Goal: Information Seeking & Learning: Find specific fact

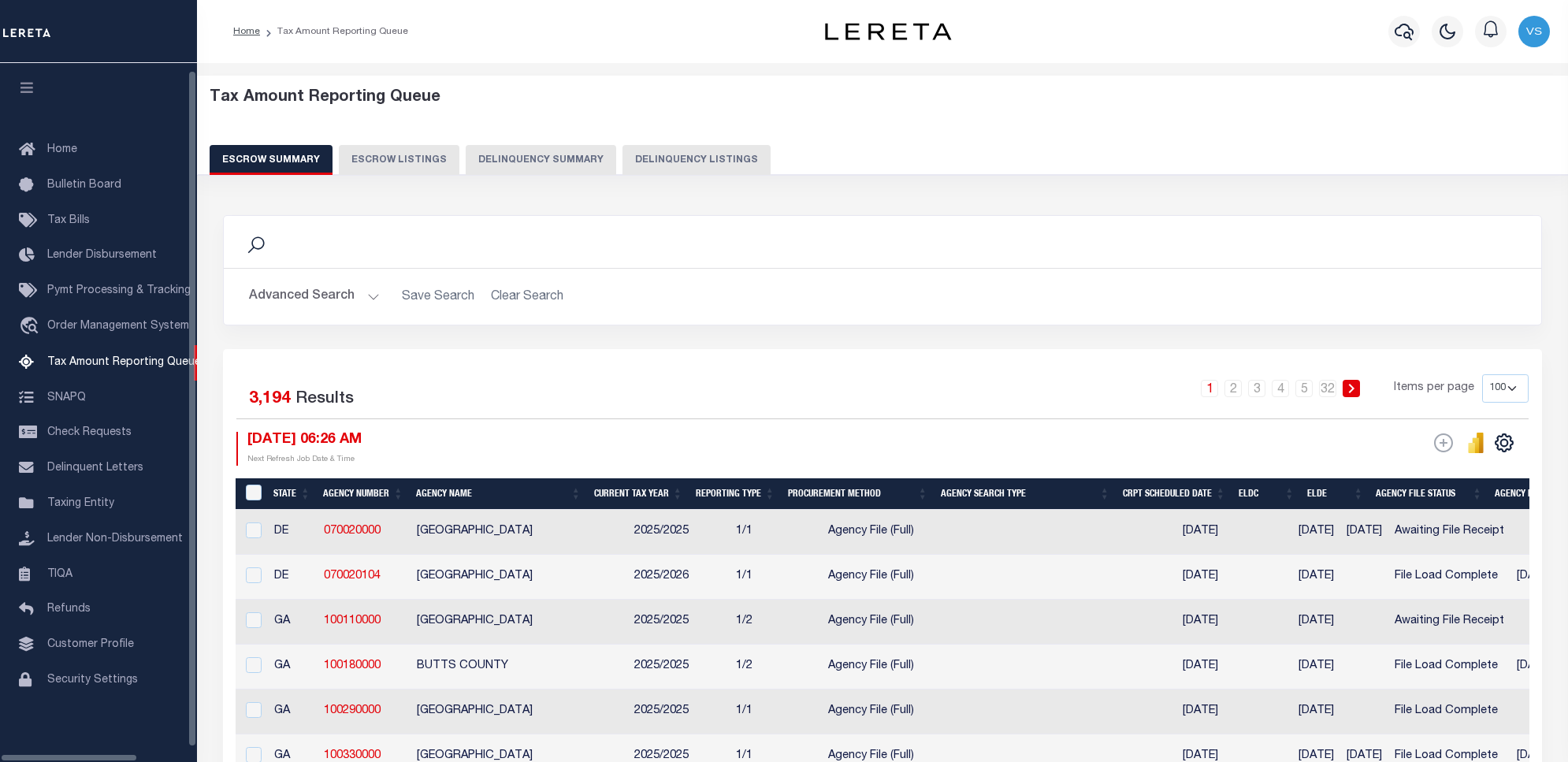
select select "100"
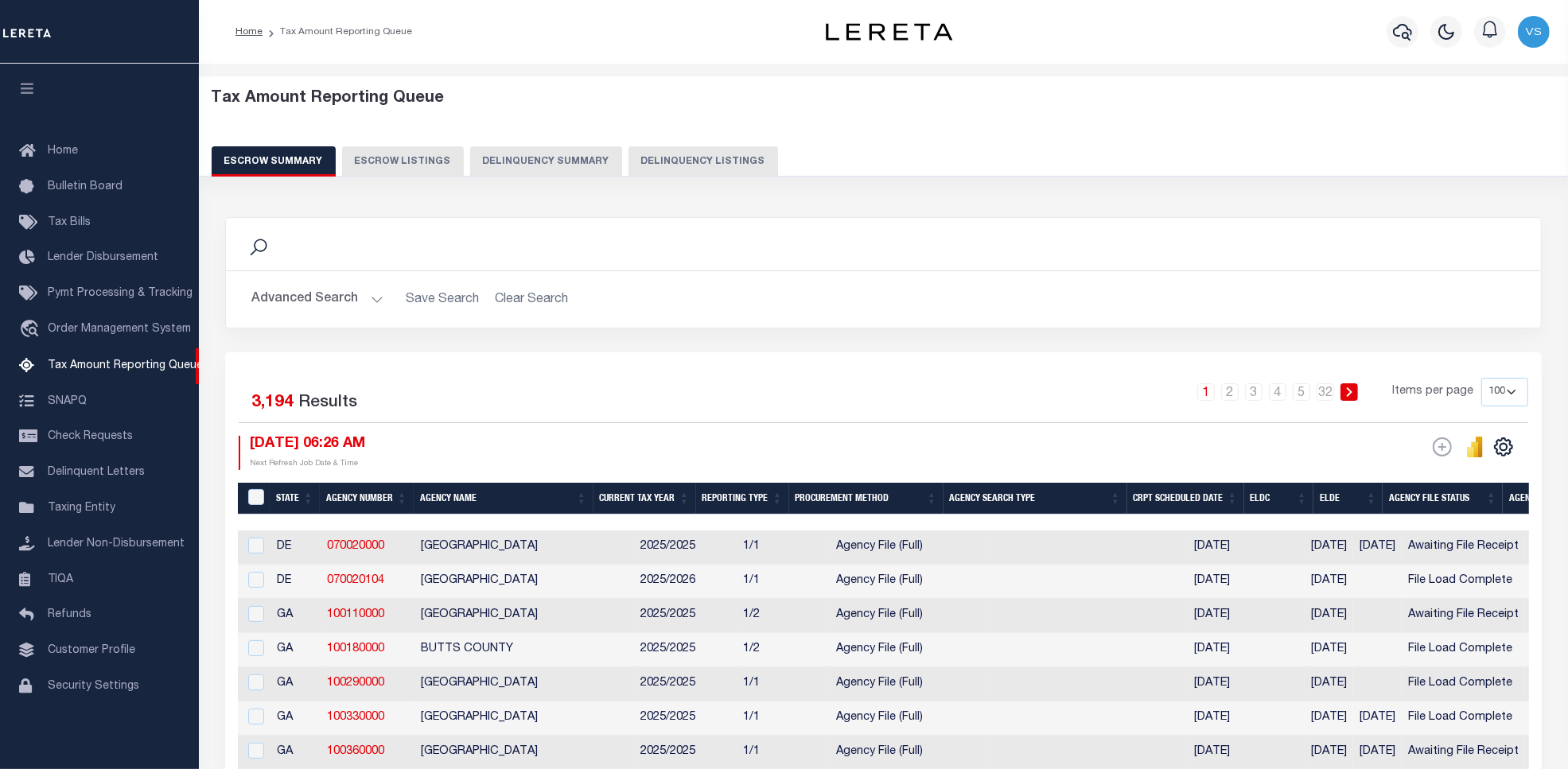
click at [686, 160] on button "Delinquency Listings" at bounding box center [703, 161] width 150 height 30
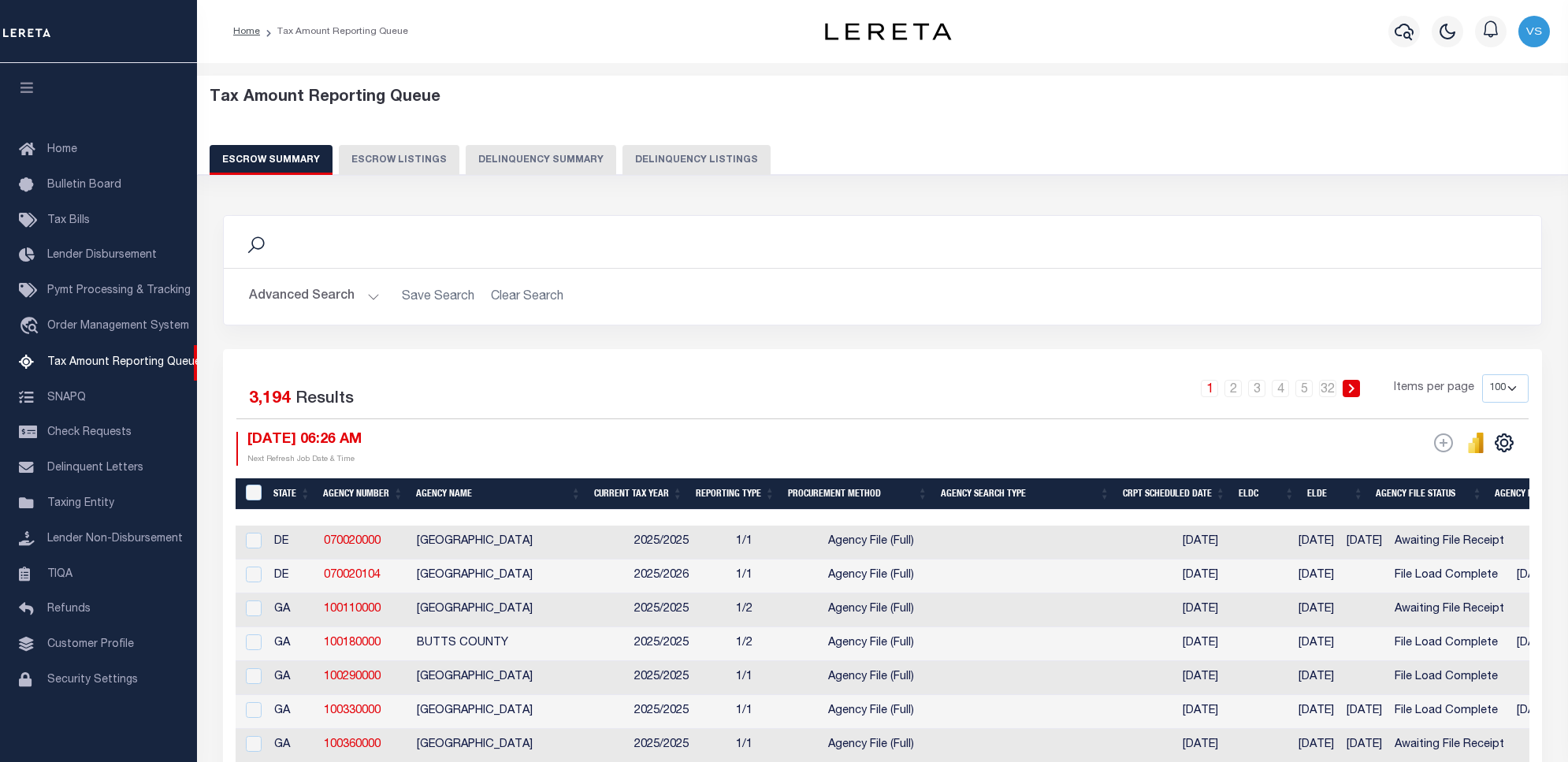
select select "100"
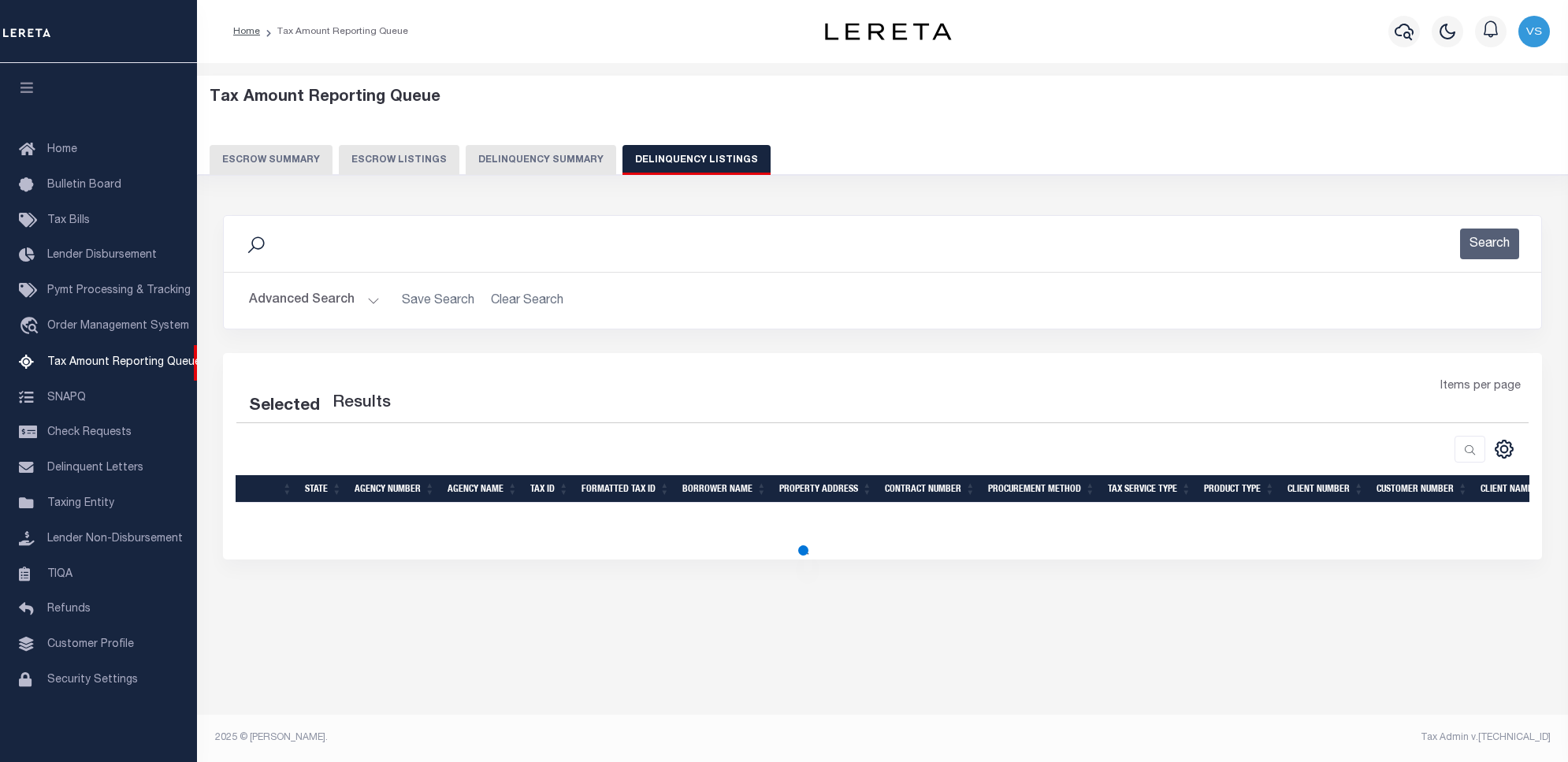
select select "100"
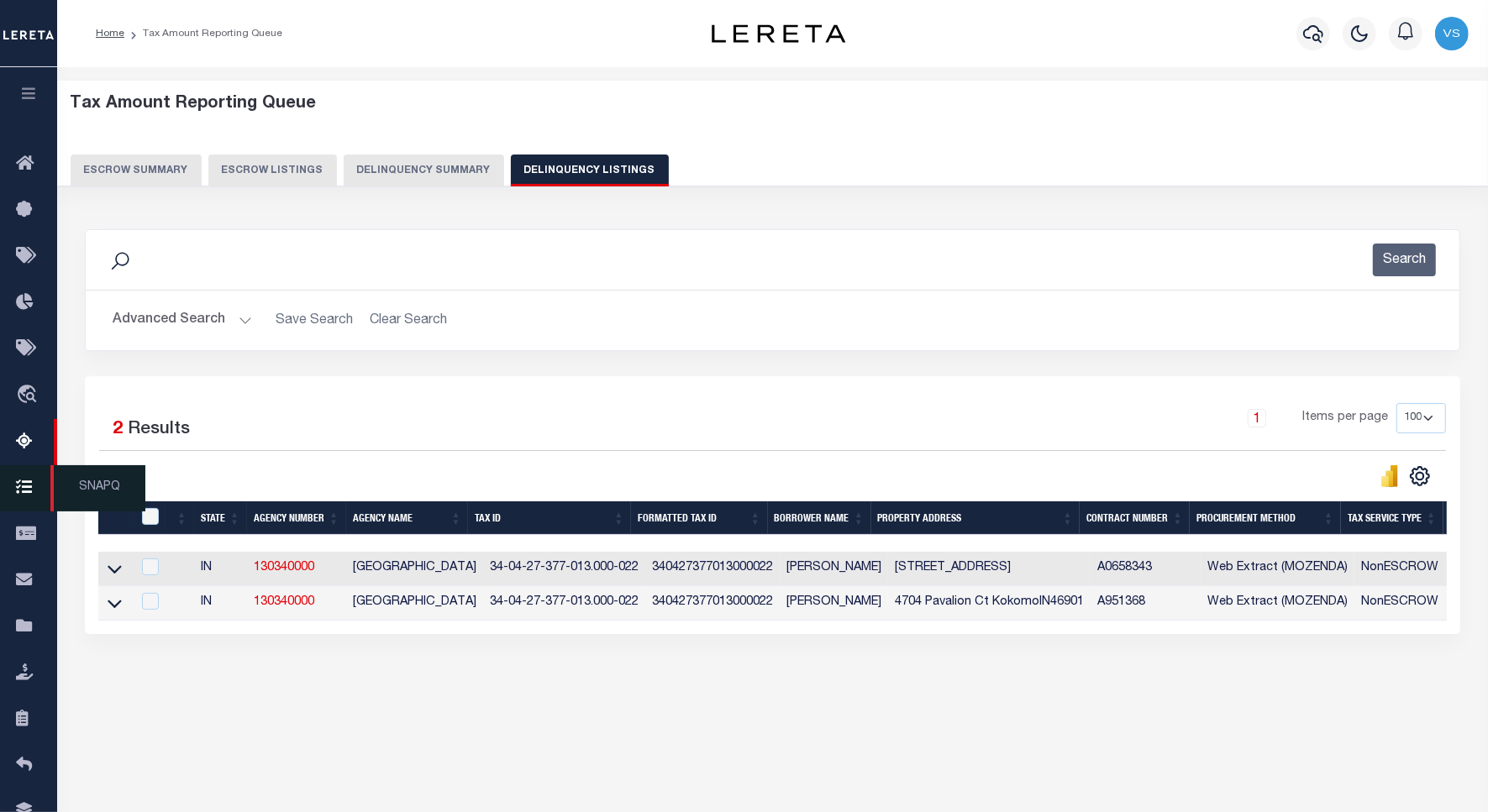
click at [85, 486] on span "SNAPQ" at bounding box center [97, 488] width 95 height 46
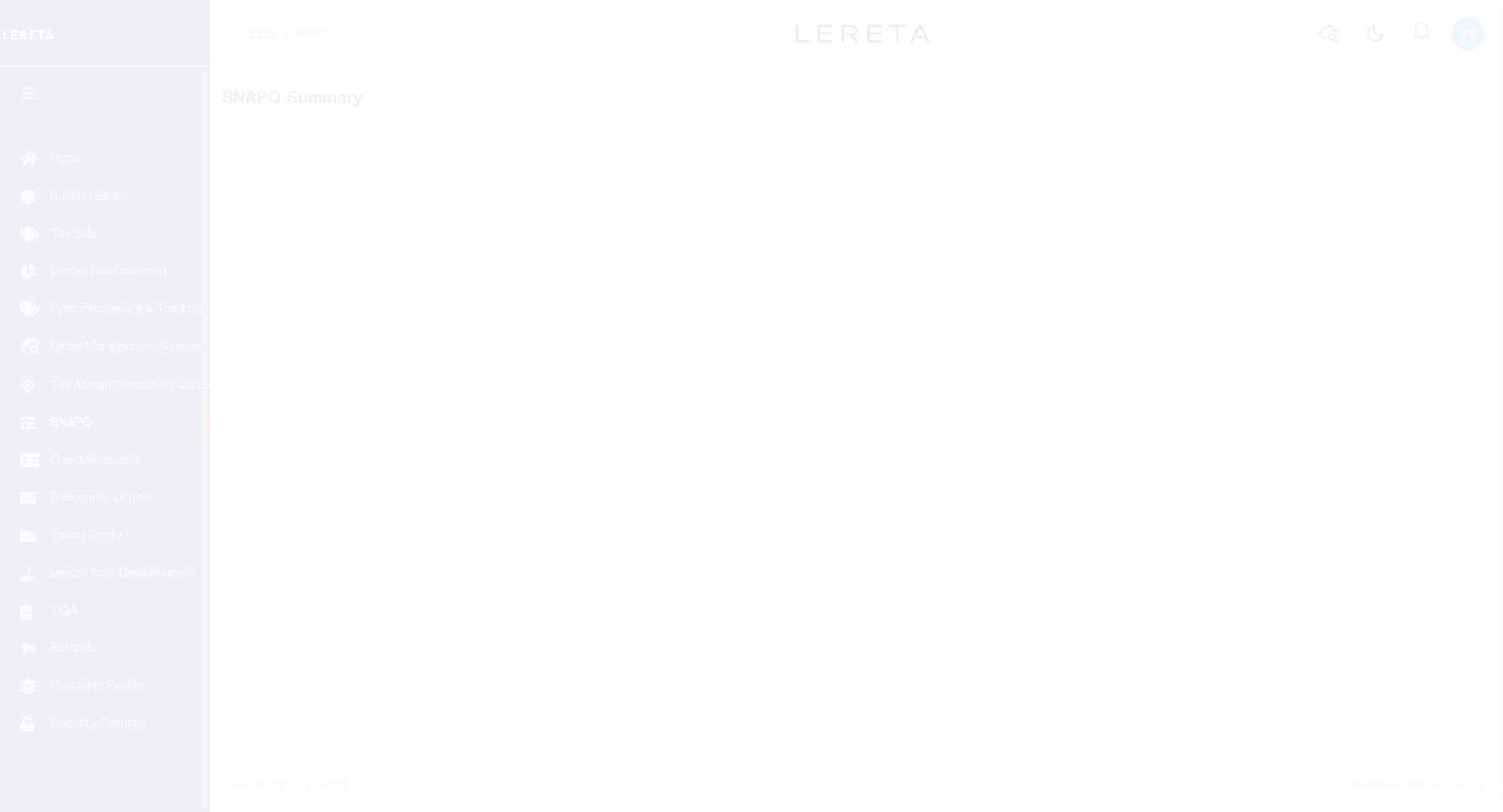
scroll to position [5, 0]
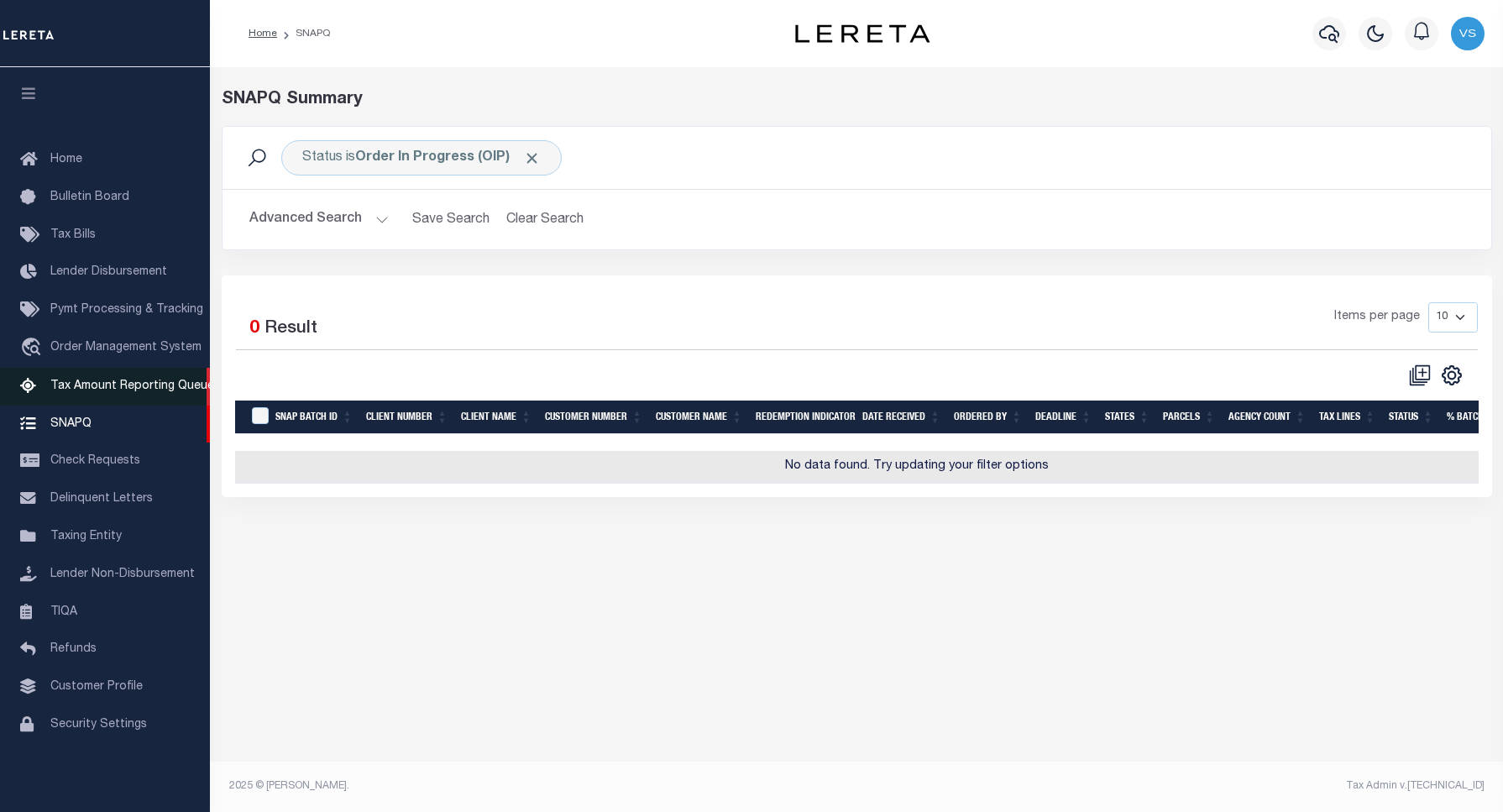
click at [95, 387] on span "Tax Amount Reporting Queue" at bounding box center [132, 386] width 164 height 12
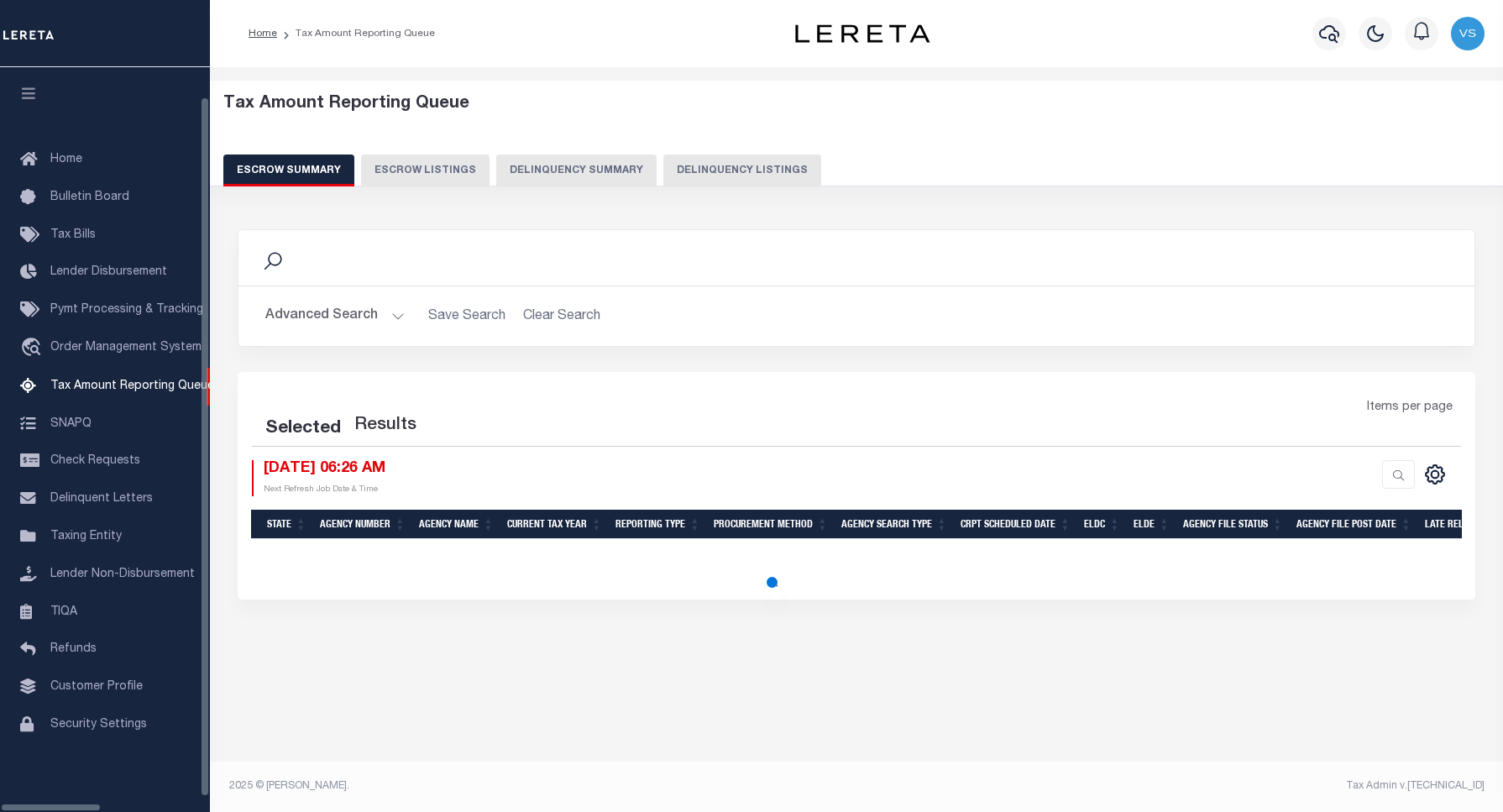
select select "100"
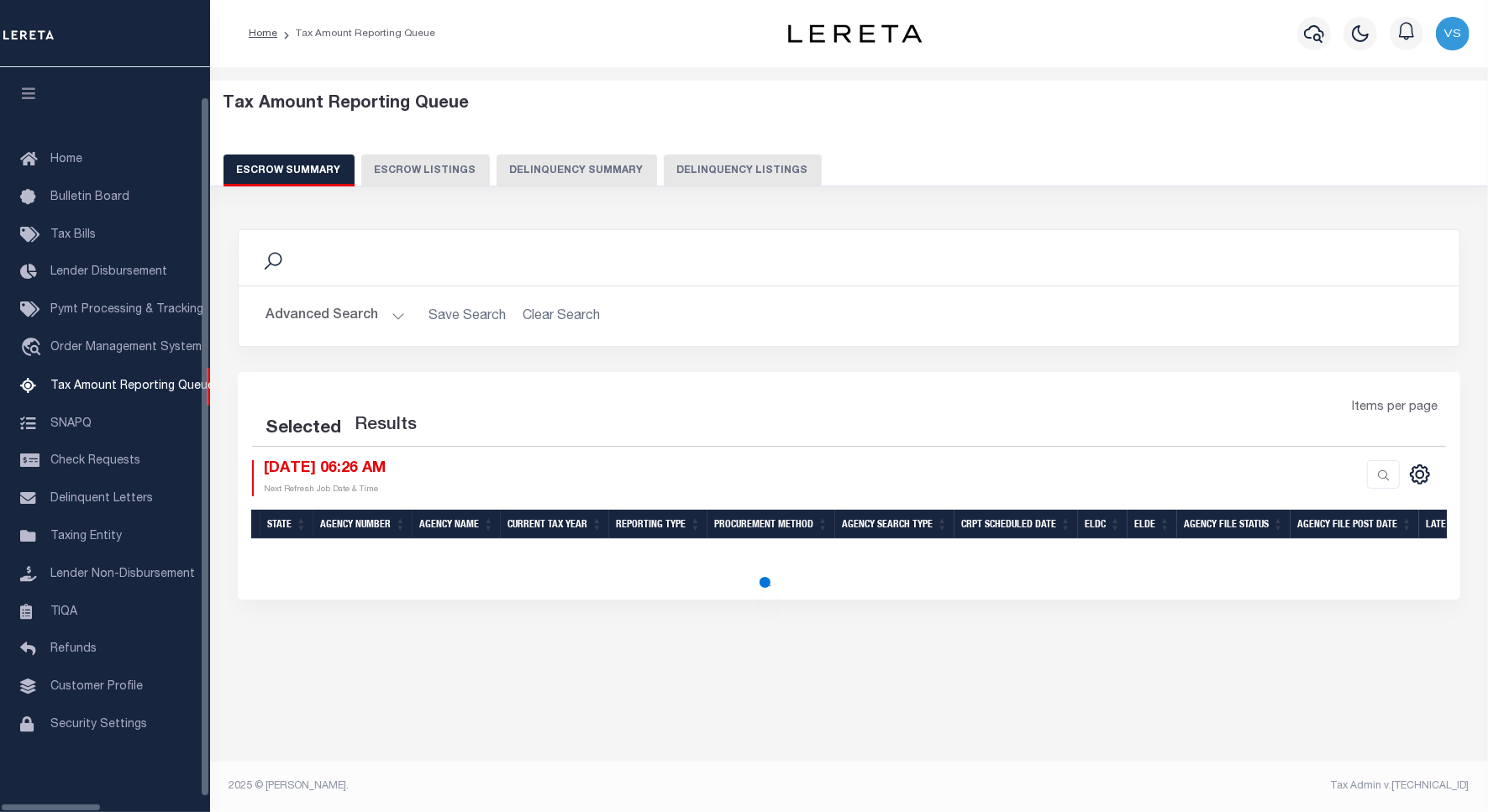
select select "100"
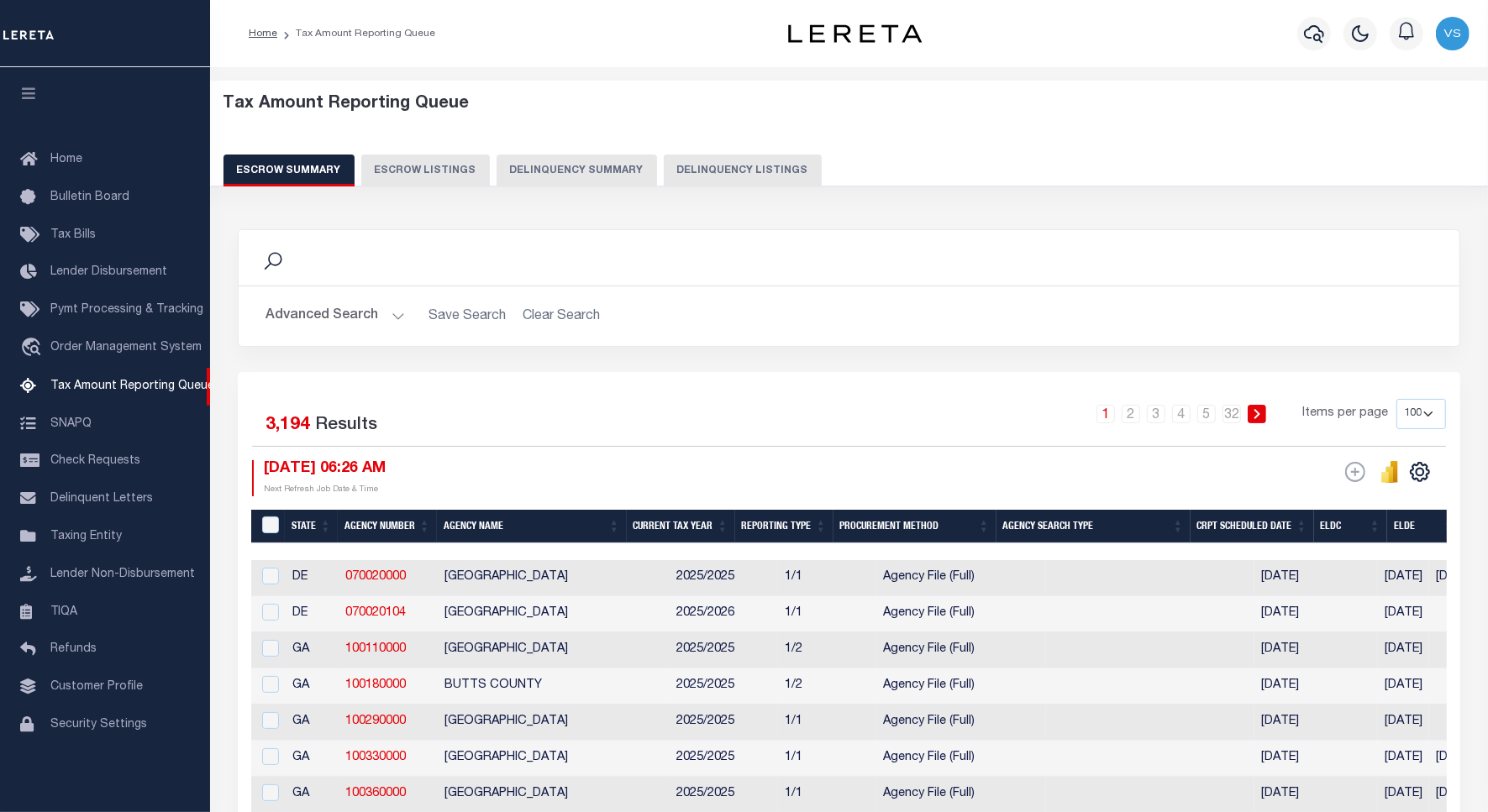
click at [720, 165] on button "Delinquency Listings" at bounding box center [743, 170] width 158 height 32
select select "100"
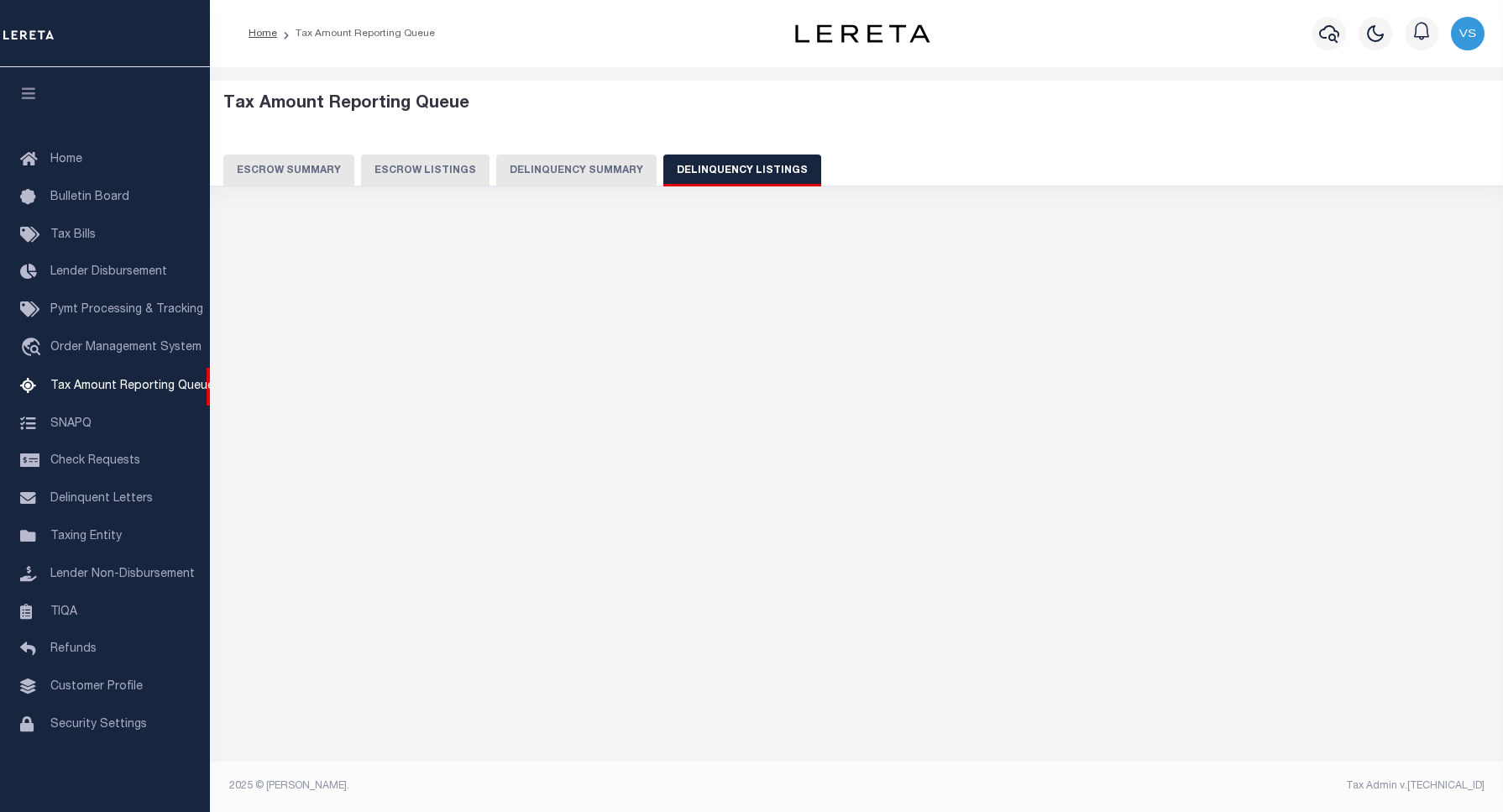
select select "100"
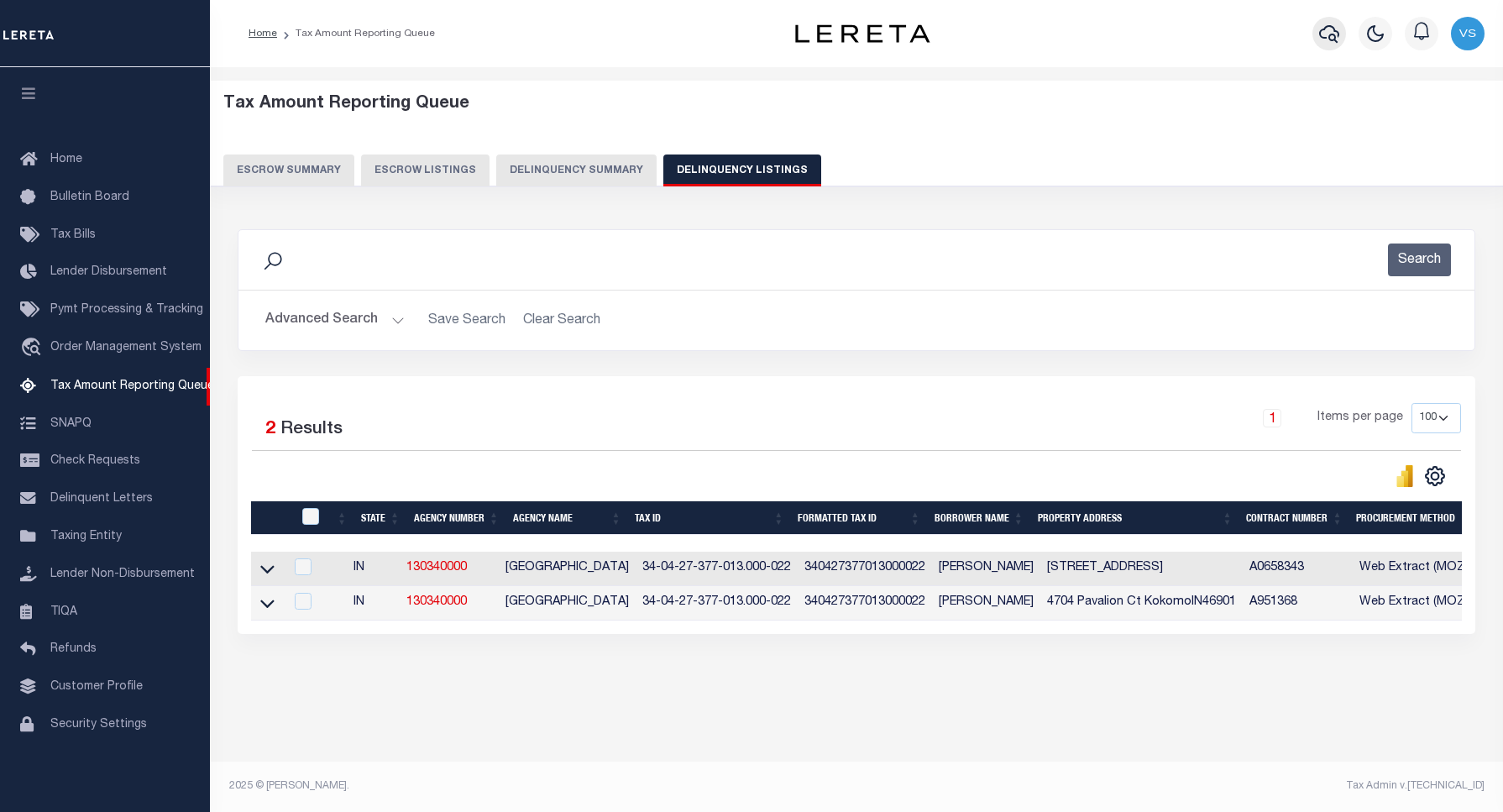
click at [1332, 36] on icon "button" at bounding box center [1329, 34] width 20 height 20
paste input "15001275"
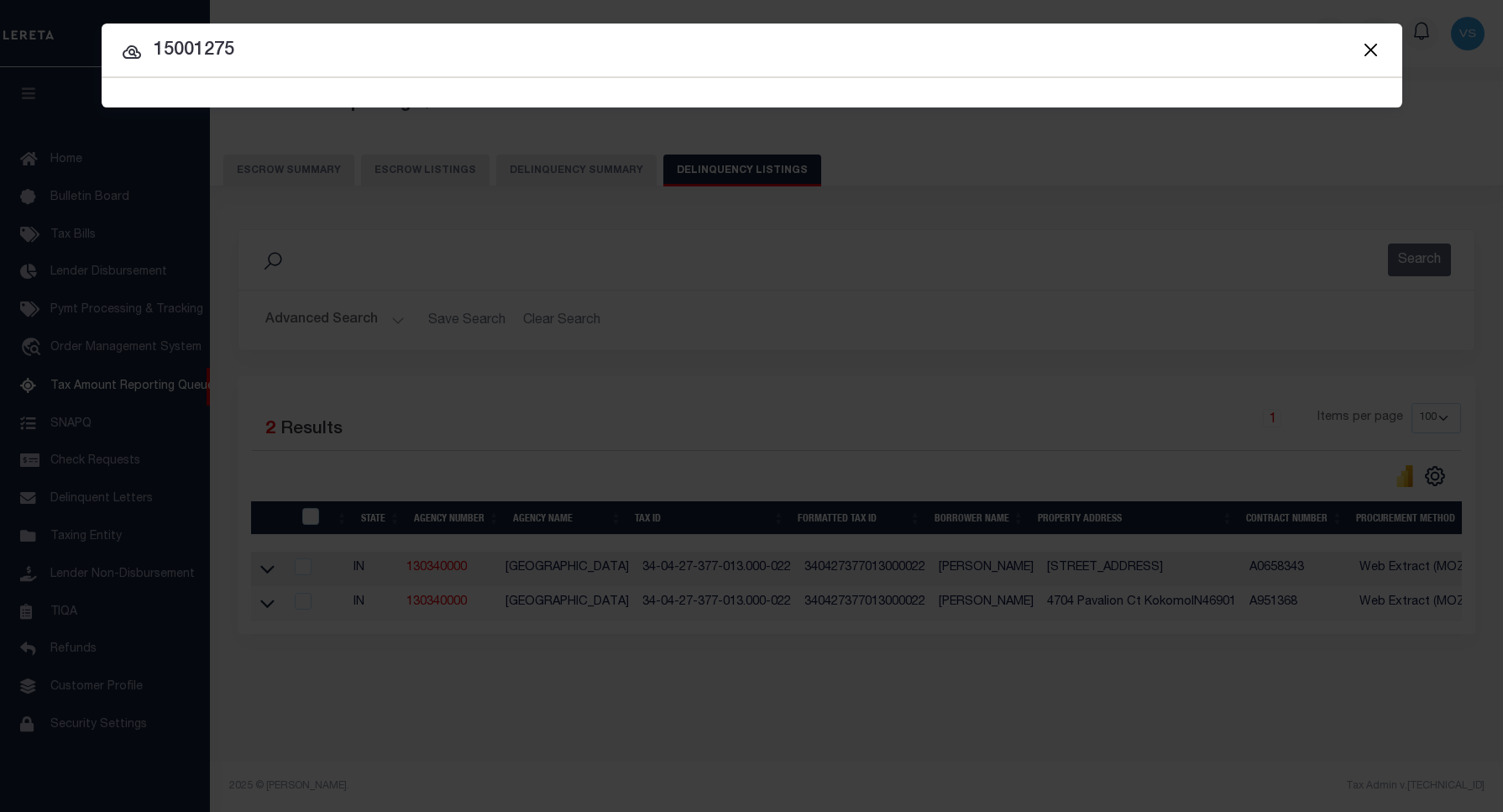
type input "15001275"
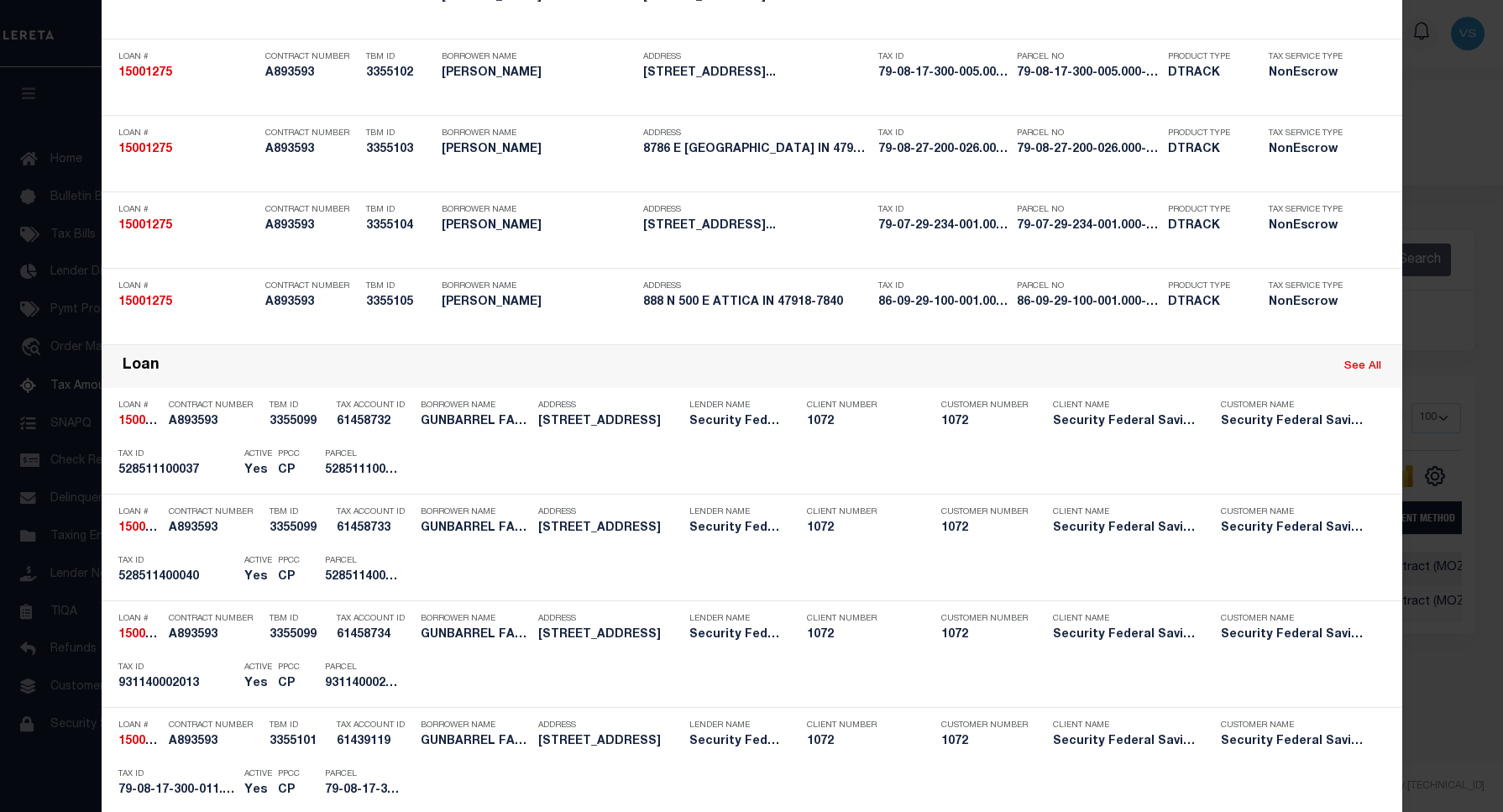
scroll to position [735, 0]
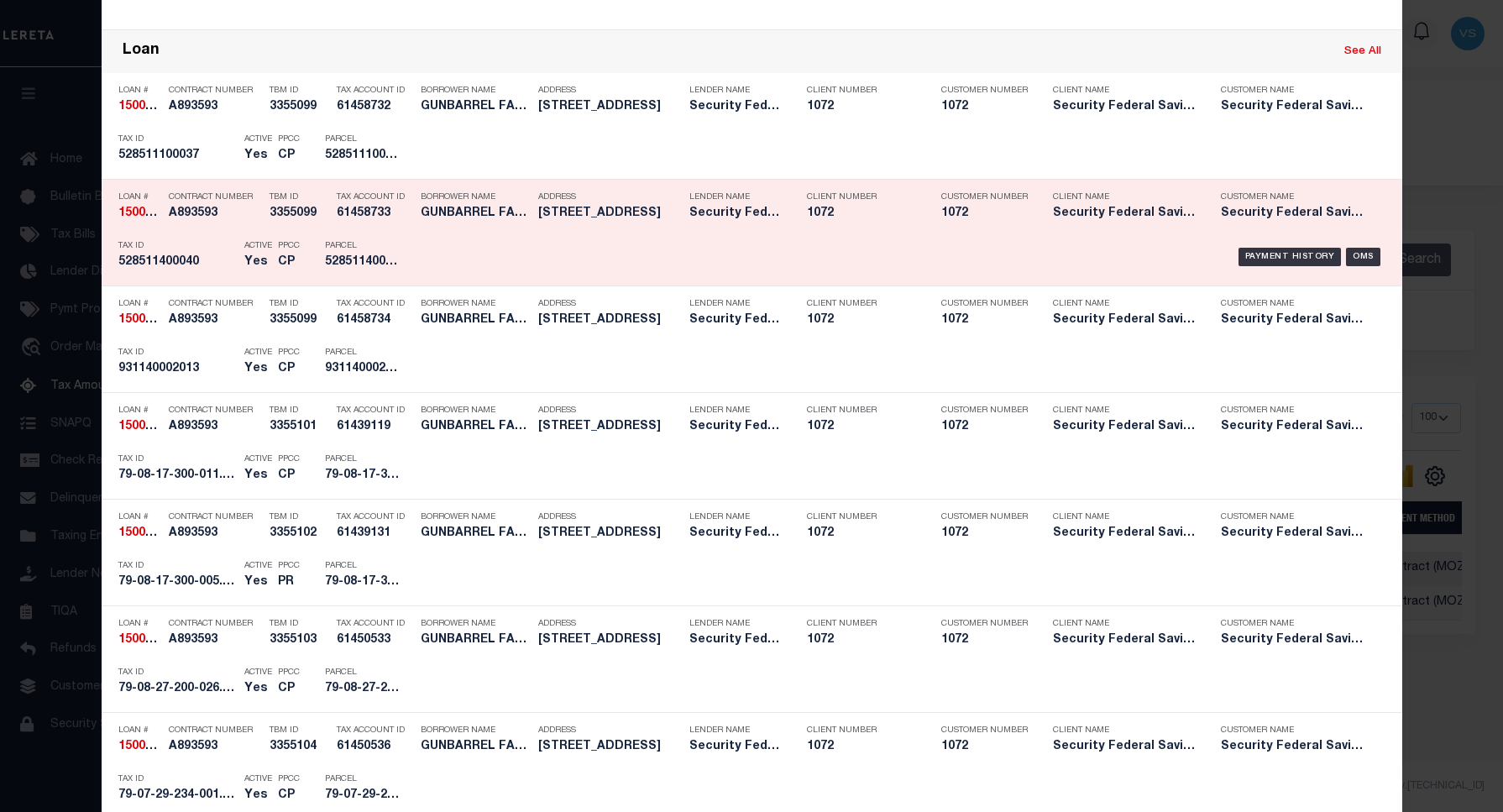
click at [1272, 145] on div "Payment History" at bounding box center [1290, 150] width 104 height 18
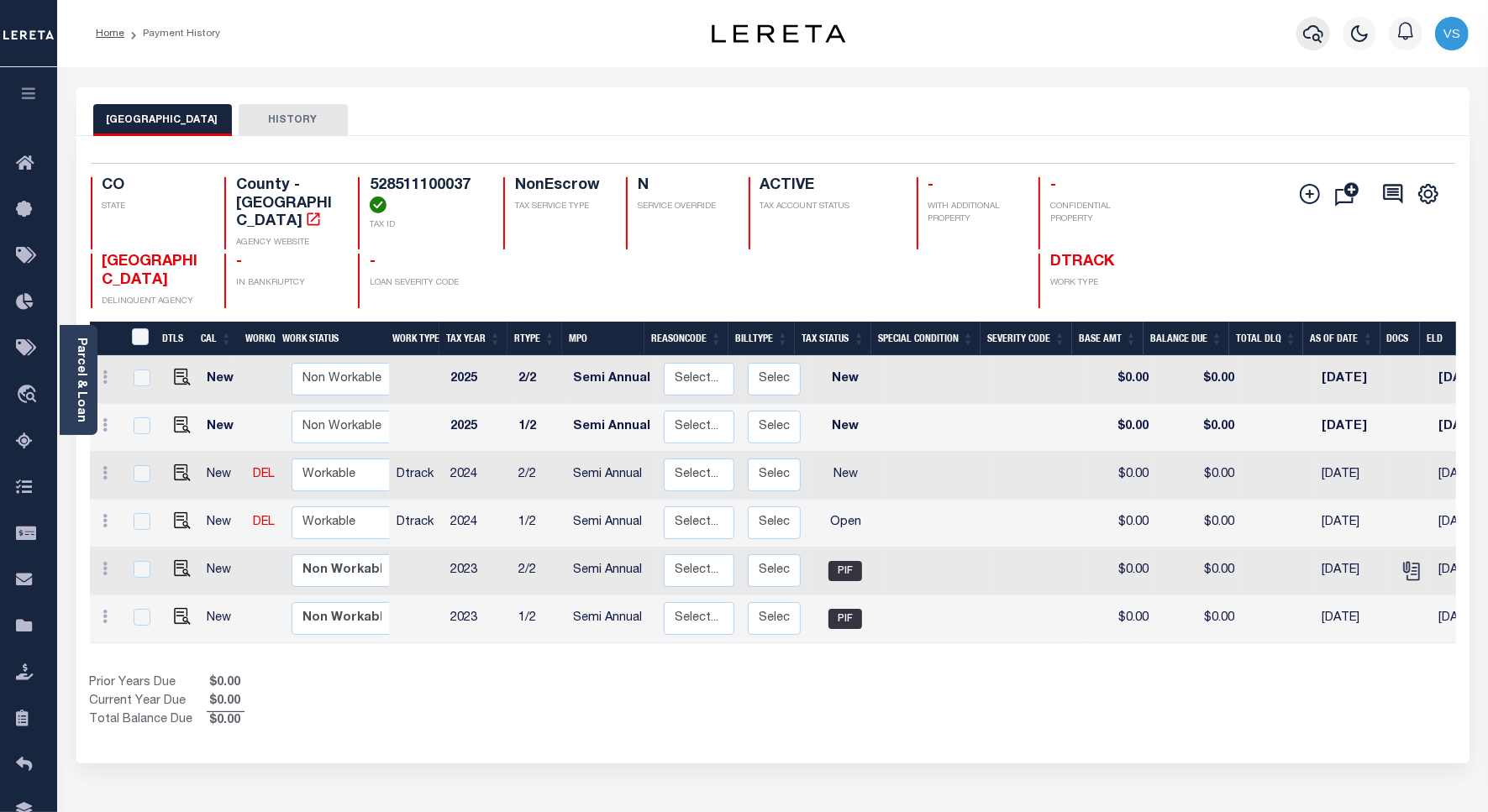
click at [1311, 24] on icon "button" at bounding box center [1313, 34] width 20 height 20
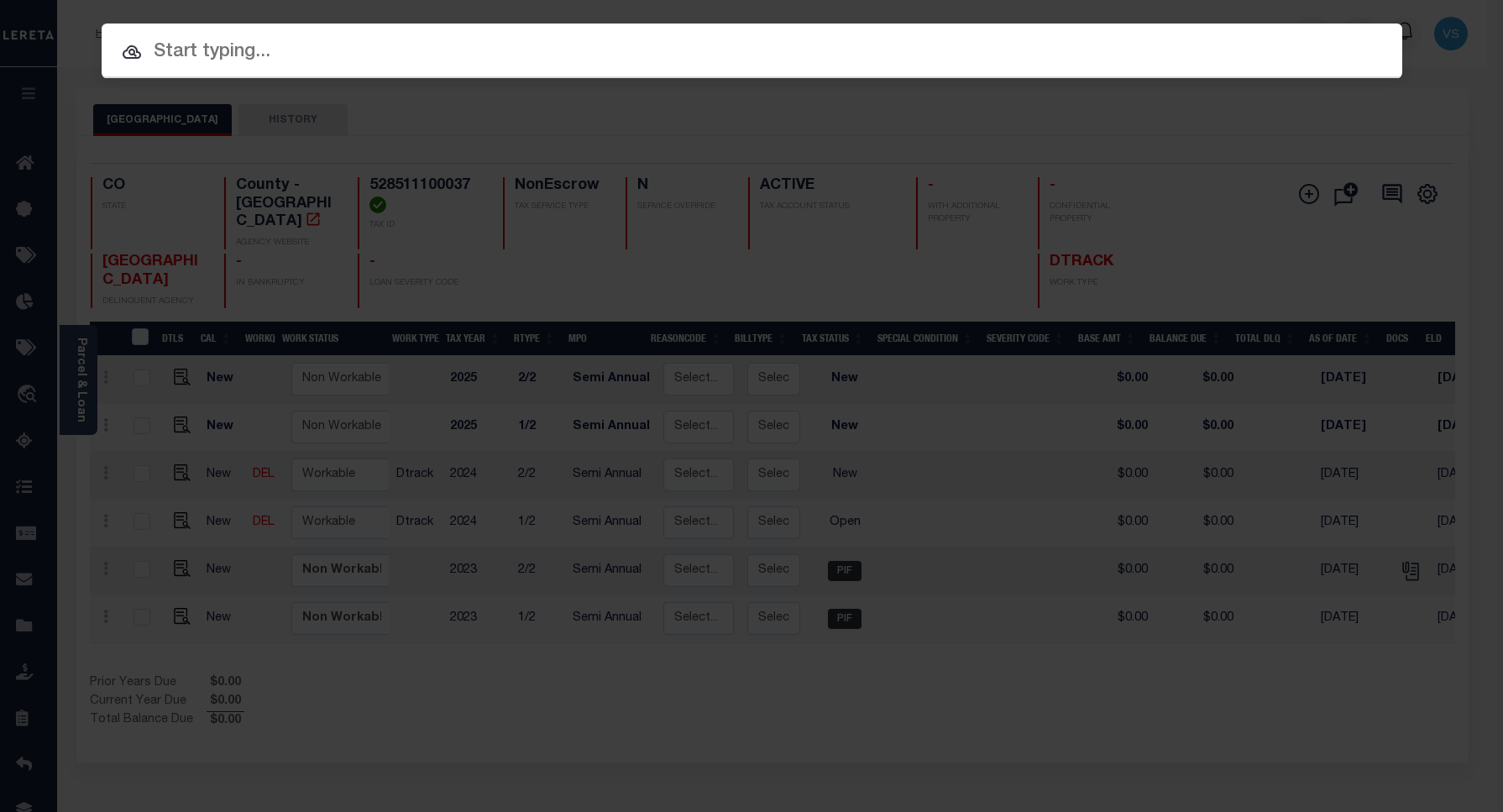
paste input "1747011930"
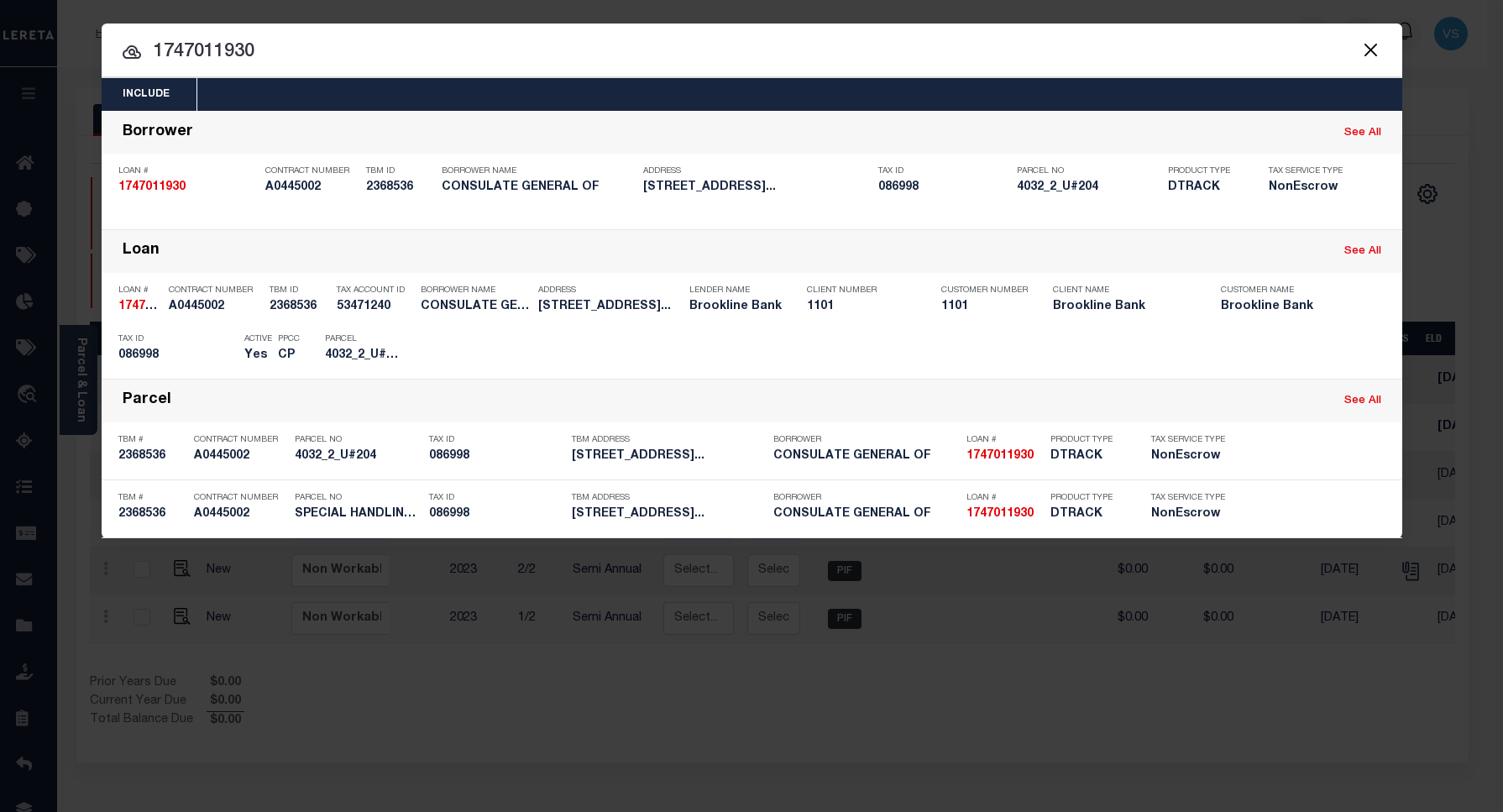
type input "1747011930"
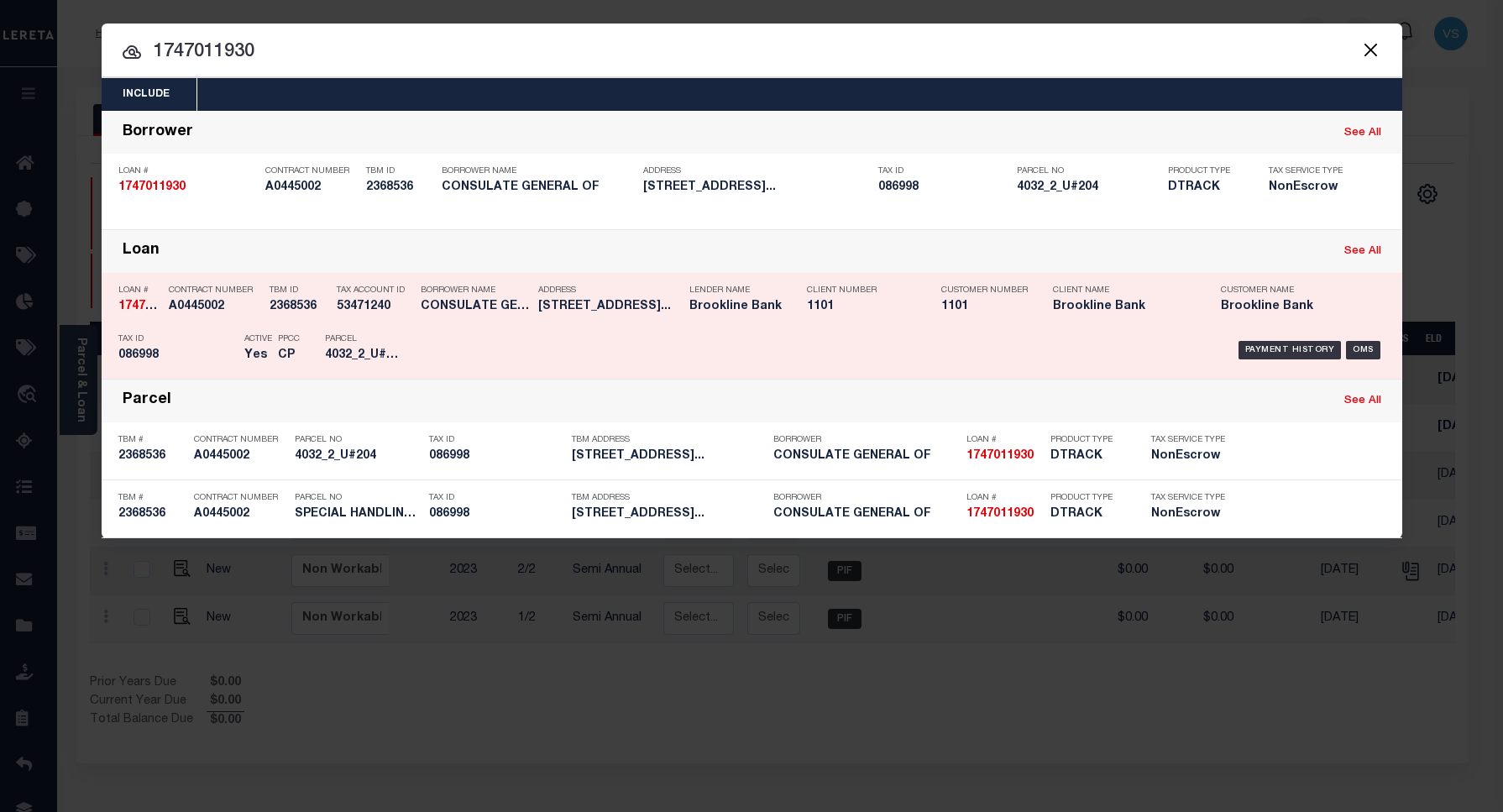
click at [1278, 348] on div "Payment History" at bounding box center [1290, 350] width 104 height 18
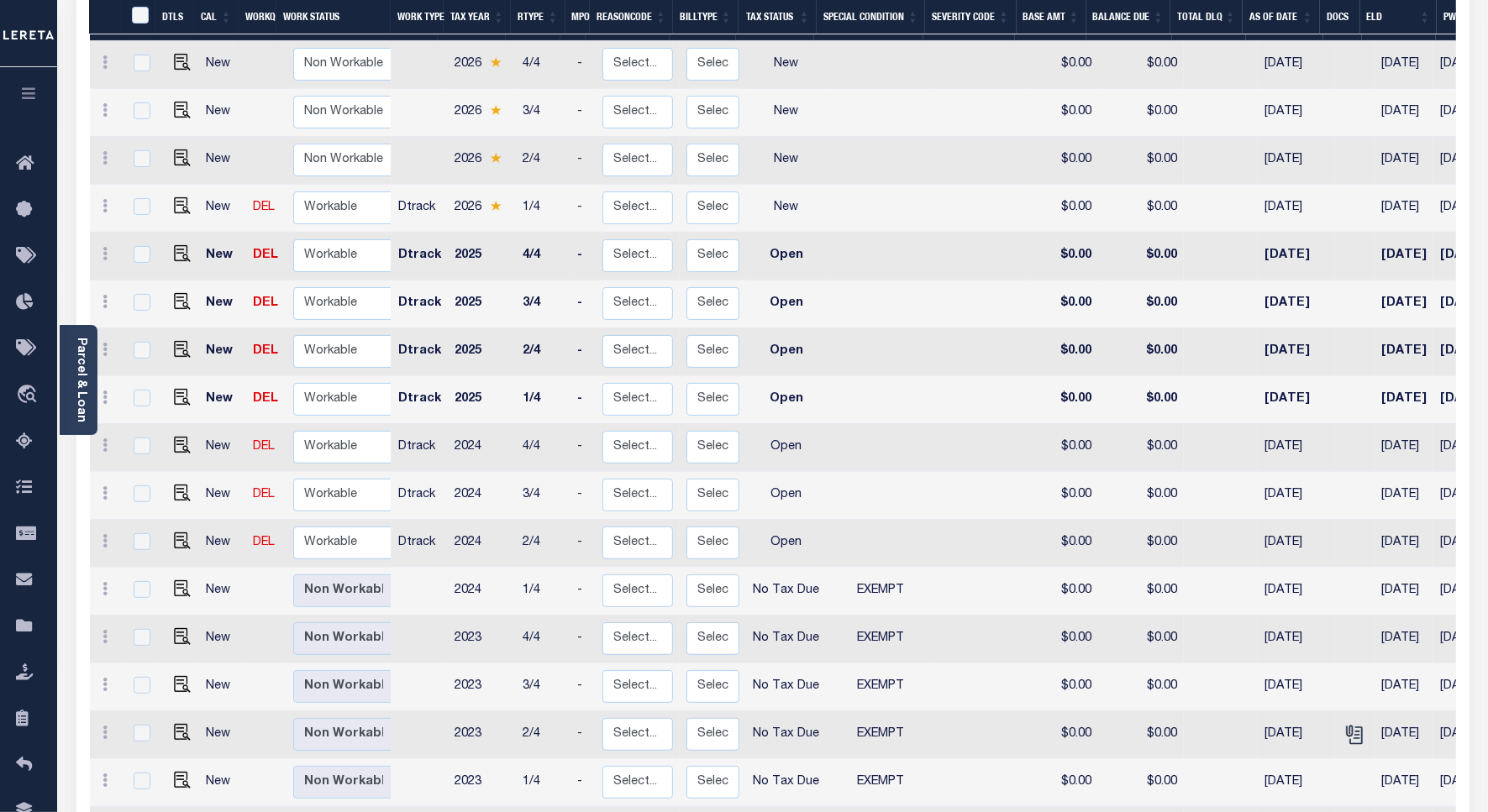
scroll to position [105, 0]
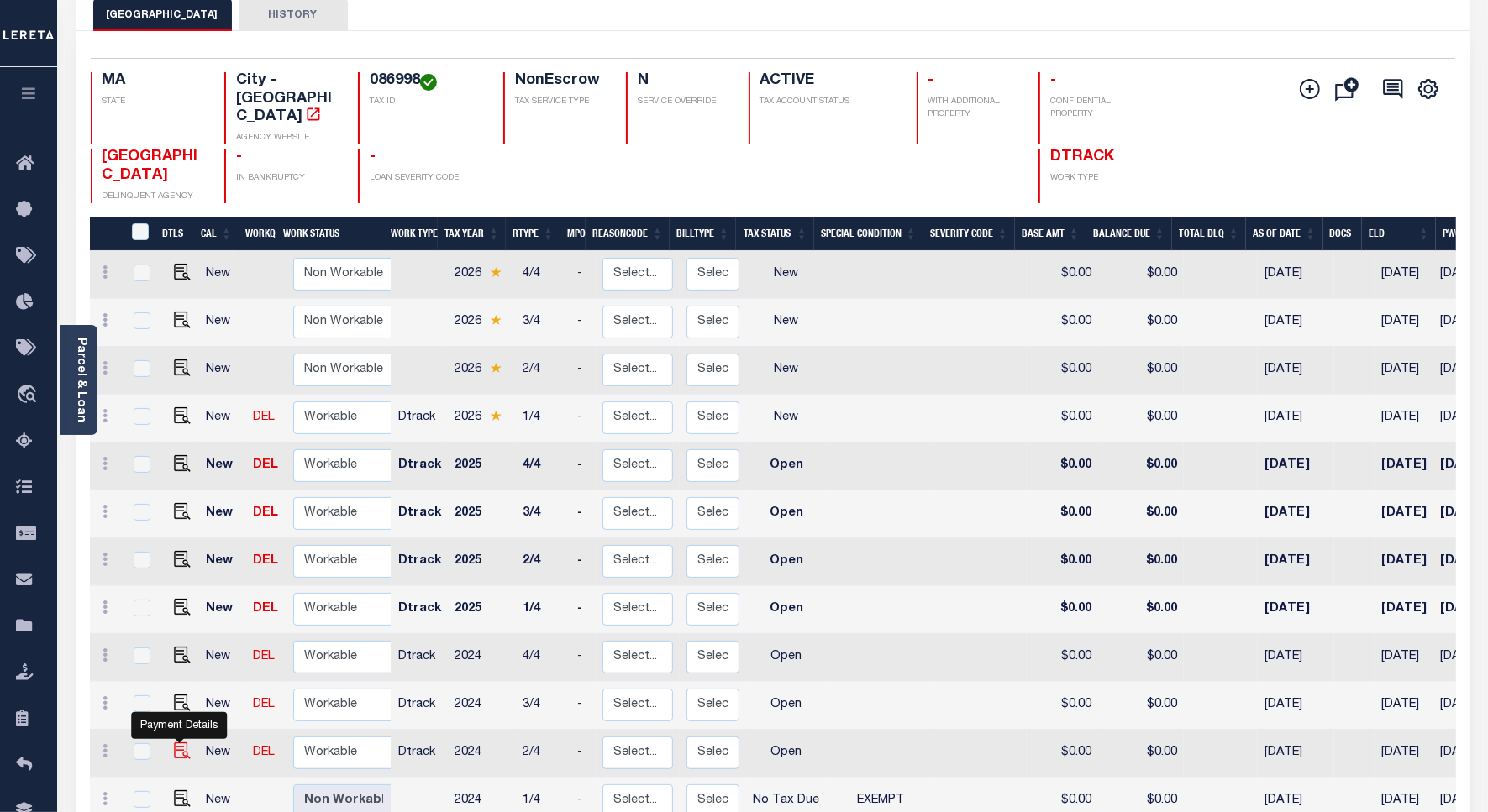
click at [176, 743] on img "" at bounding box center [182, 751] width 16 height 16
checkbox input "true"
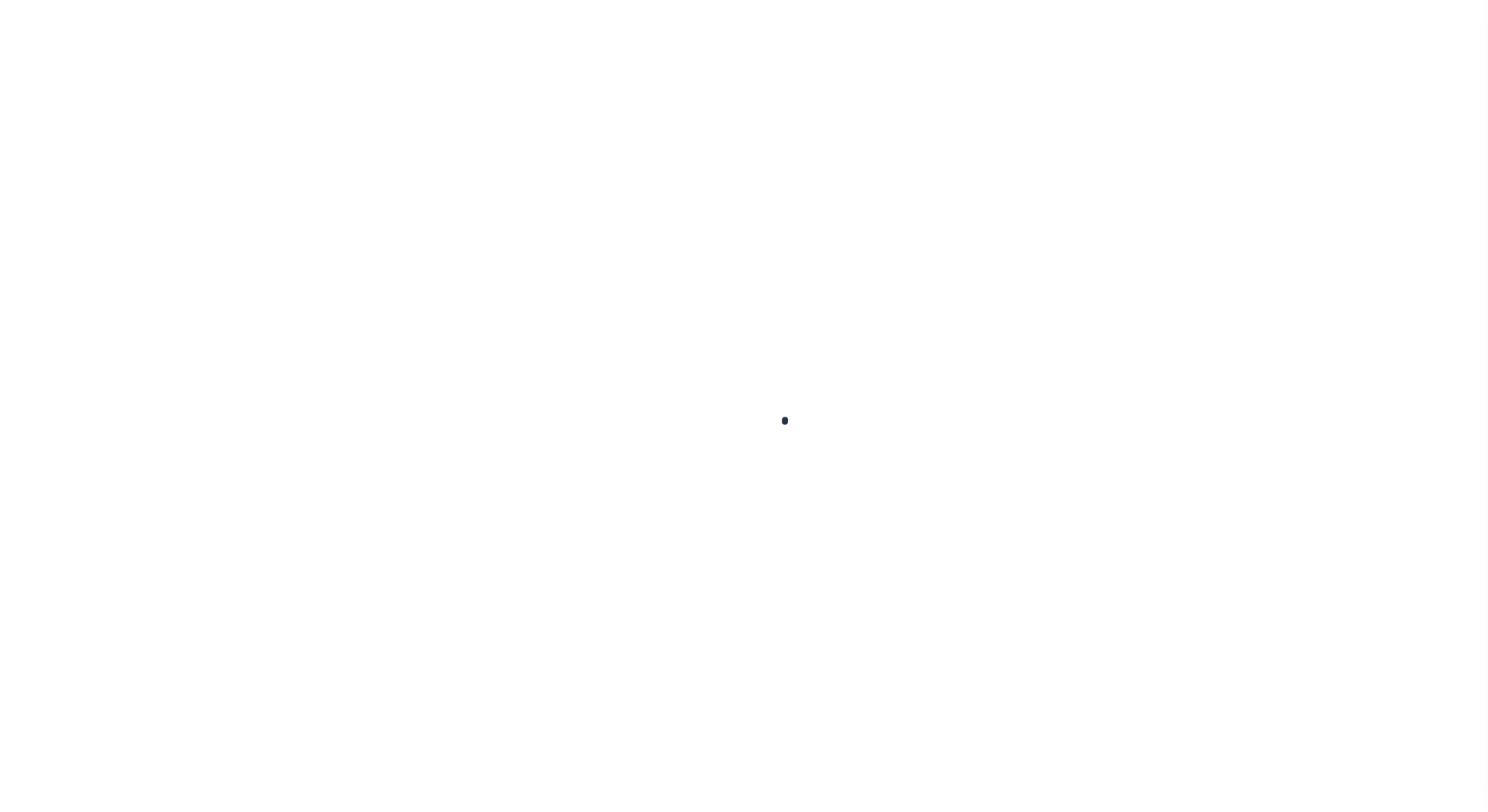
checkbox input "false"
type input "[DATE]"
select select "OP2"
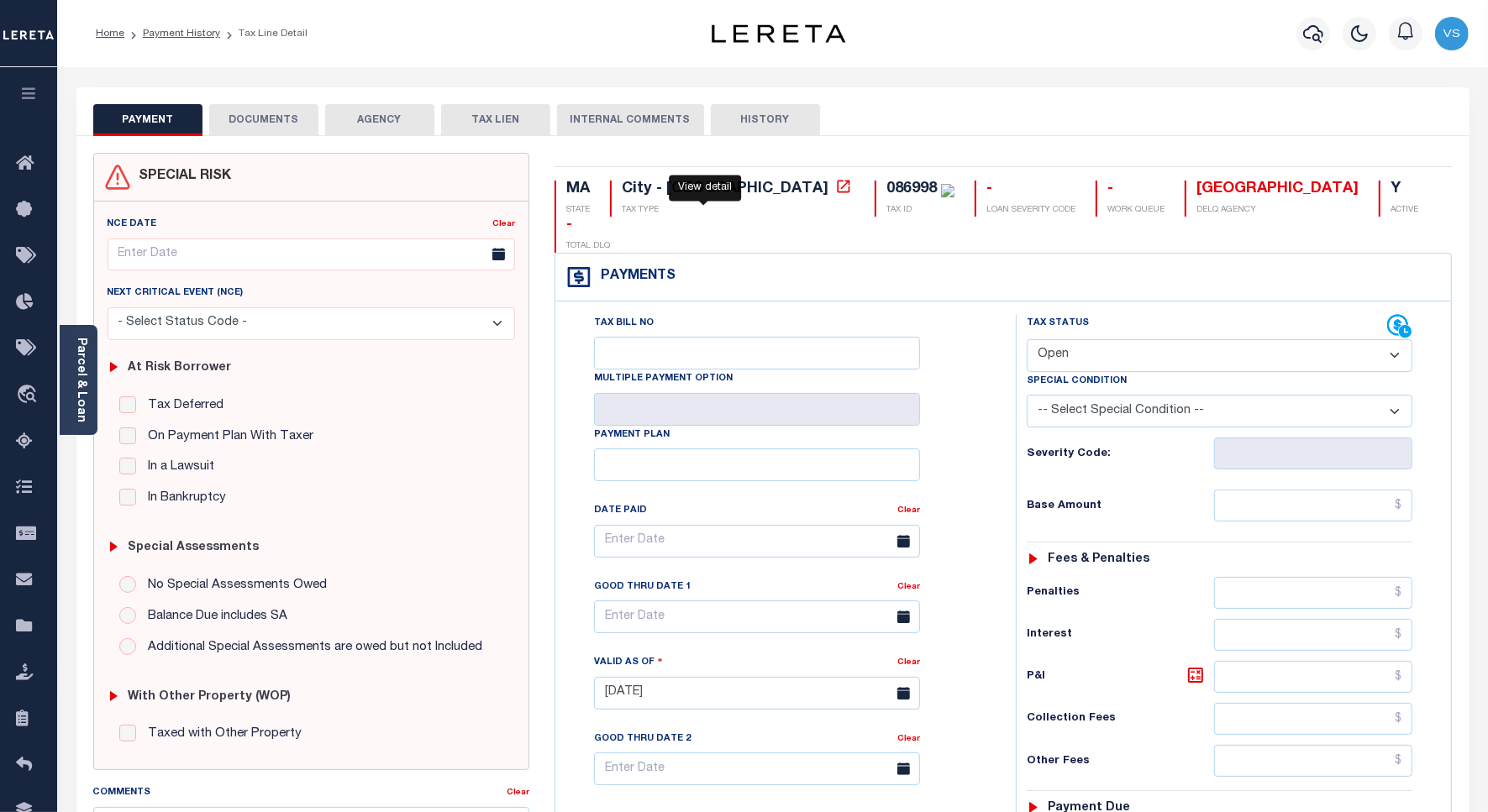
click at [837, 190] on icon at bounding box center [843, 186] width 13 height 13
click at [83, 367] on link "Parcel & Loan" at bounding box center [80, 379] width 12 height 85
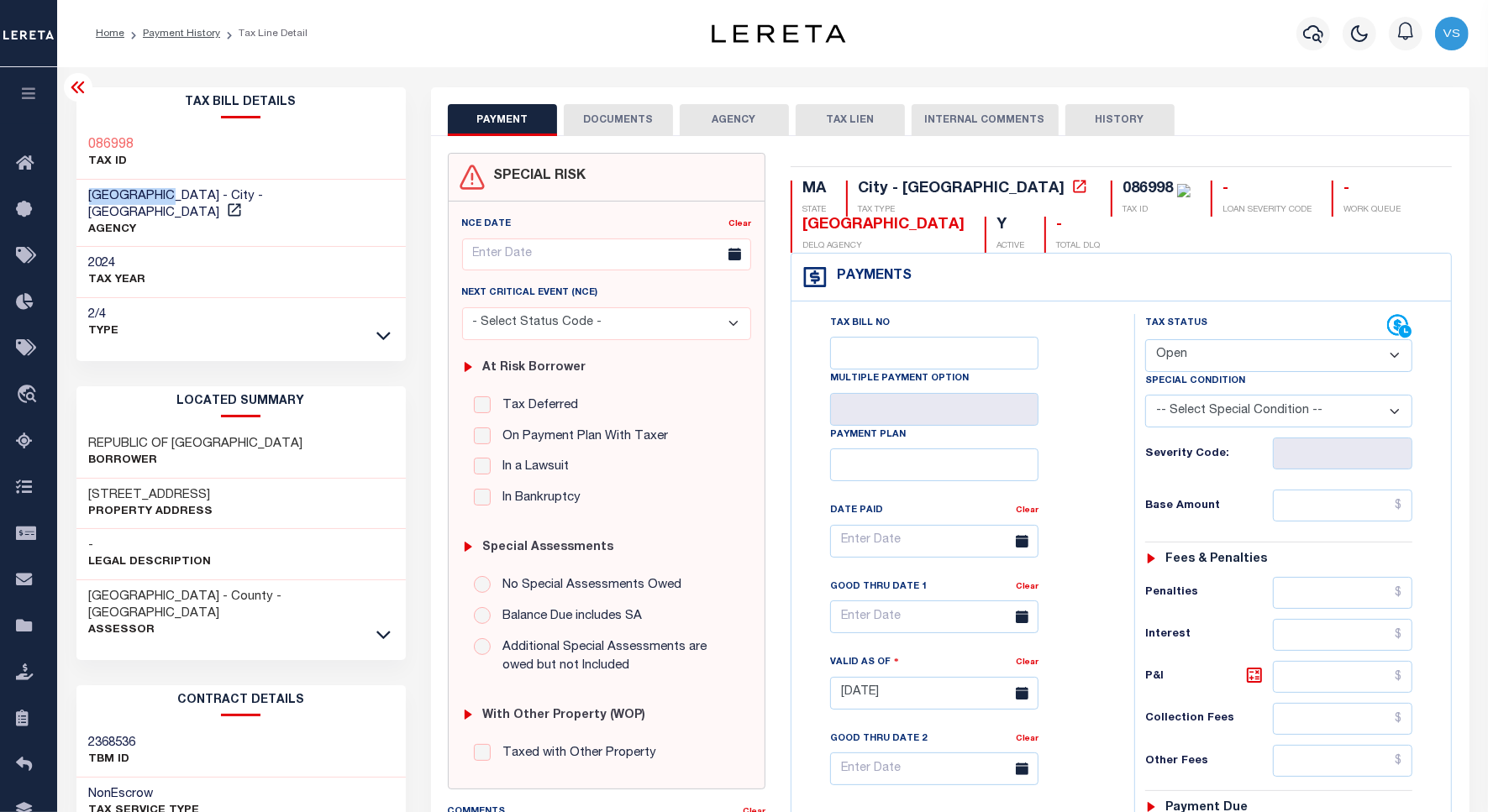
drag, startPoint x: 166, startPoint y: 199, endPoint x: 84, endPoint y: 203, distance: 82.1
click at [84, 203] on div "[GEOGRAPHIC_DATA] - City - [GEOGRAPHIC_DATA] AGENCY" at bounding box center [241, 214] width 329 height 68
copy span "[GEOGRAPHIC_DATA]"
drag, startPoint x: 116, startPoint y: 422, endPoint x: 61, endPoint y: 421, distance: 55.0
click at [61, 421] on div "Parcel & Loan Tax Bill Details 086998 -" at bounding box center [772, 668] width 1431 height 1203
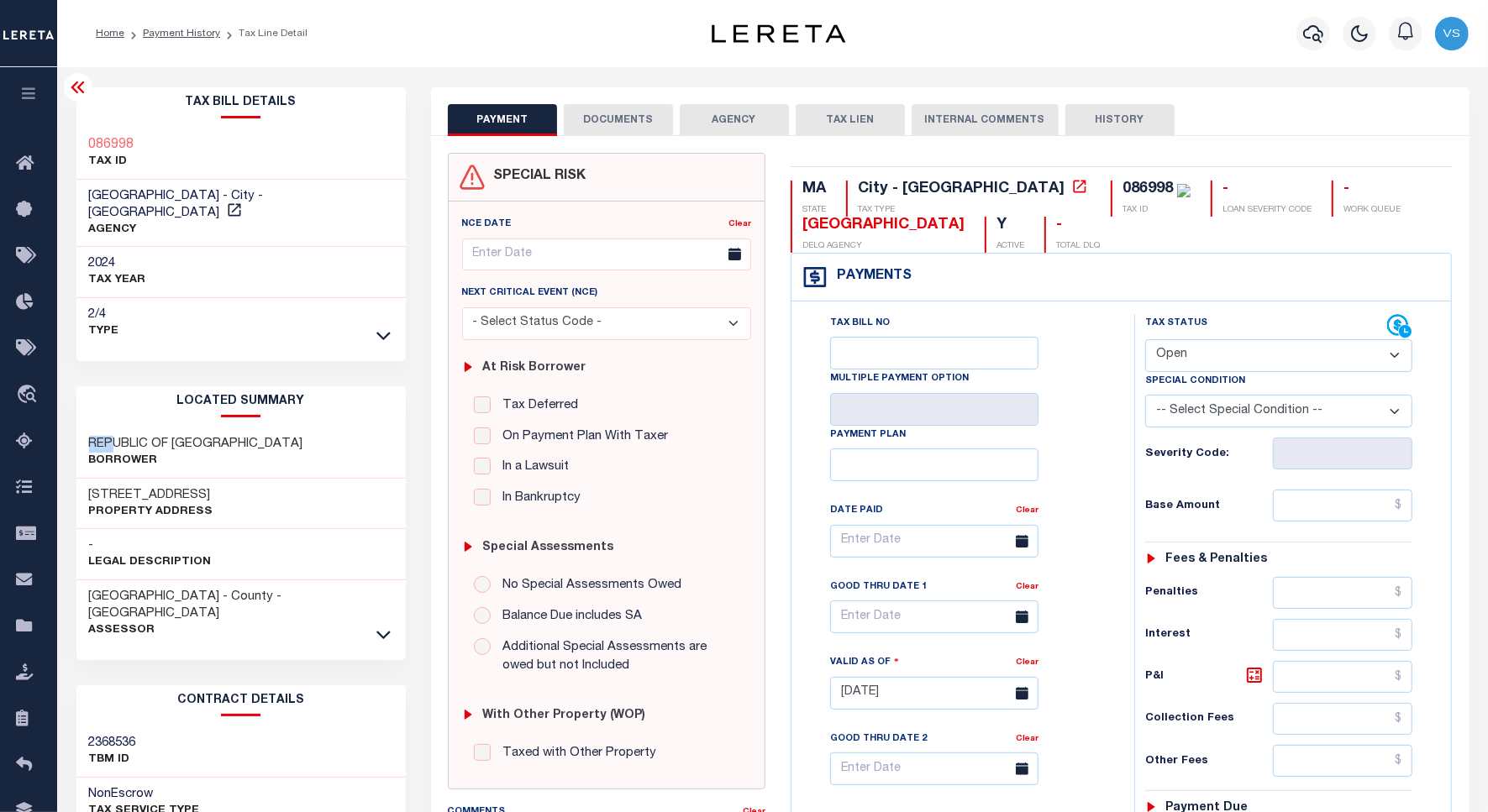
copy h3 "REP"
drag, startPoint x: 236, startPoint y: 433, endPoint x: 210, endPoint y: 436, distance: 26.2
click at [210, 436] on div "REPUBLIC OF CAPE VERDE Borrower" at bounding box center [196, 452] width 215 height 34
click at [218, 436] on h3 "REPUBLIC OF CAPE VERDE" at bounding box center [196, 444] width 215 height 16
click at [1306, 31] on icon "button" at bounding box center [1313, 34] width 20 height 17
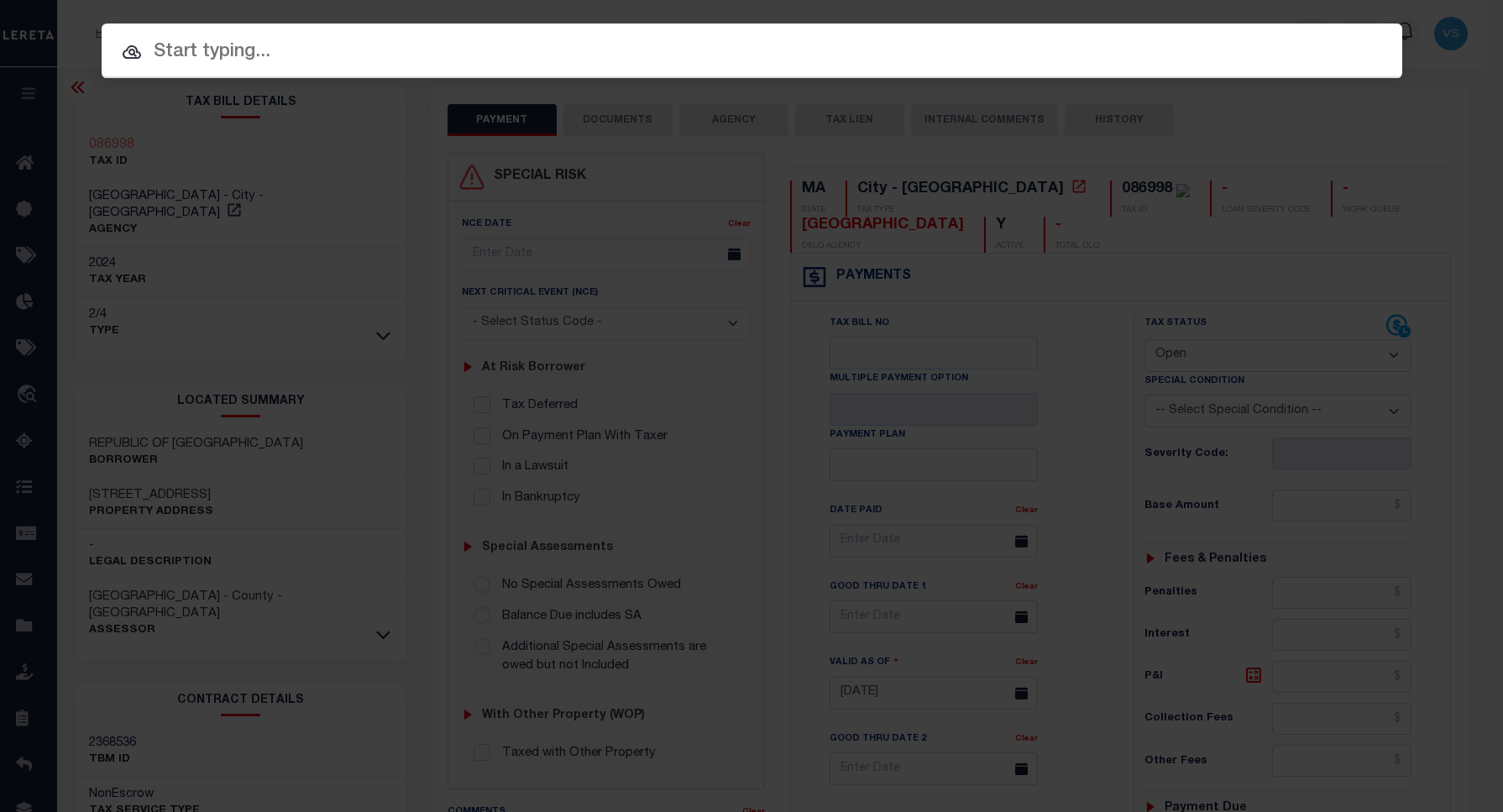
paste input "1747033283"
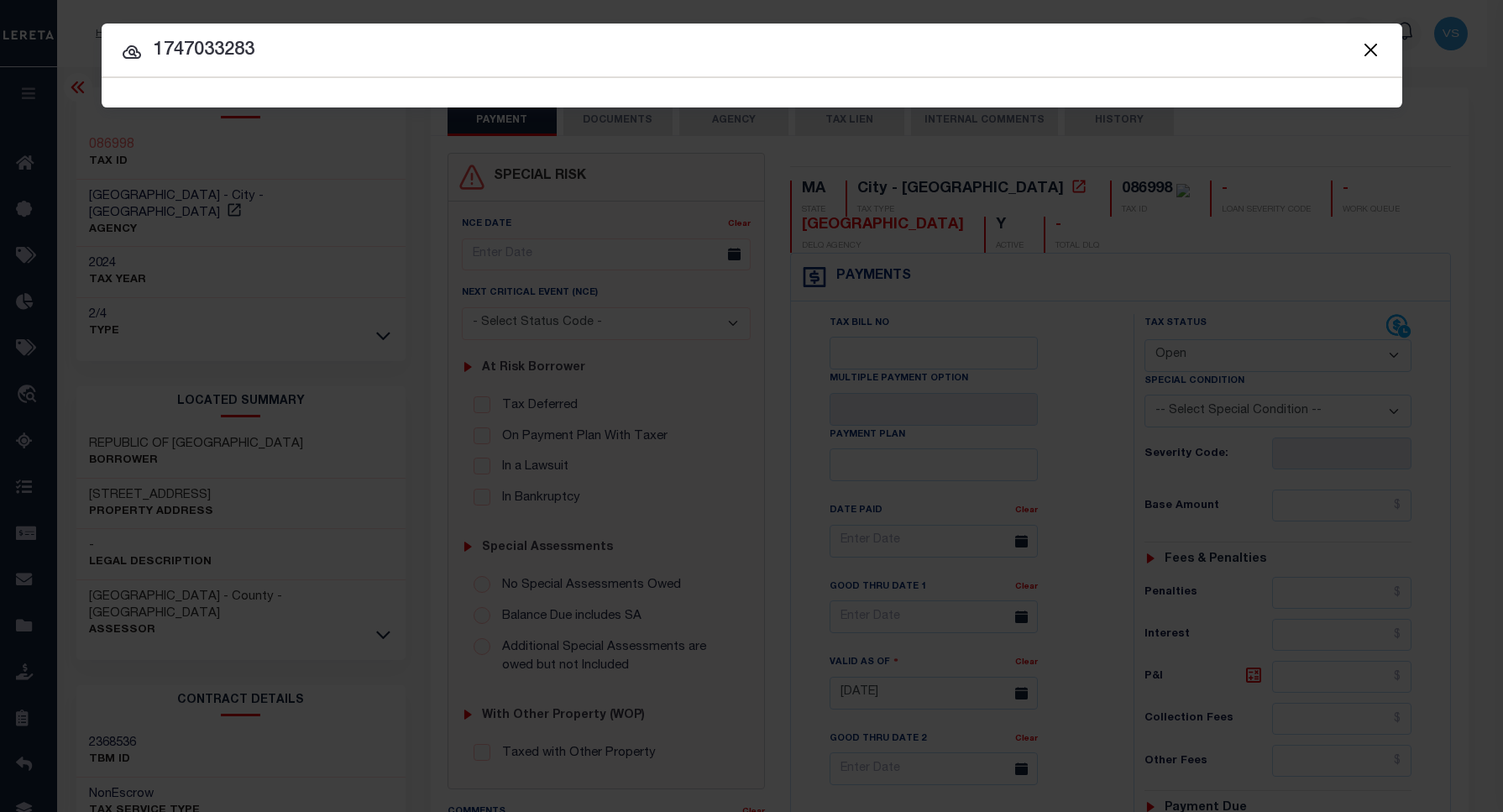
type input "1747033283"
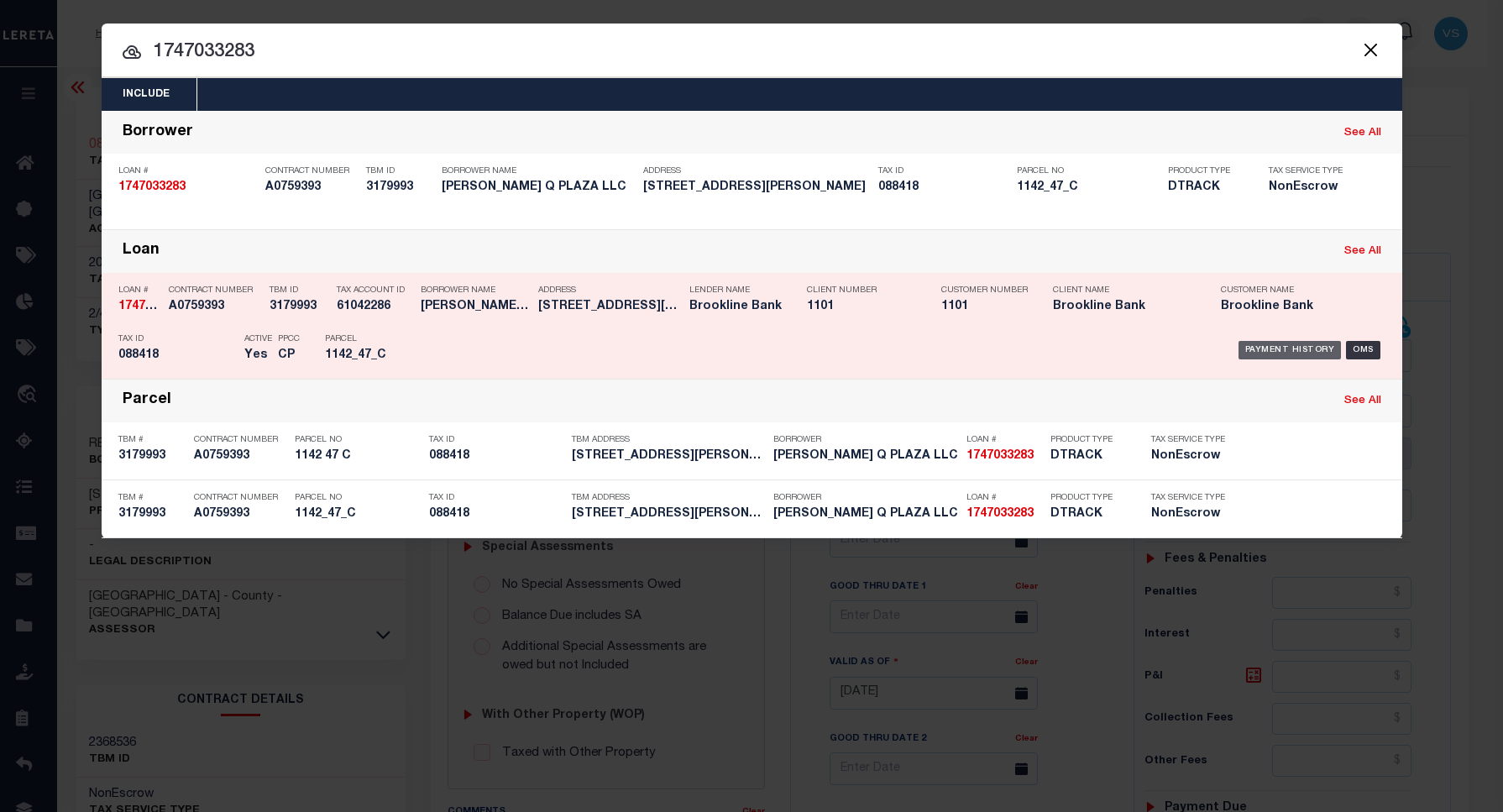
click at [1277, 348] on div "Payment History" at bounding box center [1290, 350] width 104 height 18
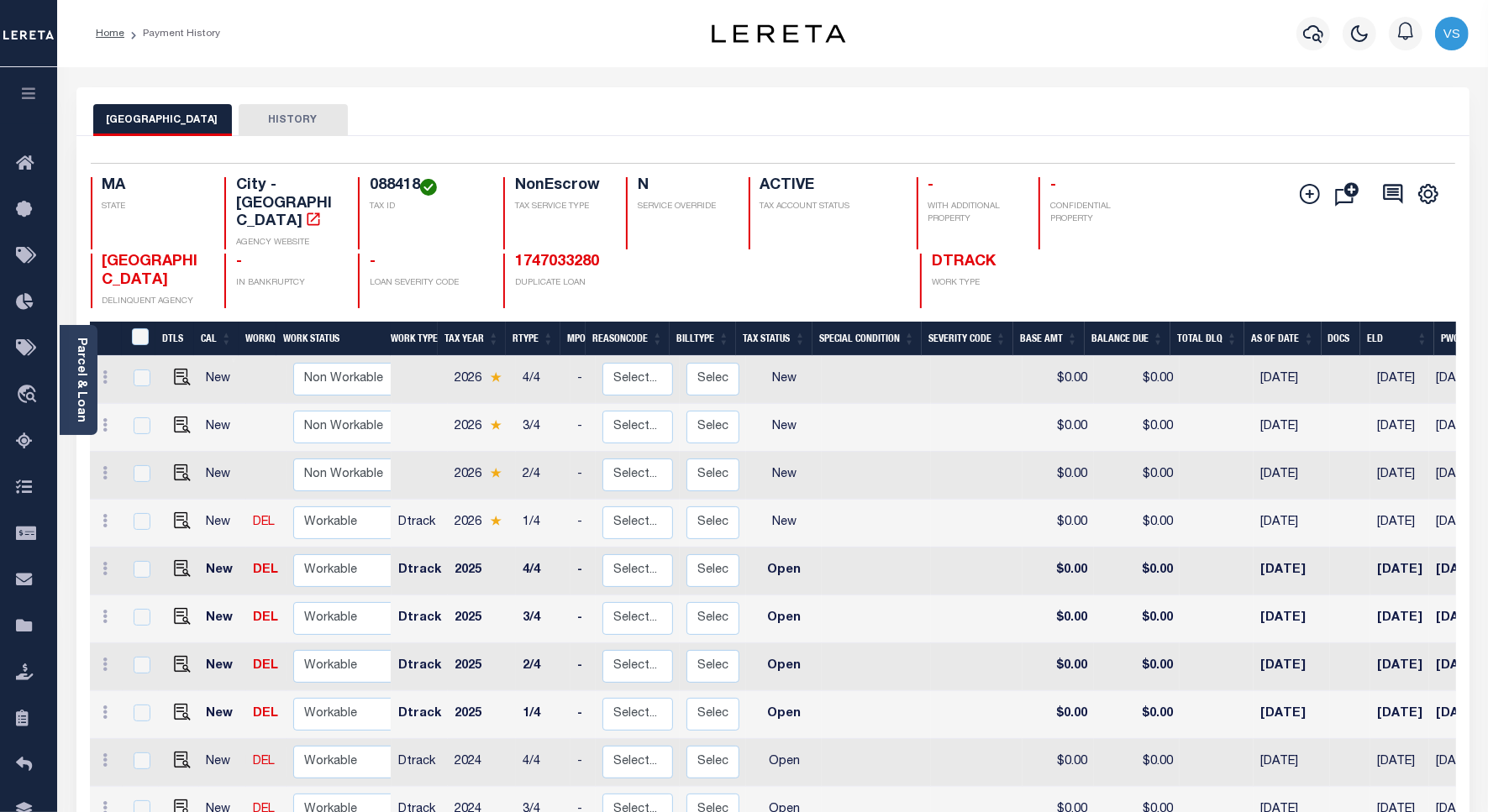
click at [388, 189] on h4 "088418" at bounding box center [426, 186] width 114 height 18
click at [387, 186] on h4 "088418" at bounding box center [426, 186] width 114 height 18
copy h4 "088418"
click at [75, 396] on link "Parcel & Loan" at bounding box center [80, 379] width 12 height 85
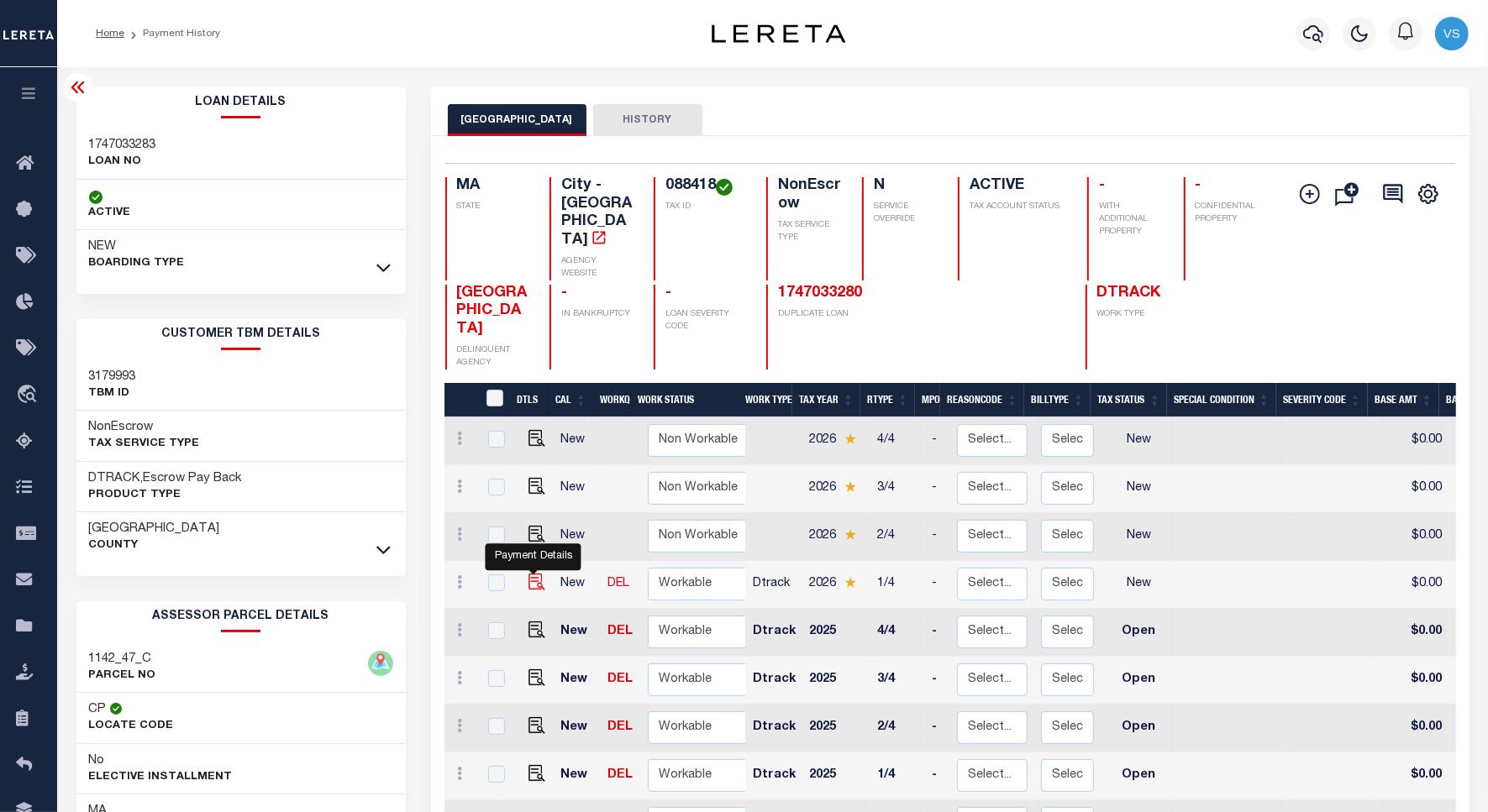
click at [535, 574] on img "" at bounding box center [537, 582] width 16 height 16
checkbox input "true"
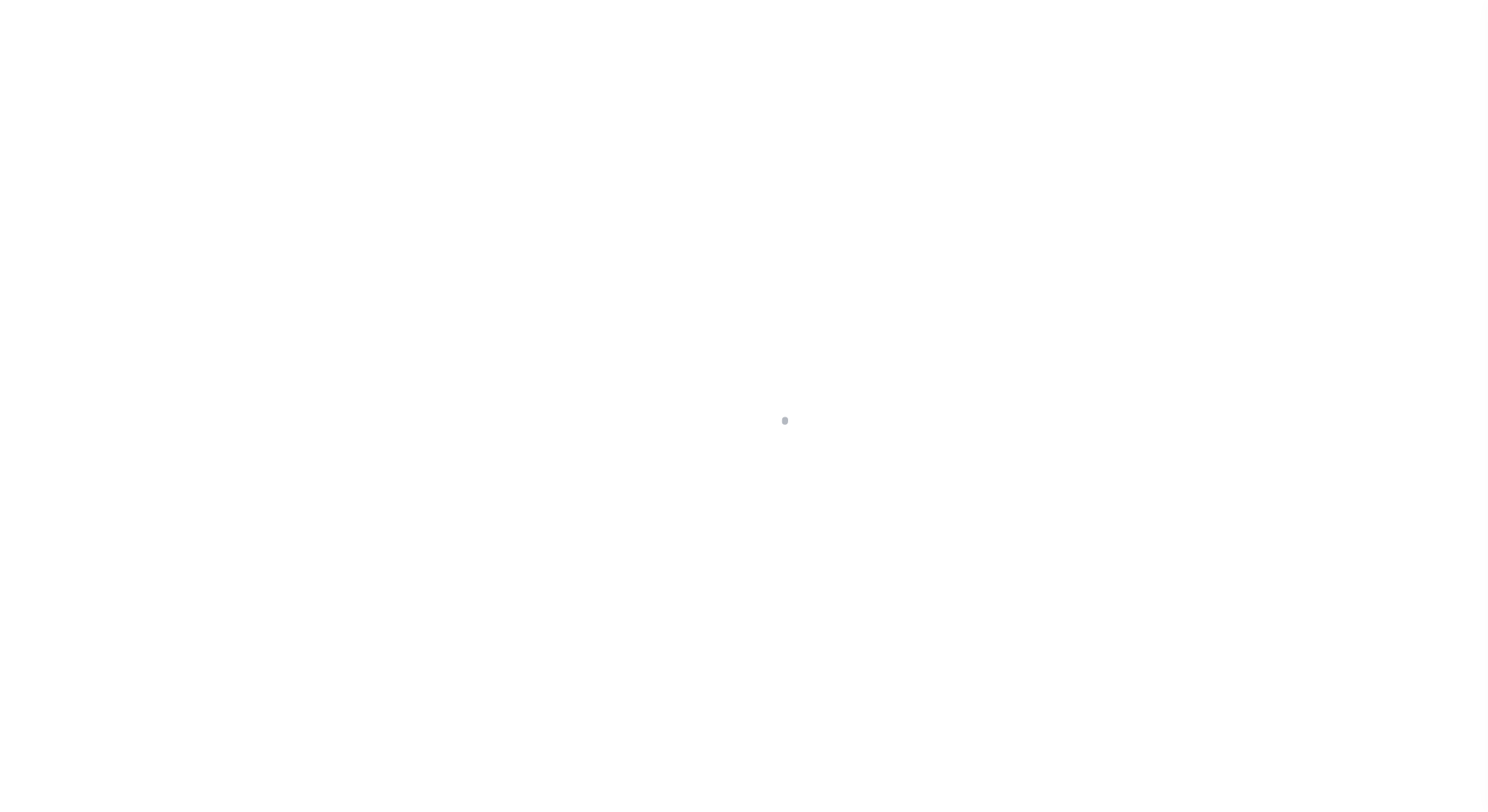
select select "NW2"
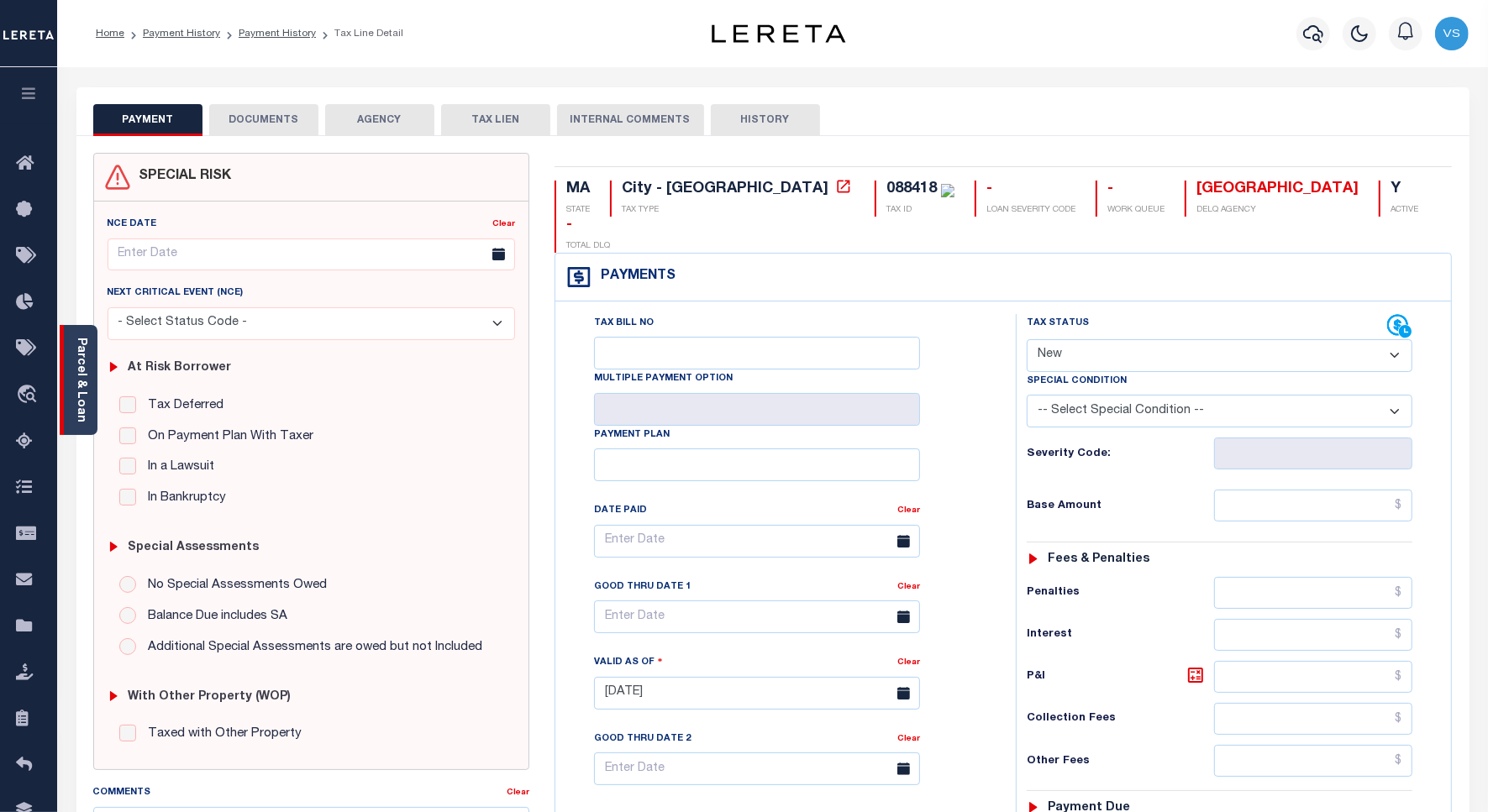
click at [85, 391] on link "Parcel & Loan" at bounding box center [80, 379] width 12 height 85
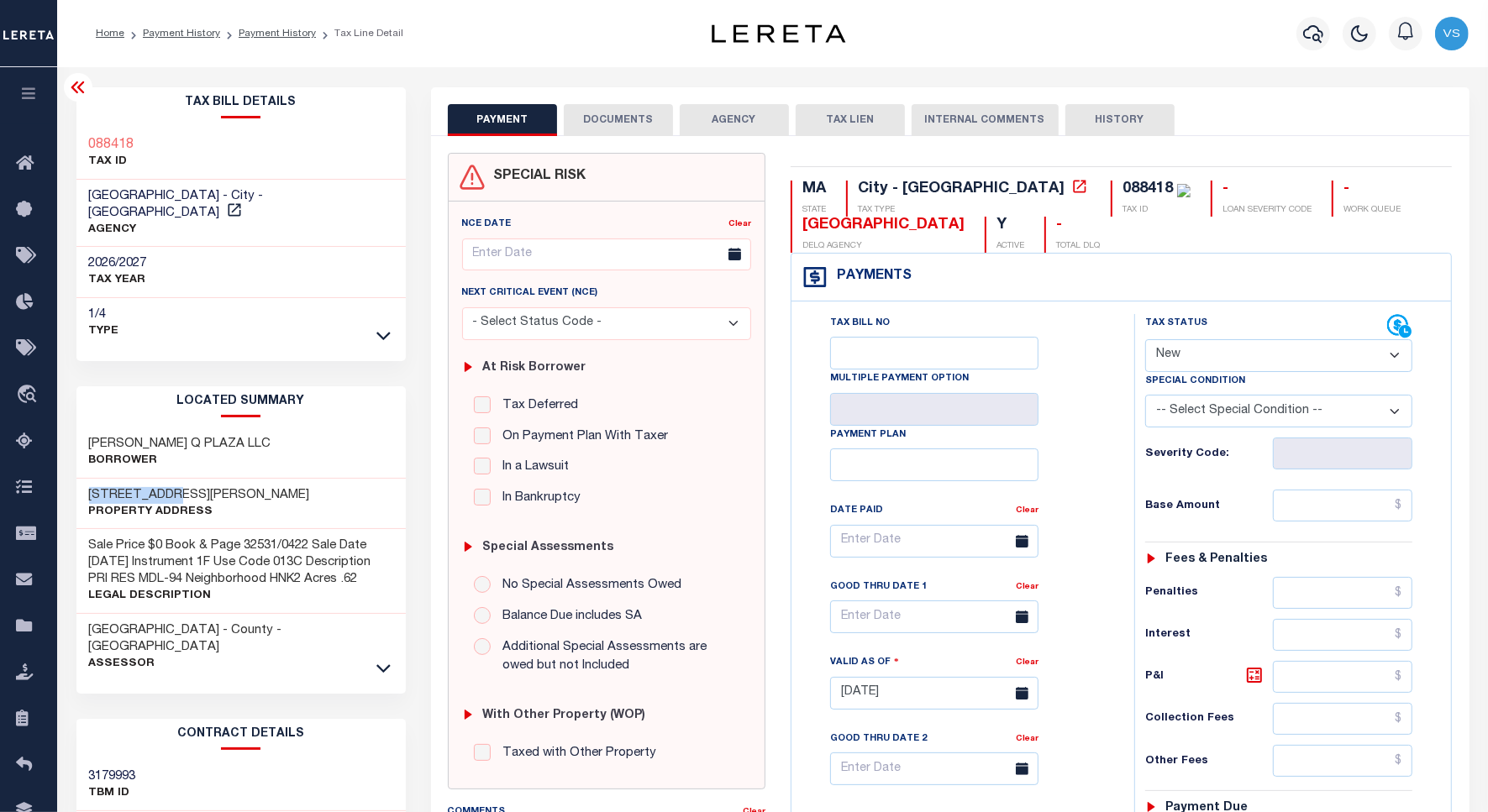
drag, startPoint x: 181, startPoint y: 476, endPoint x: 86, endPoint y: 478, distance: 95.0
click at [86, 478] on div "1510 HANCOCK ST Property Address" at bounding box center [241, 504] width 329 height 51
copy h3 "1510 HANCOCK"
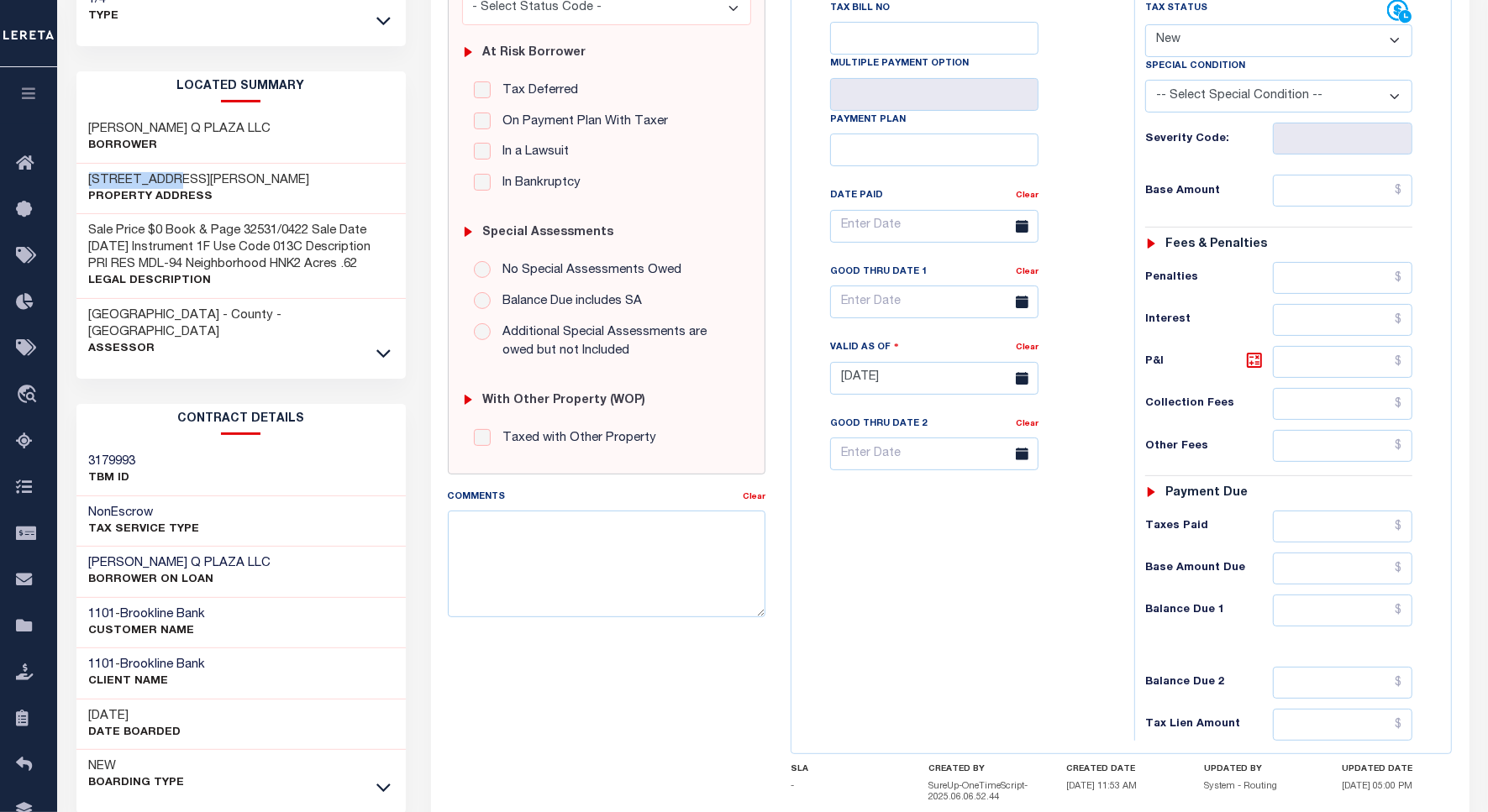
scroll to position [420, 0]
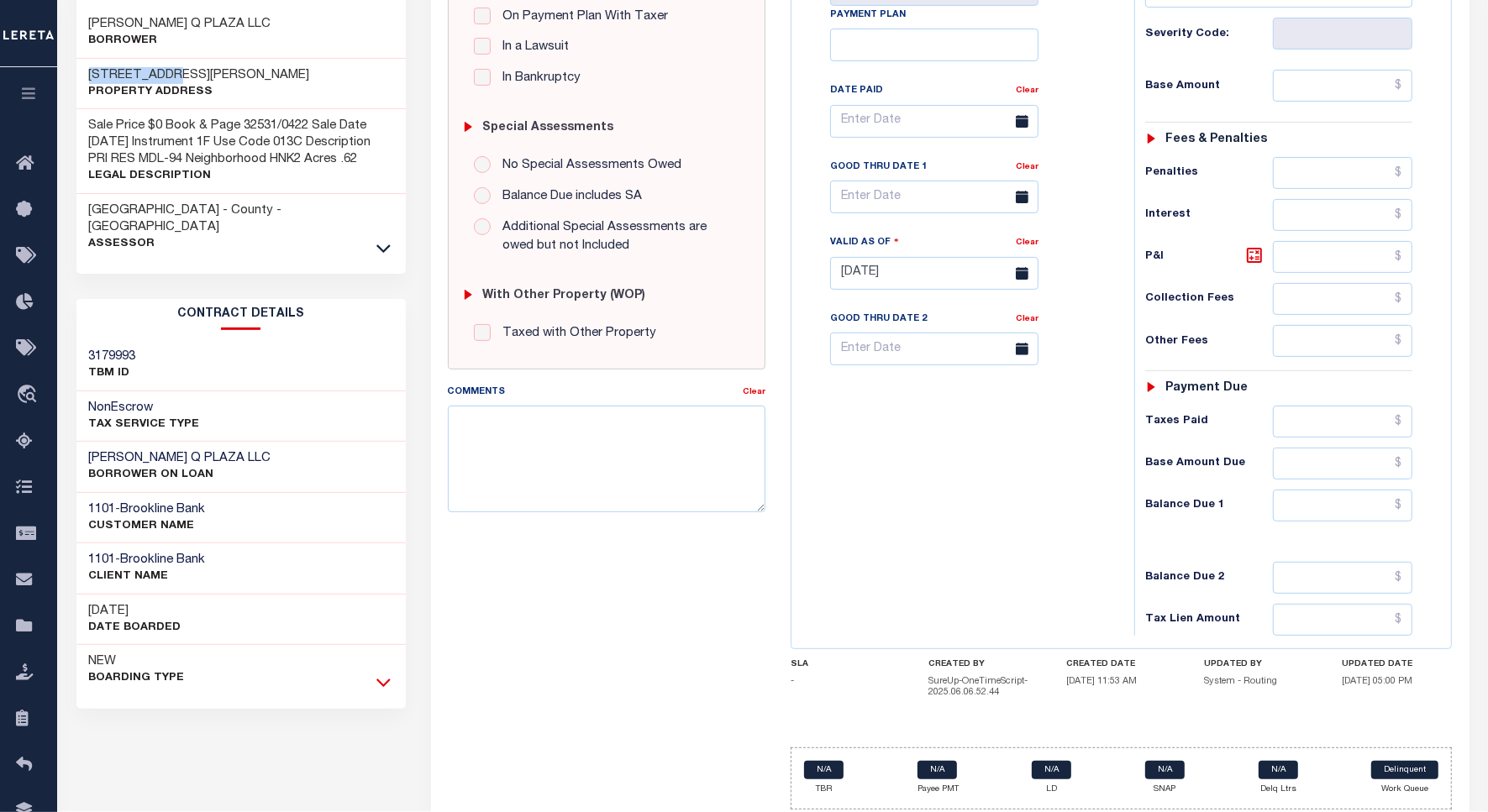
click at [380, 674] on icon at bounding box center [384, 682] width 15 height 17
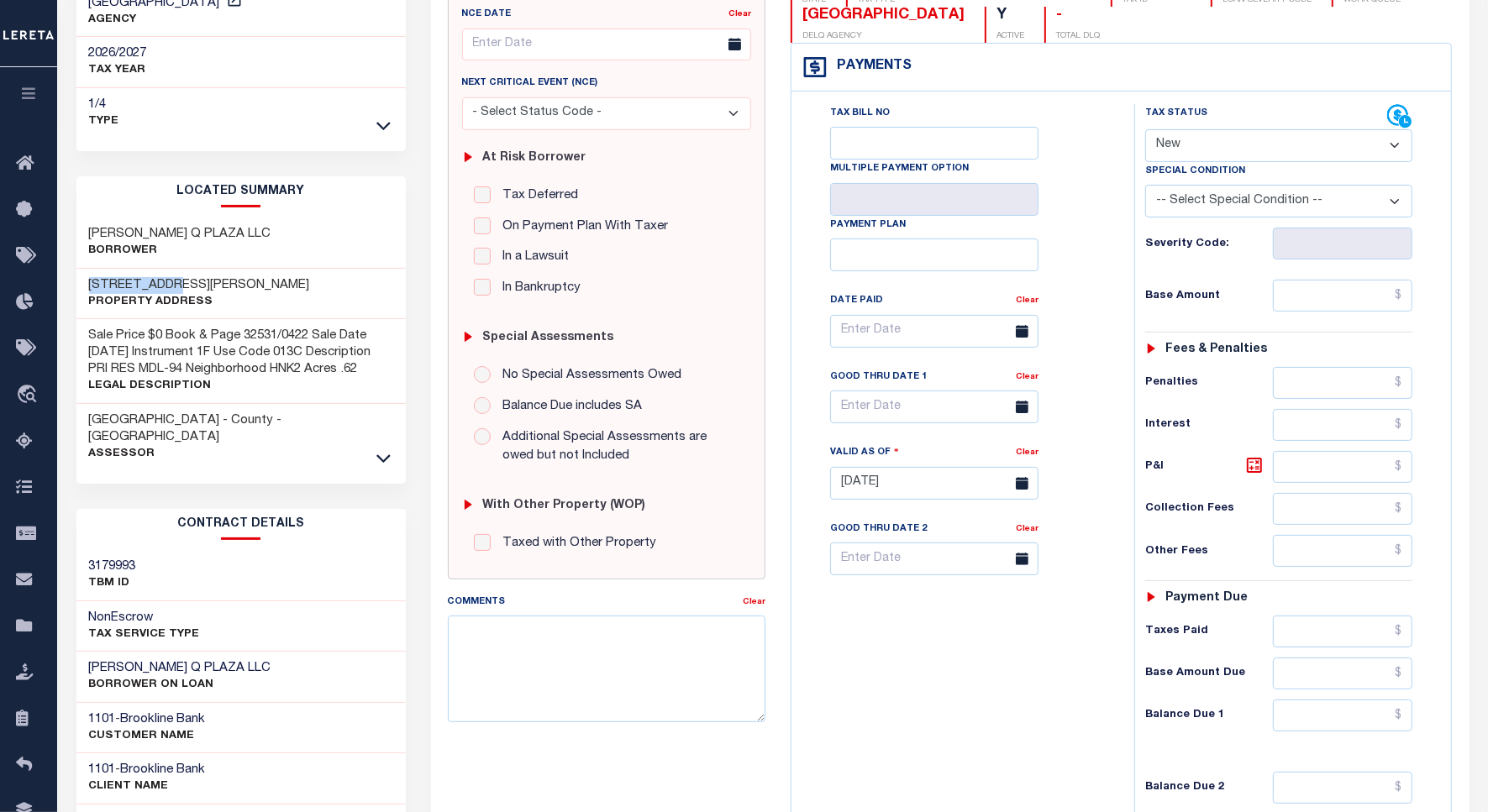
scroll to position [0, 0]
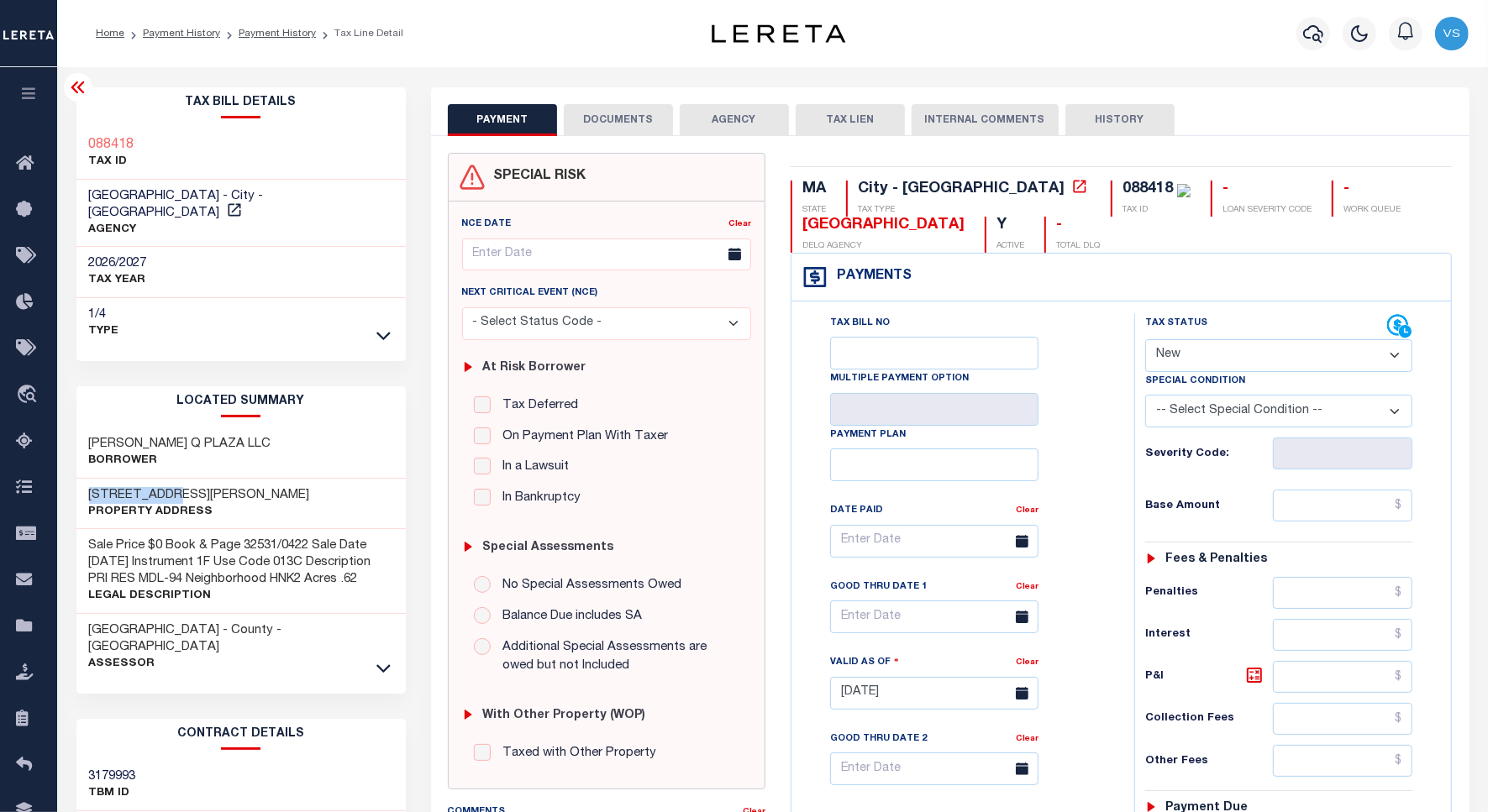
click at [76, 90] on icon at bounding box center [78, 87] width 20 height 20
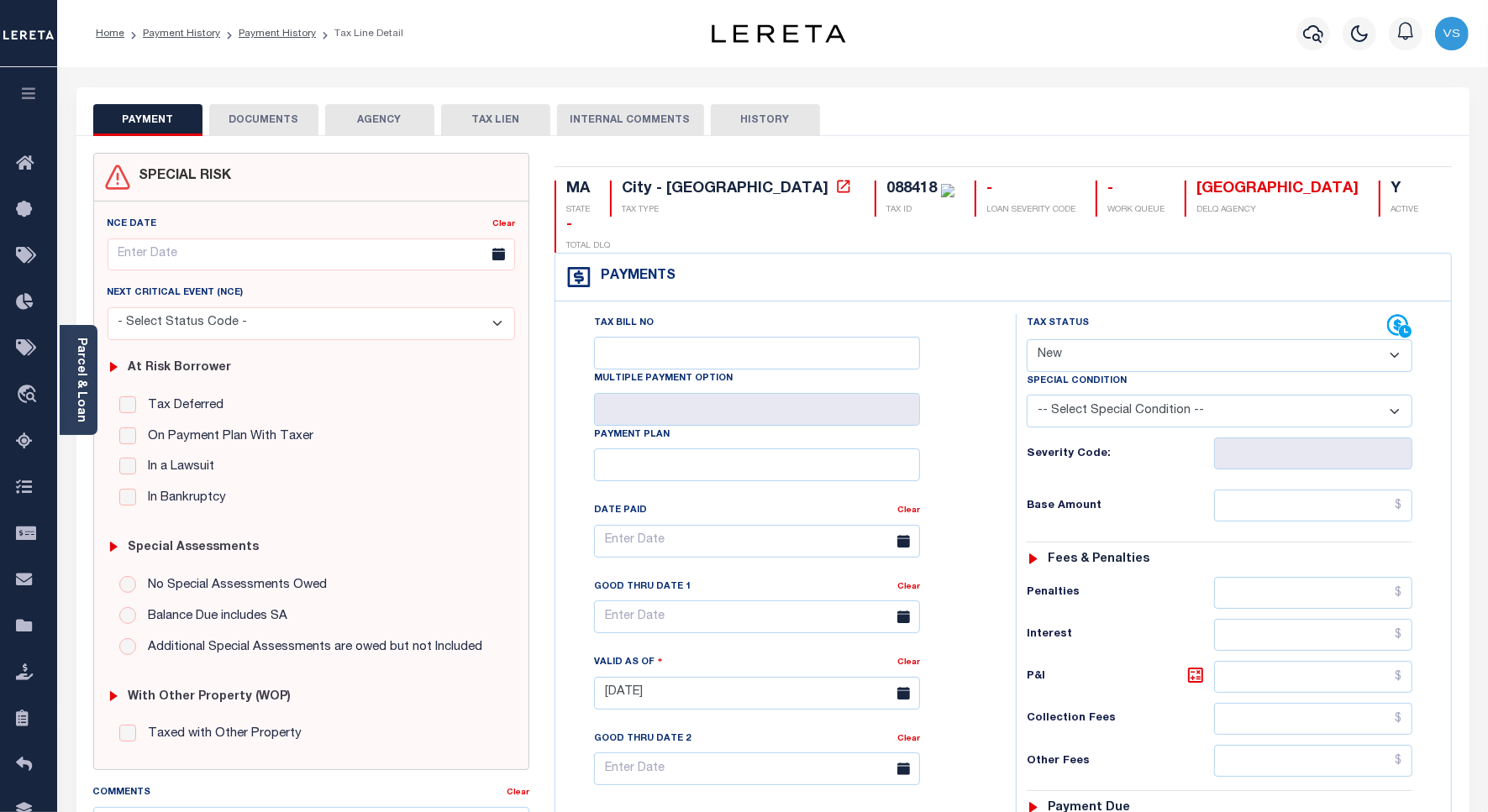
click at [274, 40] on li "Payment History" at bounding box center [267, 34] width 96 height 15
click at [266, 32] on link "Payment History" at bounding box center [276, 33] width 77 height 10
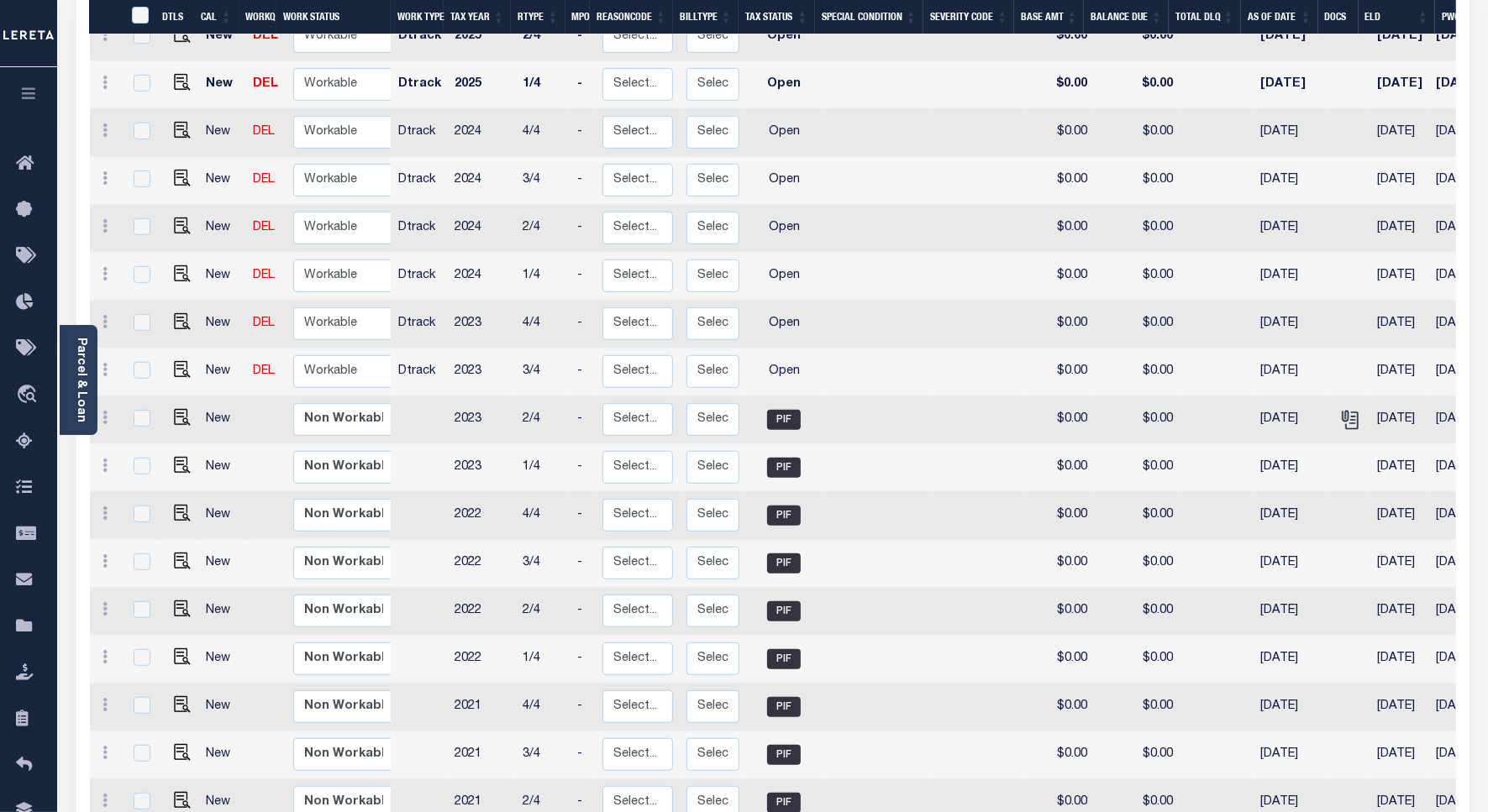
scroll to position [735, 0]
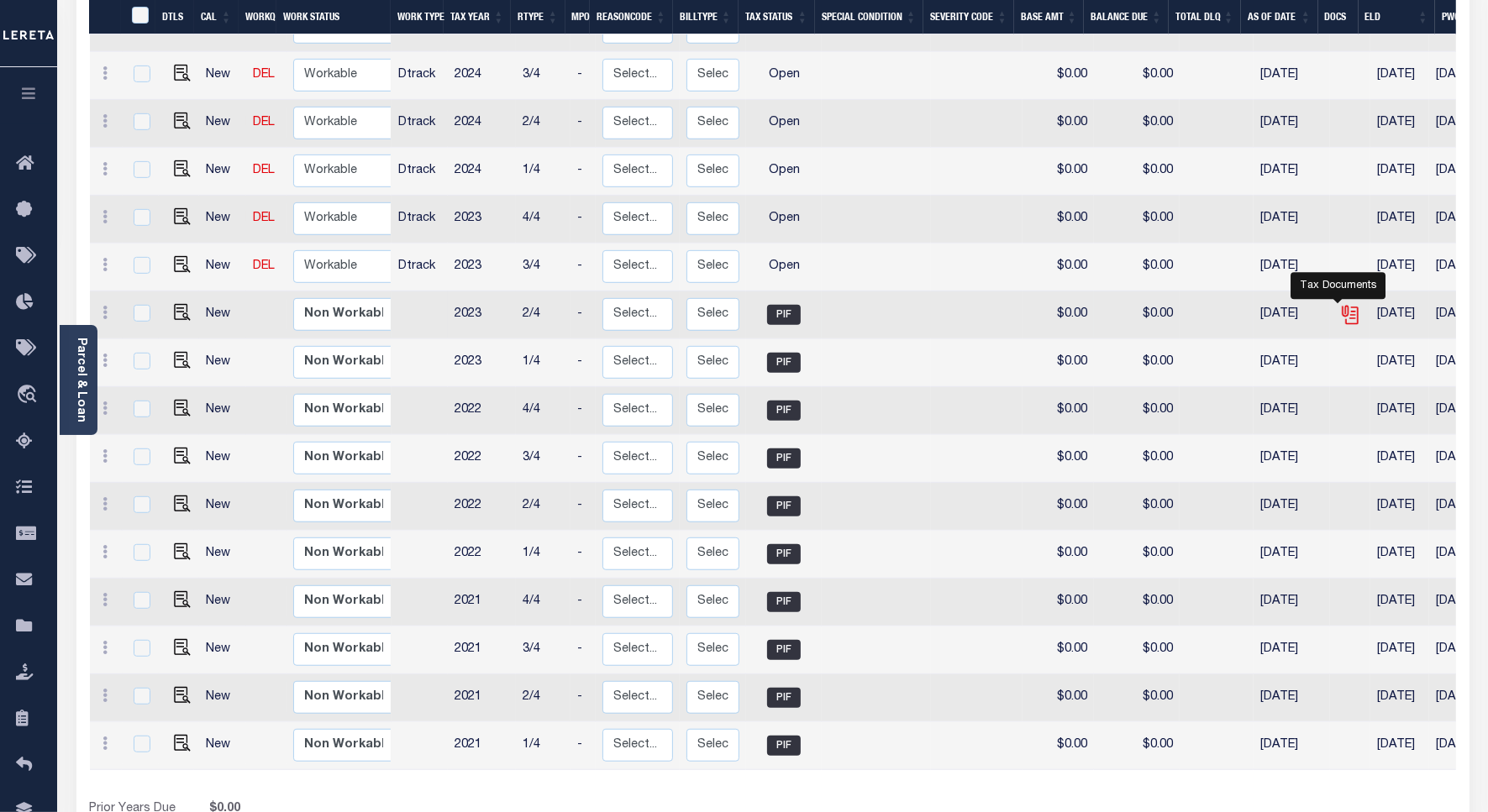
click at [1339, 304] on icon "" at bounding box center [1350, 315] width 22 height 22
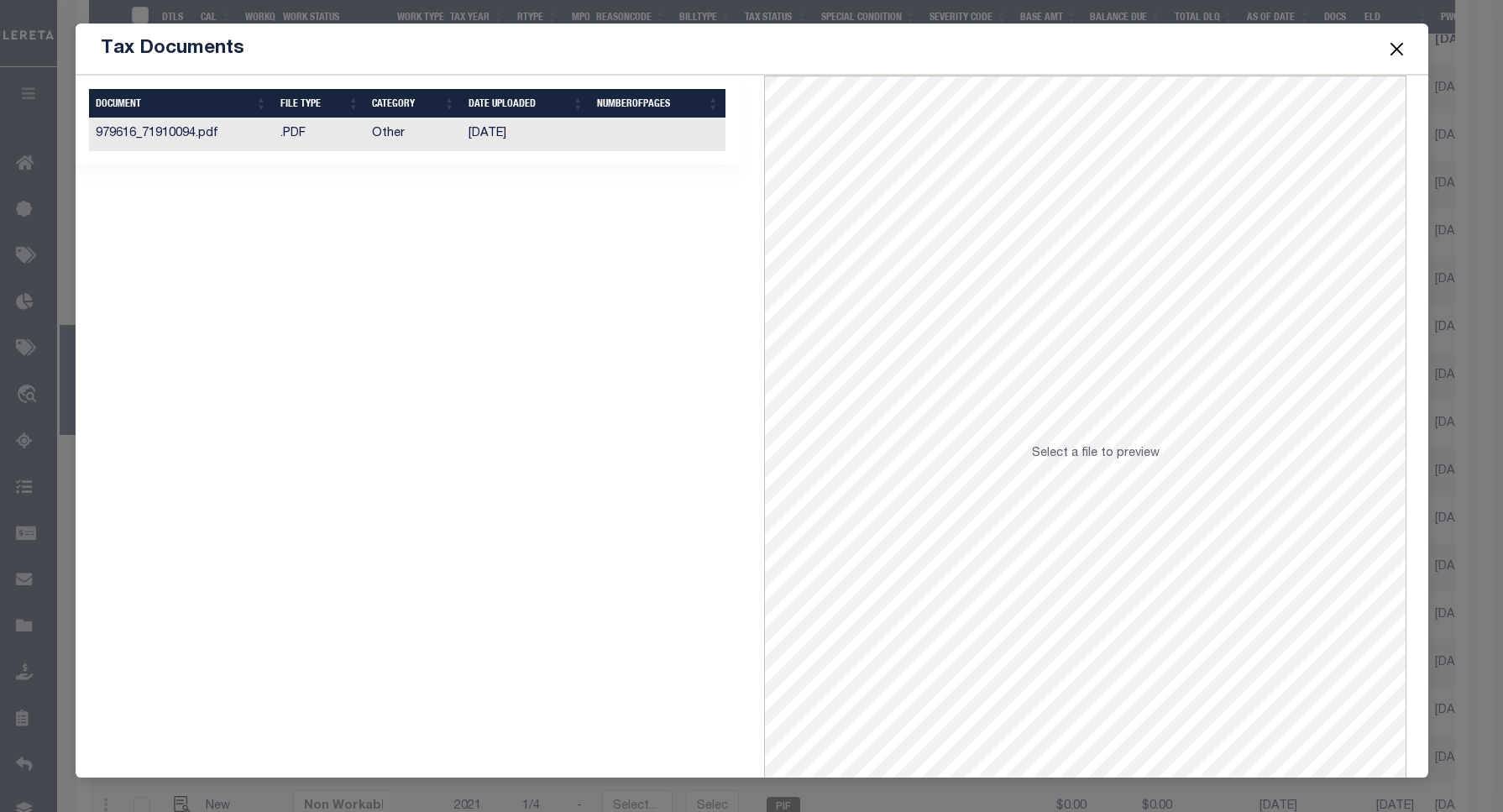
click at [385, 136] on td "Other" at bounding box center [414, 135] width 96 height 33
click at [1394, 46] on button "Close" at bounding box center [1397, 49] width 22 height 22
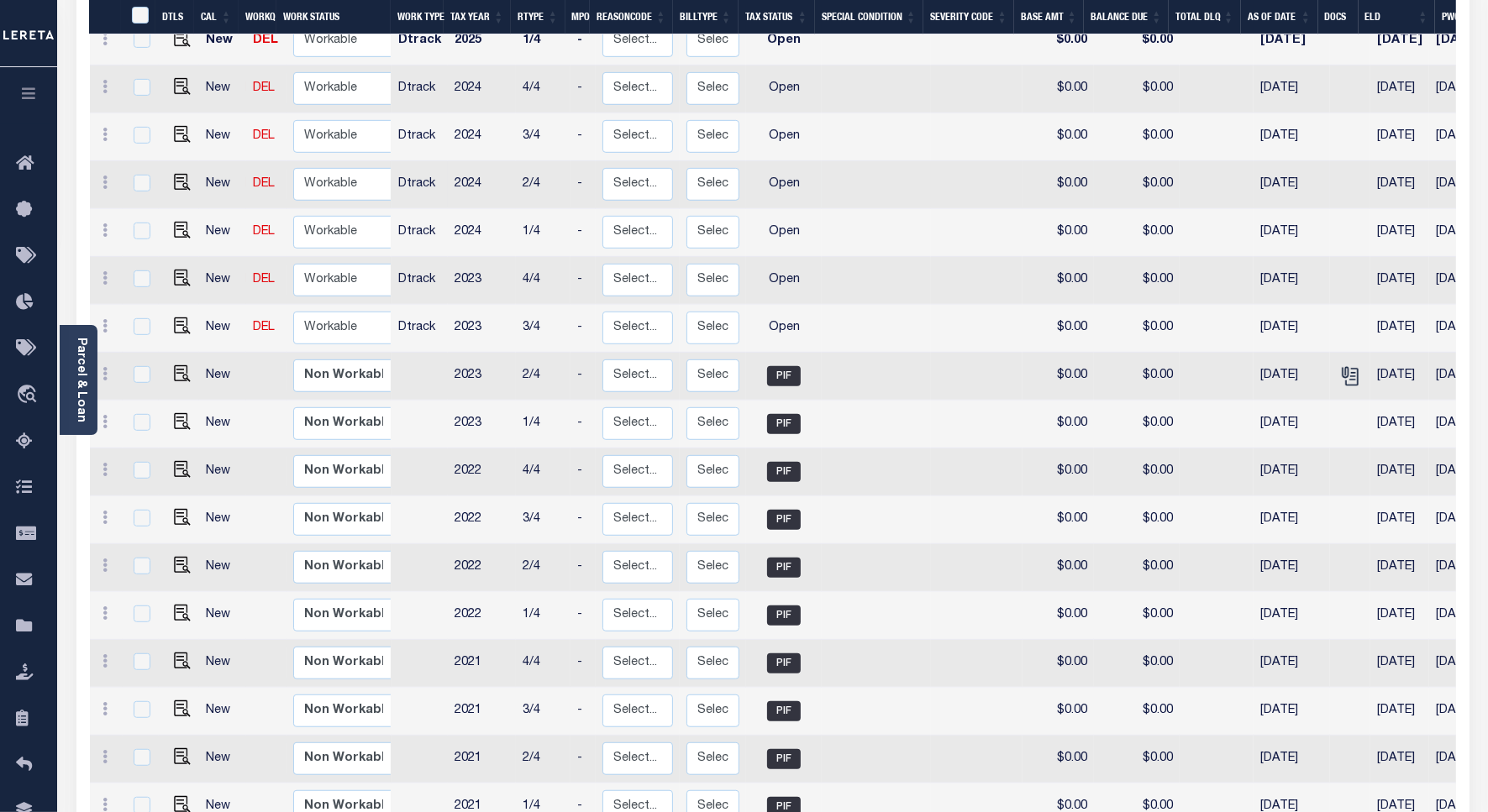
scroll to position [525, 0]
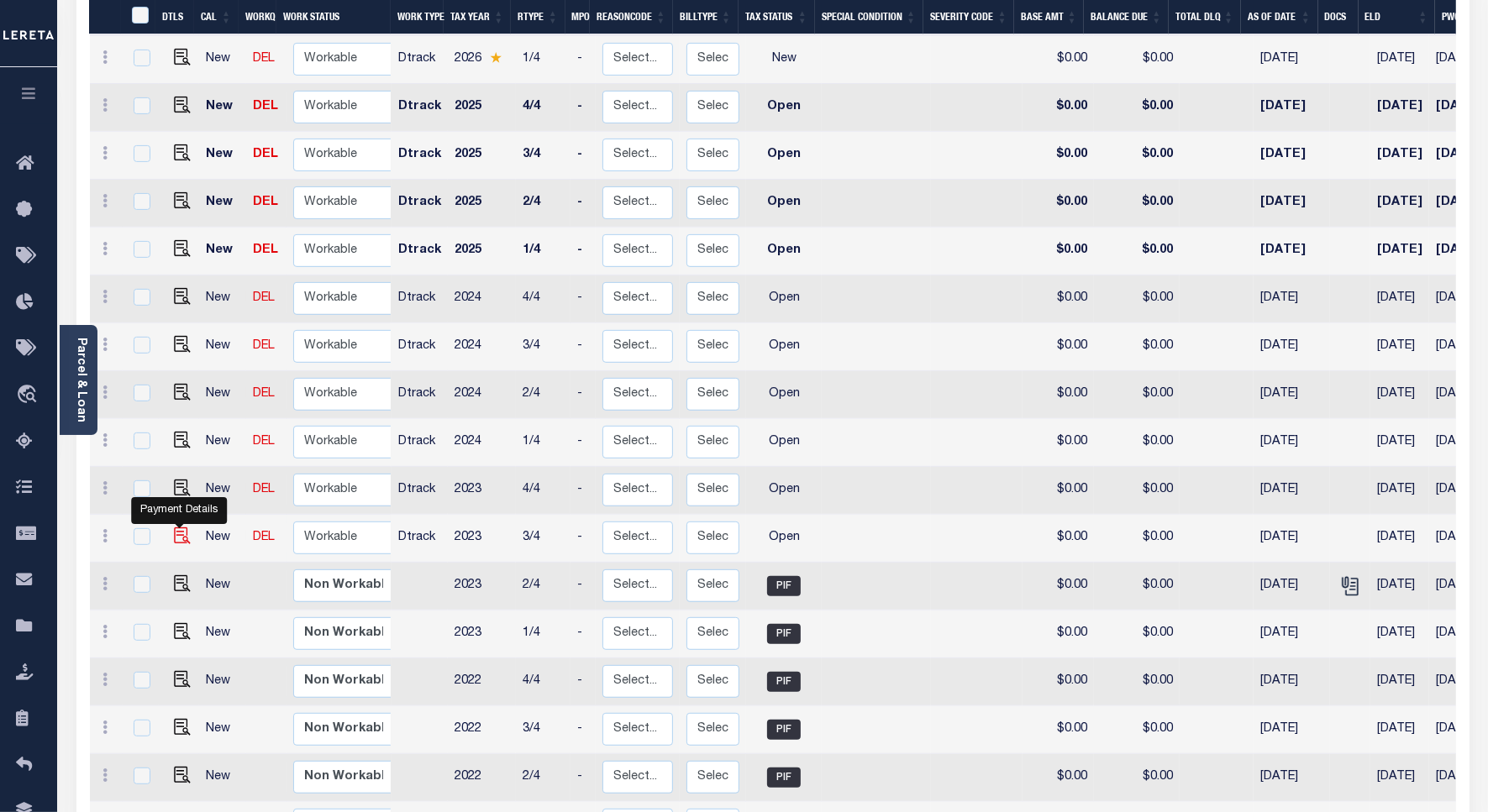
click at [178, 527] on img "" at bounding box center [182, 536] width 16 height 16
checkbox input "true"
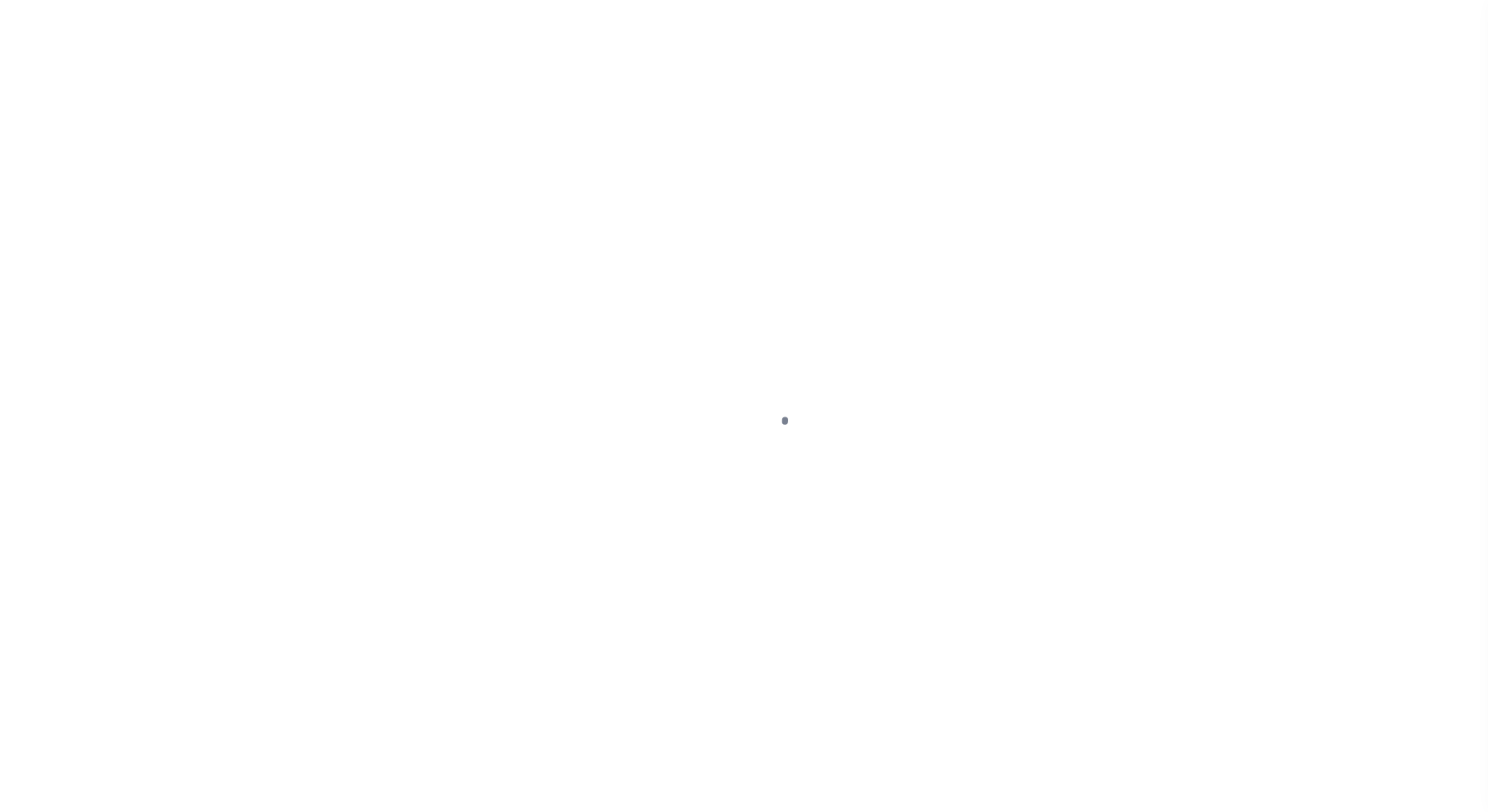
select select "OP2"
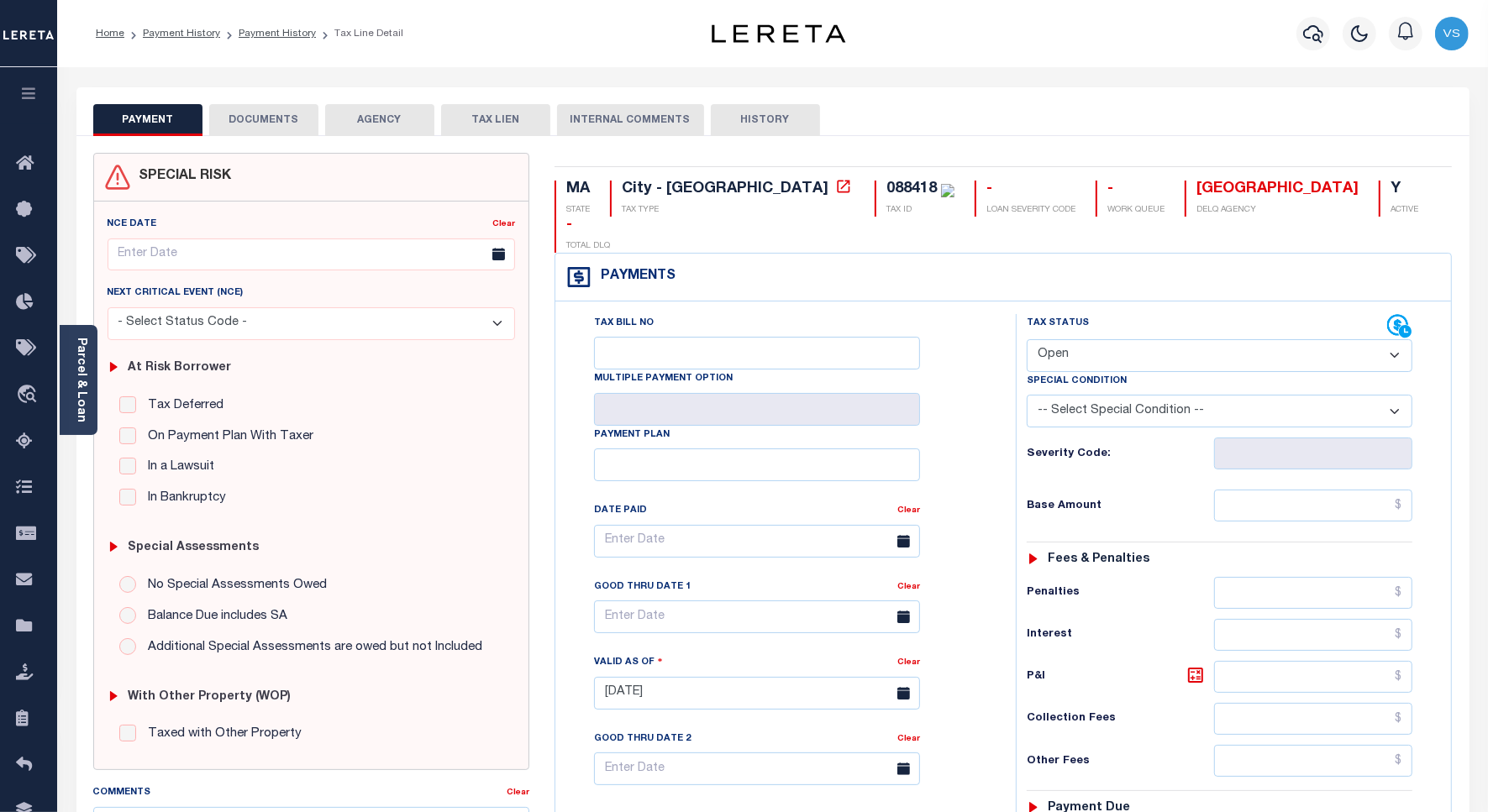
click at [248, 115] on button "DOCUMENTS" at bounding box center [264, 120] width 109 height 32
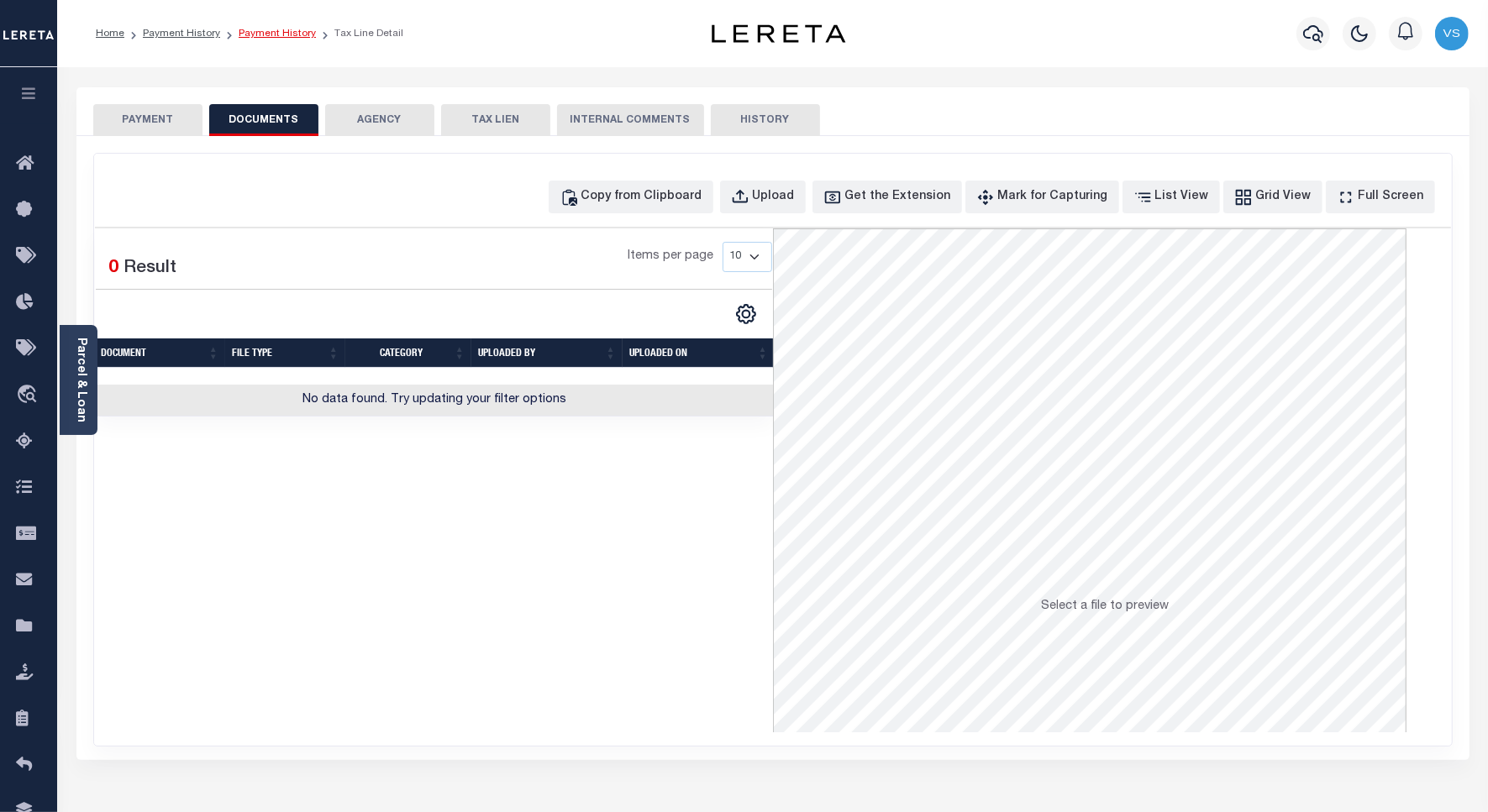
click at [279, 31] on link "Payment History" at bounding box center [276, 33] width 77 height 10
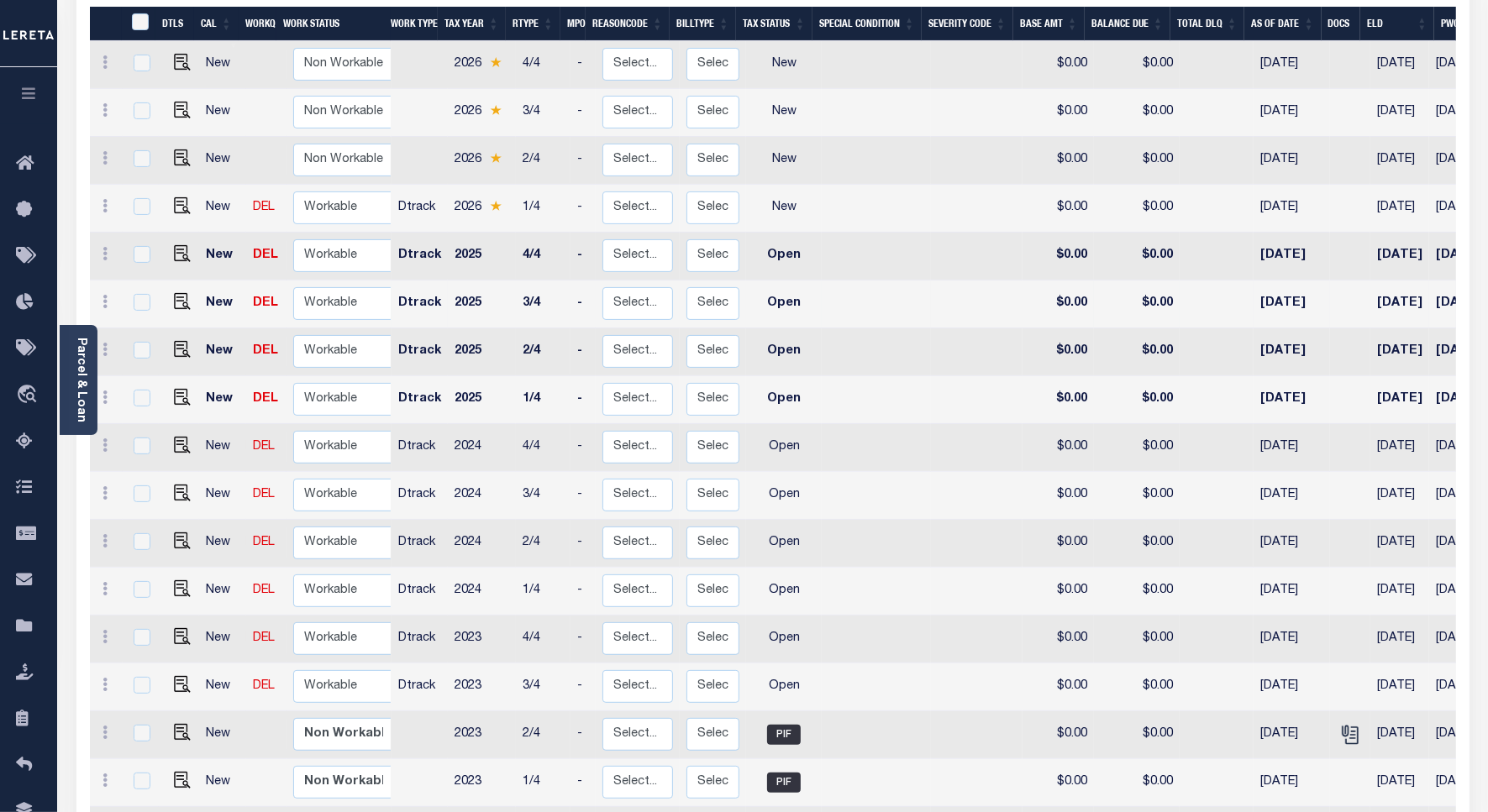
scroll to position [105, 0]
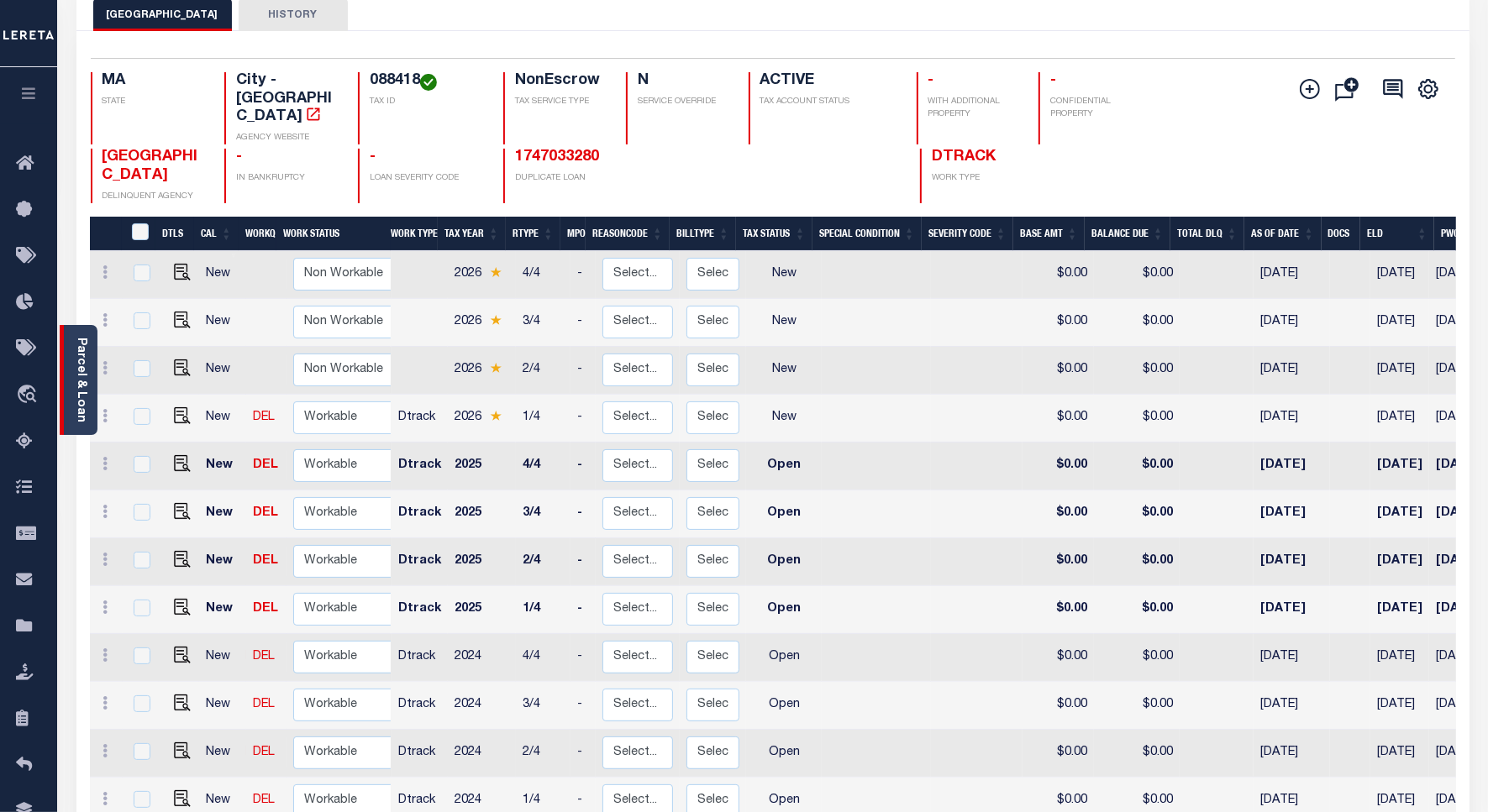
click at [76, 389] on link "Parcel & Loan" at bounding box center [80, 379] width 12 height 85
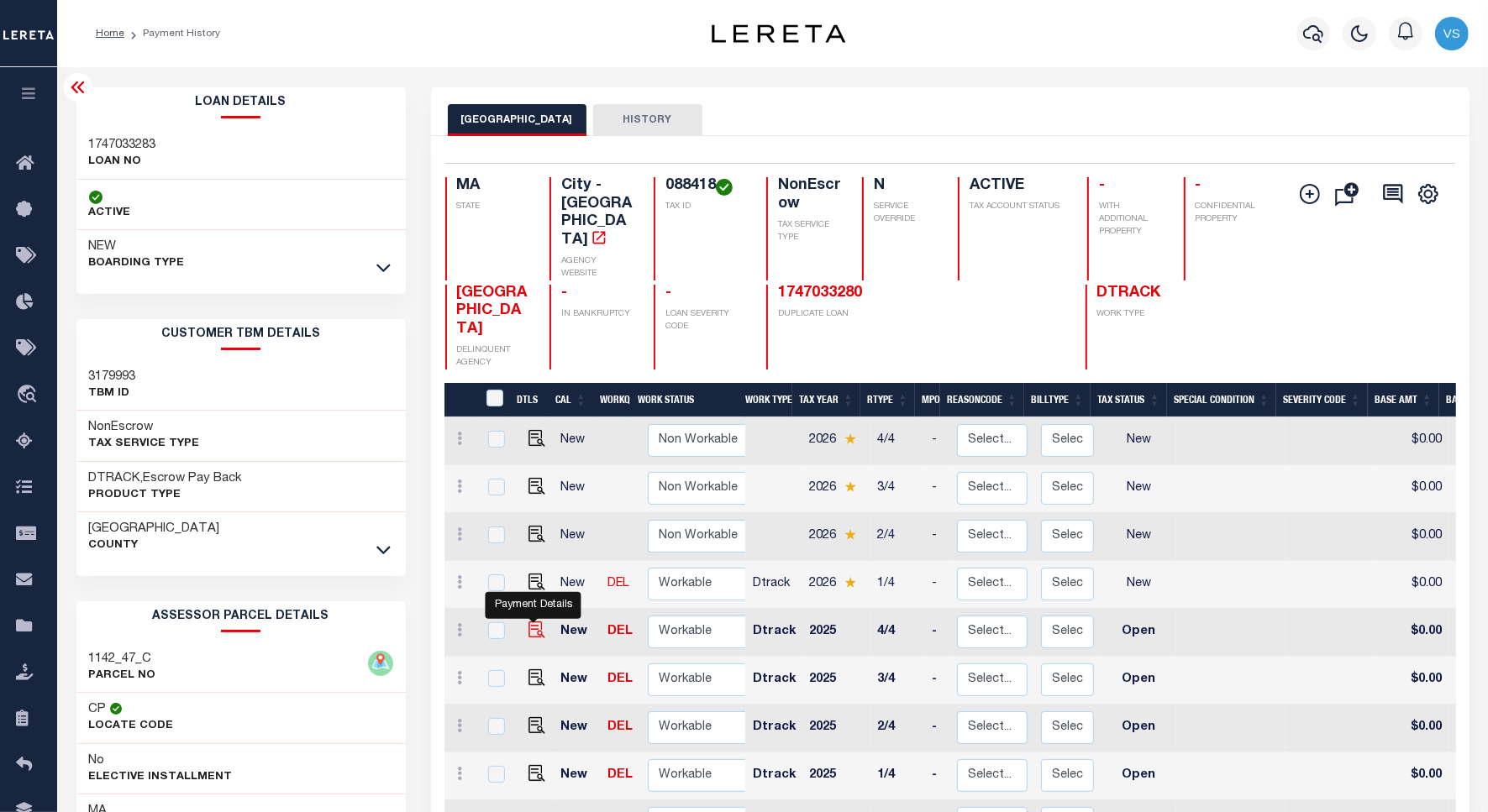
click at [532, 622] on img "" at bounding box center [537, 630] width 16 height 16
checkbox input "true"
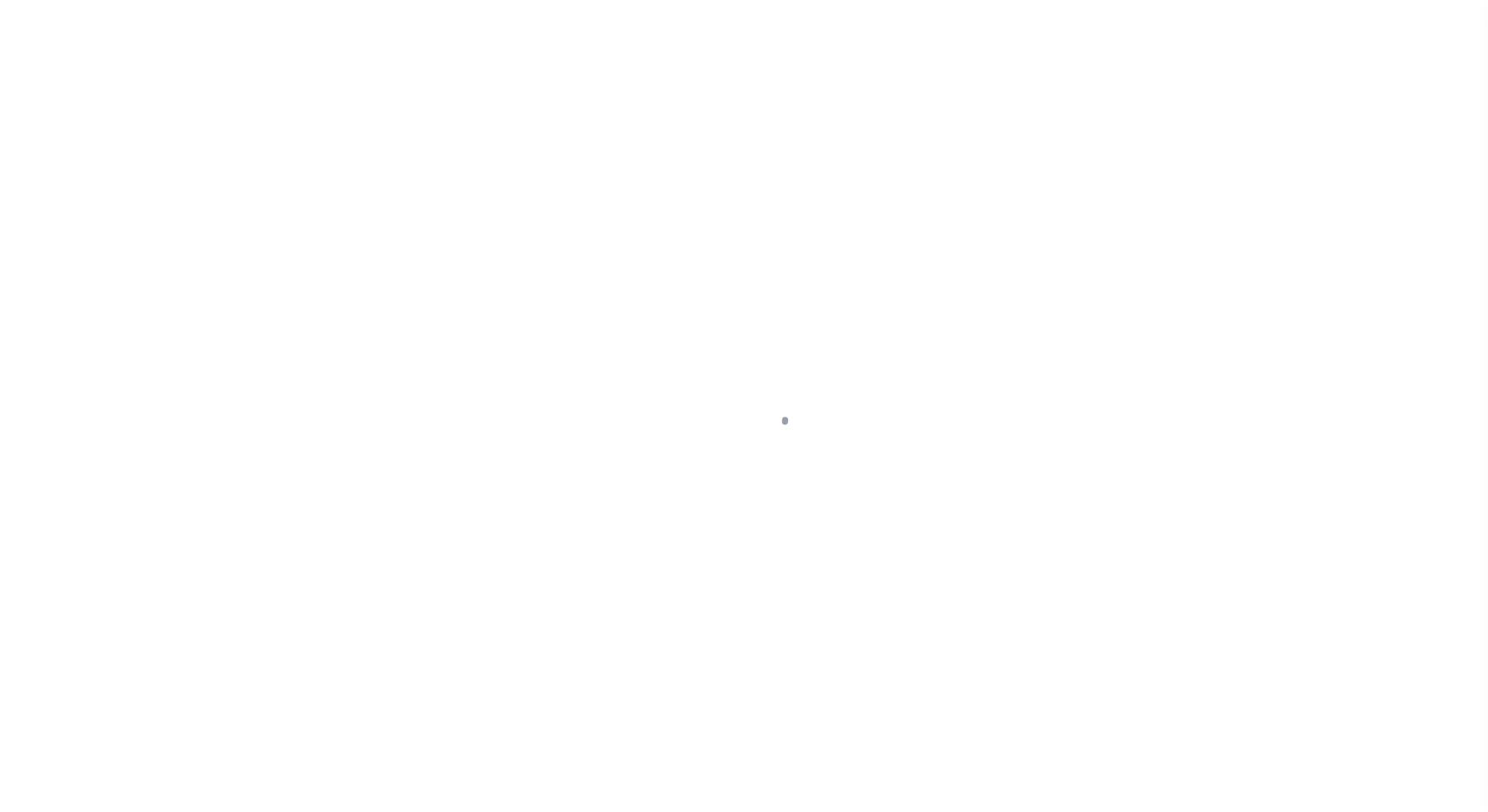
select select "OP2"
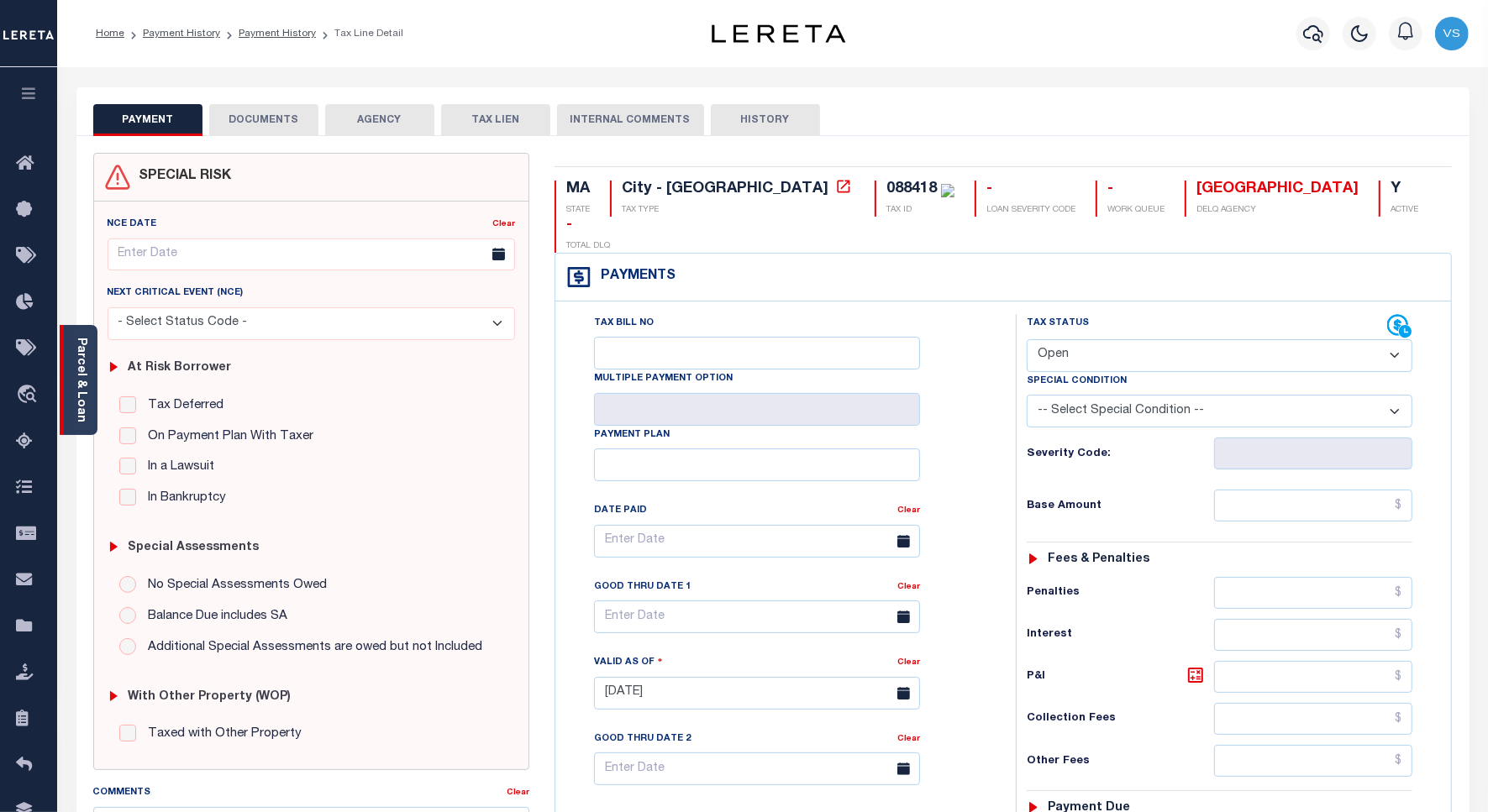
click at [85, 372] on link "Parcel & Loan" at bounding box center [80, 379] width 12 height 85
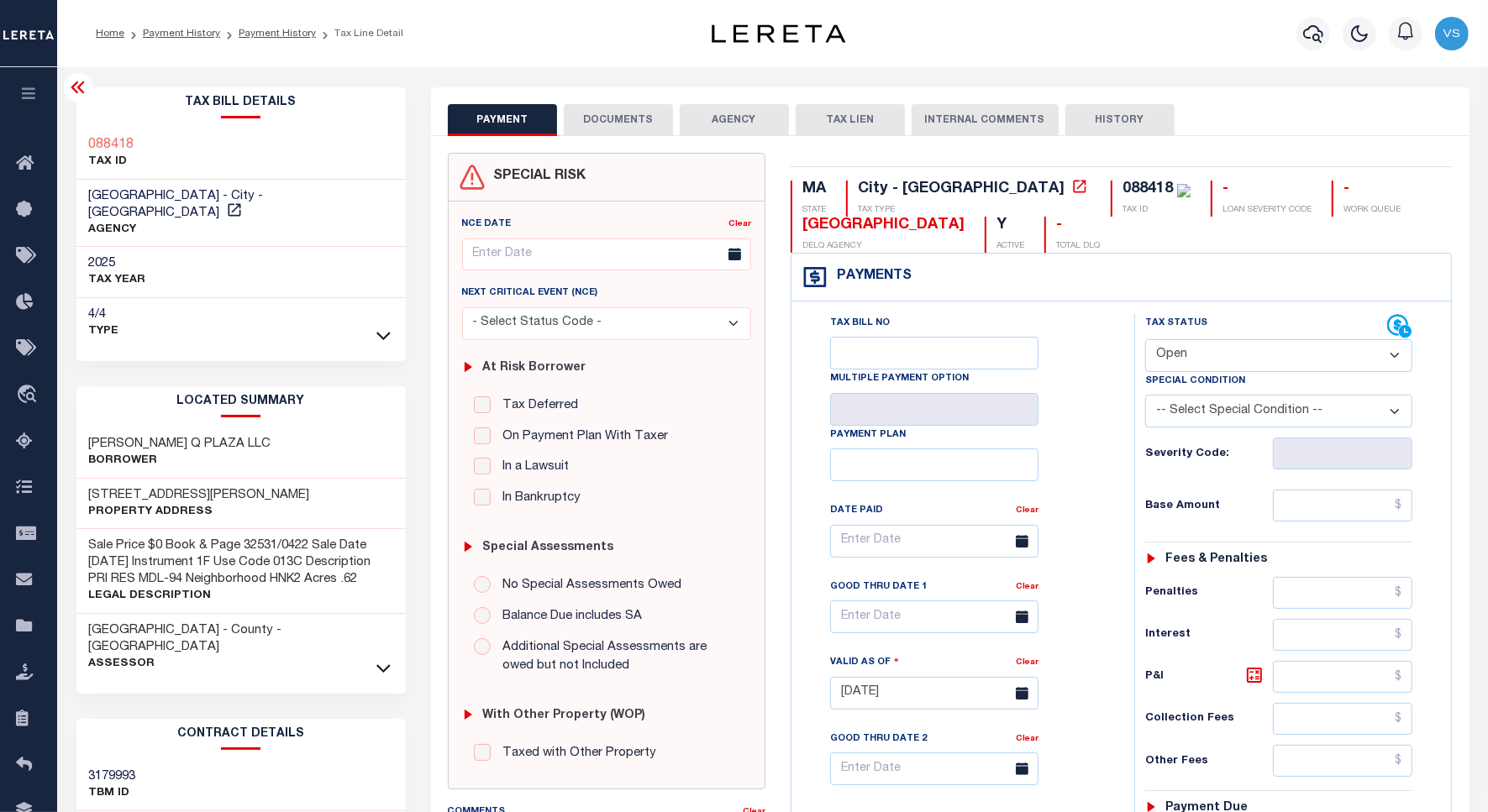
click at [107, 137] on h3 "088418" at bounding box center [112, 145] width 45 height 16
click at [0, 0] on div "Tax Account History" at bounding box center [0, 0] width 0 height 0
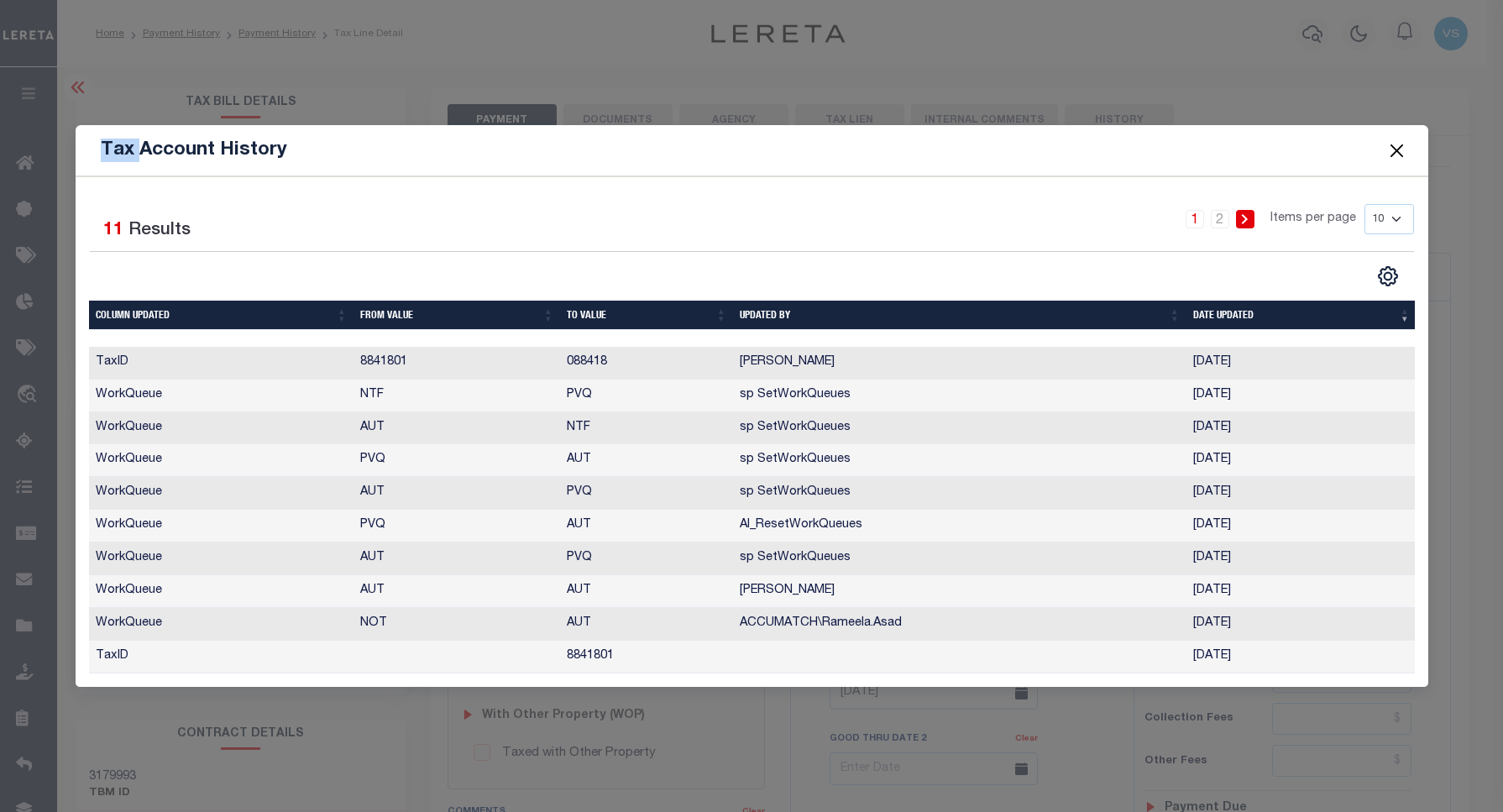
click at [1397, 144] on button "Close" at bounding box center [1397, 150] width 22 height 22
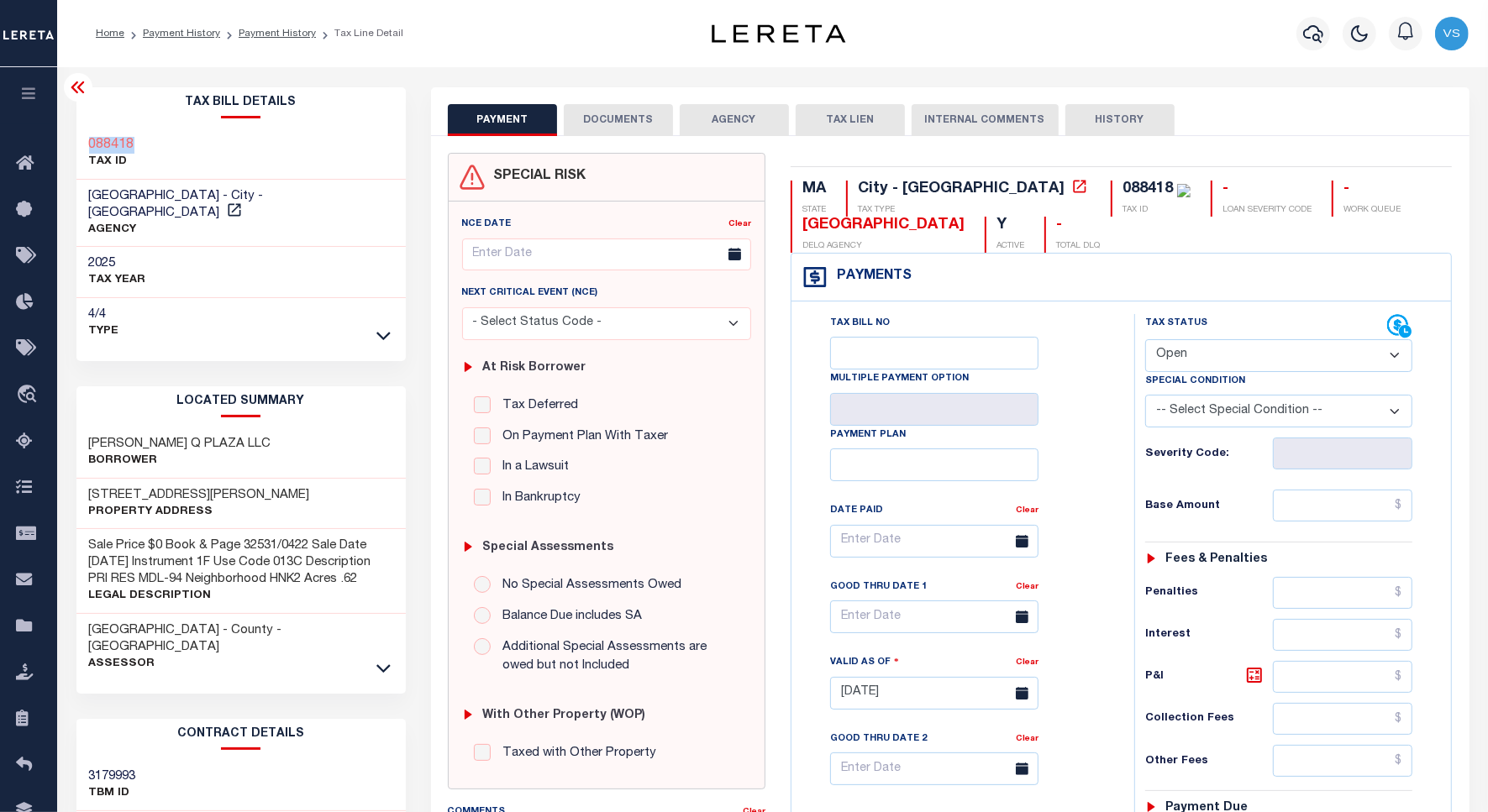
drag, startPoint x: 137, startPoint y: 149, endPoint x: 85, endPoint y: 137, distance: 53.4
click at [85, 137] on div "088418 TAX ID" at bounding box center [241, 154] width 329 height 51
copy h3 "088418"
drag, startPoint x: 213, startPoint y: 471, endPoint x: 86, endPoint y: 480, distance: 127.3
click at [86, 480] on div "[STREET_ADDRESS][PERSON_NAME] Property Address" at bounding box center [241, 504] width 329 height 51
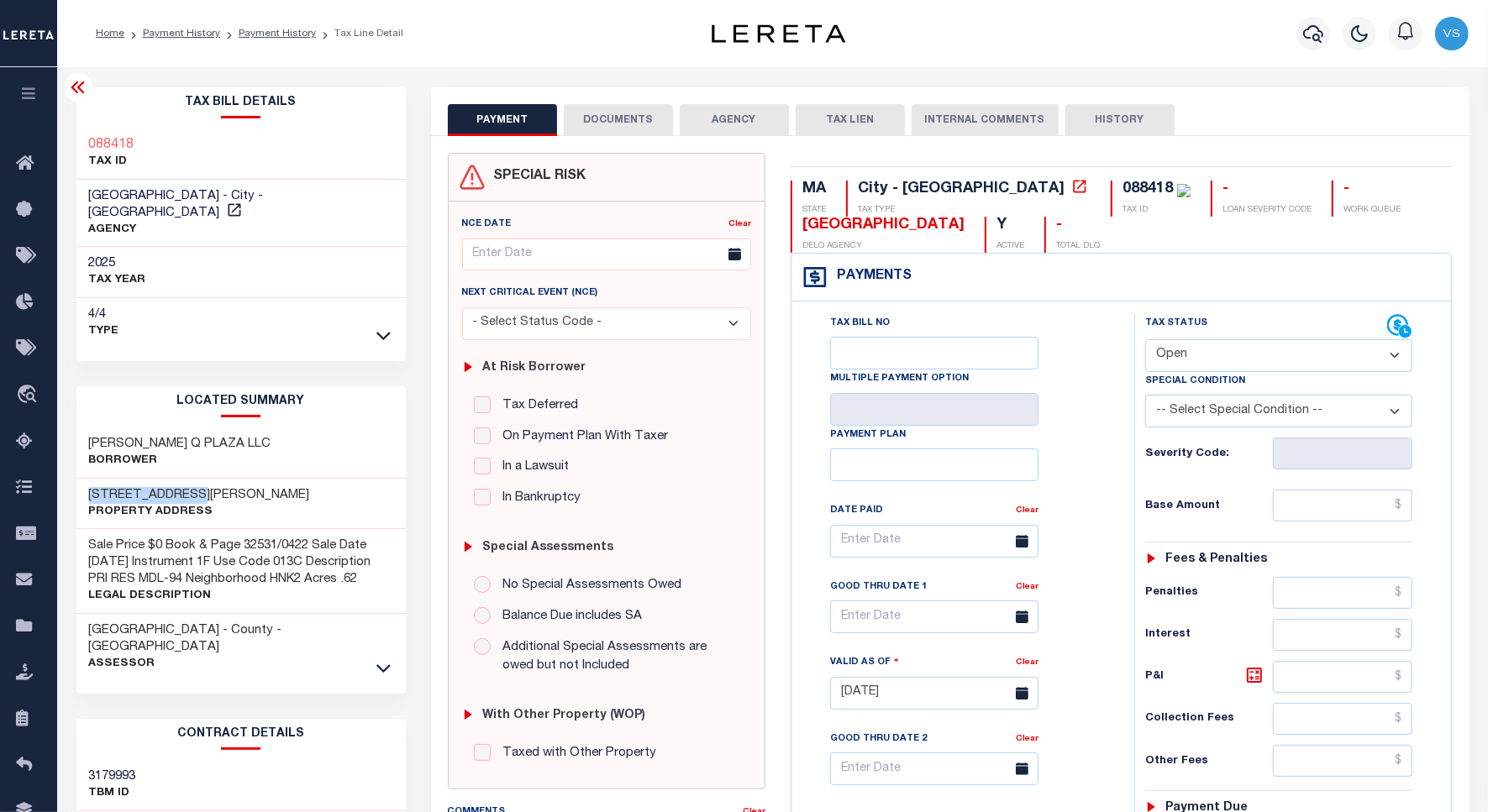
copy h3 "[STREET_ADDRESS][PERSON_NAME]"
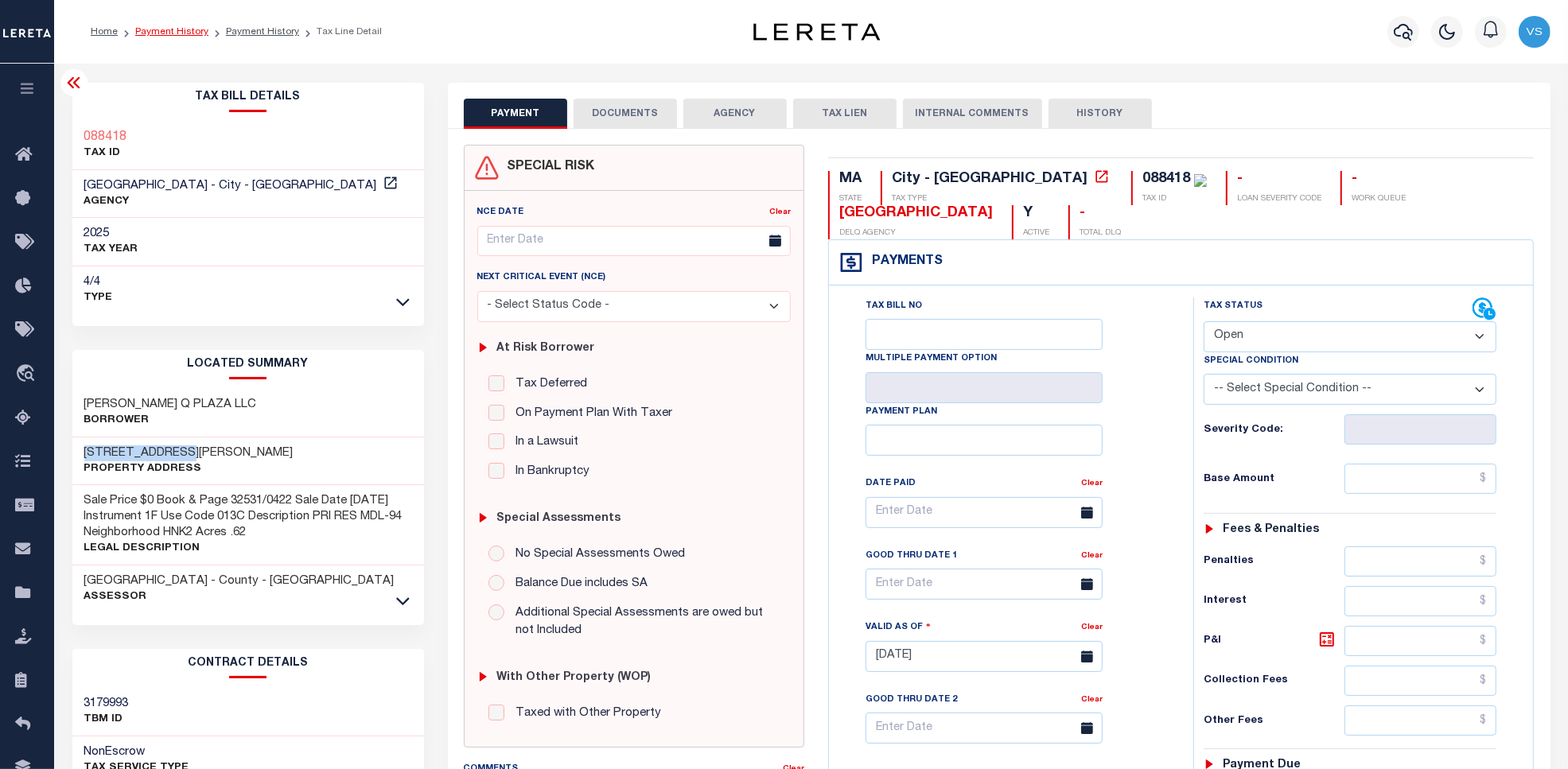
click at [162, 33] on link "Payment History" at bounding box center [171, 31] width 73 height 9
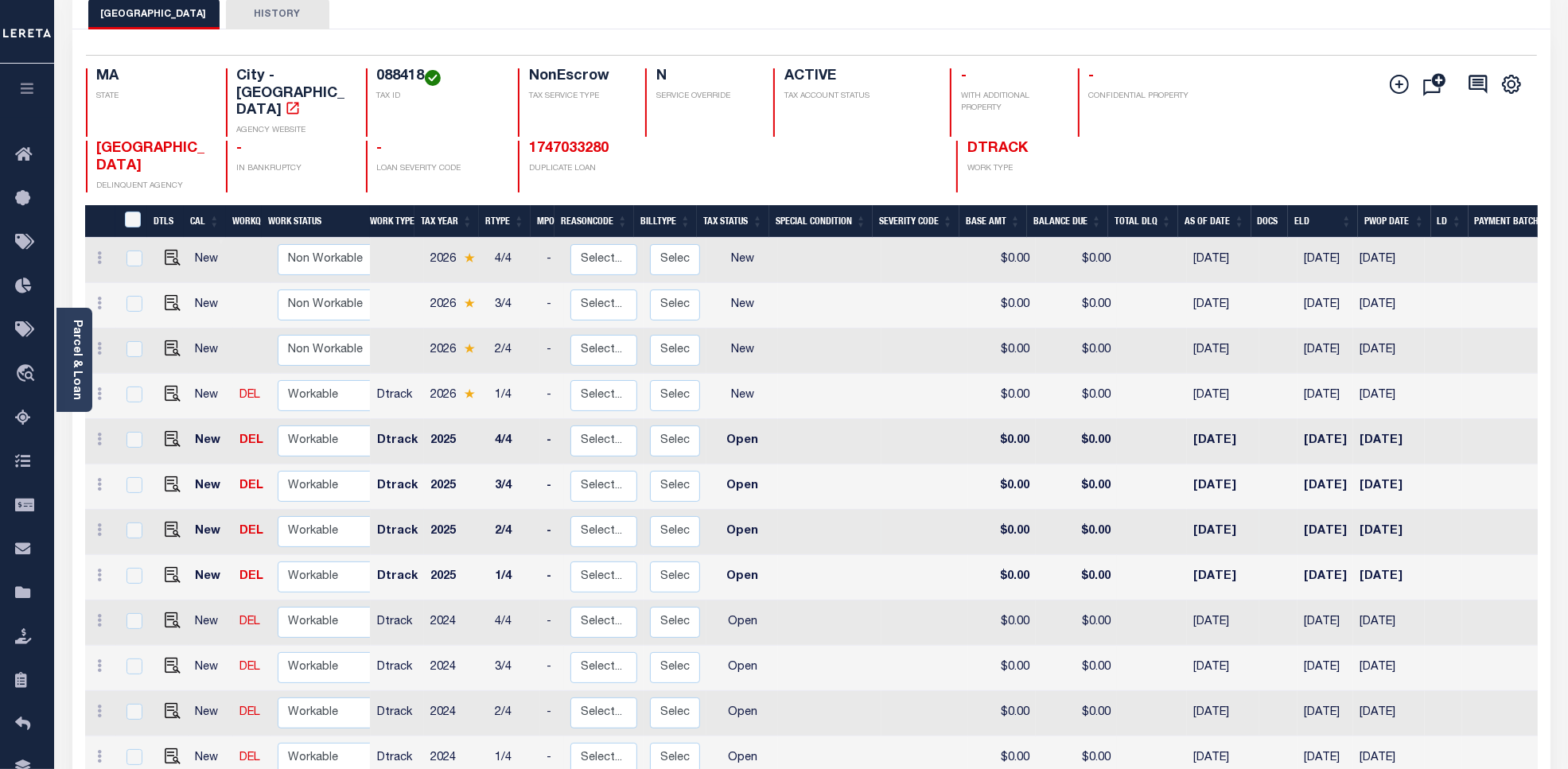
scroll to position [199, 0]
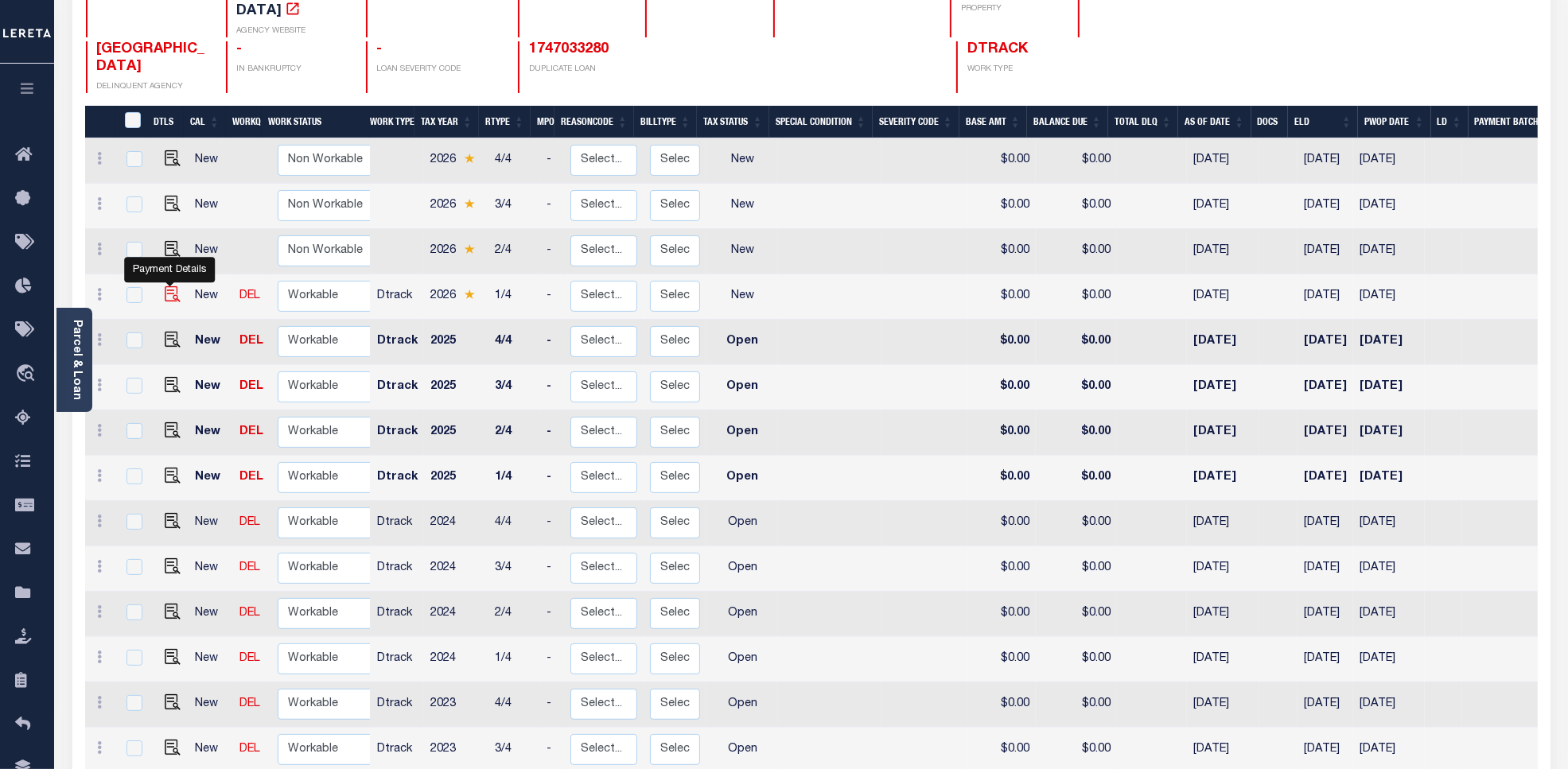
click at [168, 287] on img "" at bounding box center [172, 295] width 15 height 16
checkbox input "true"
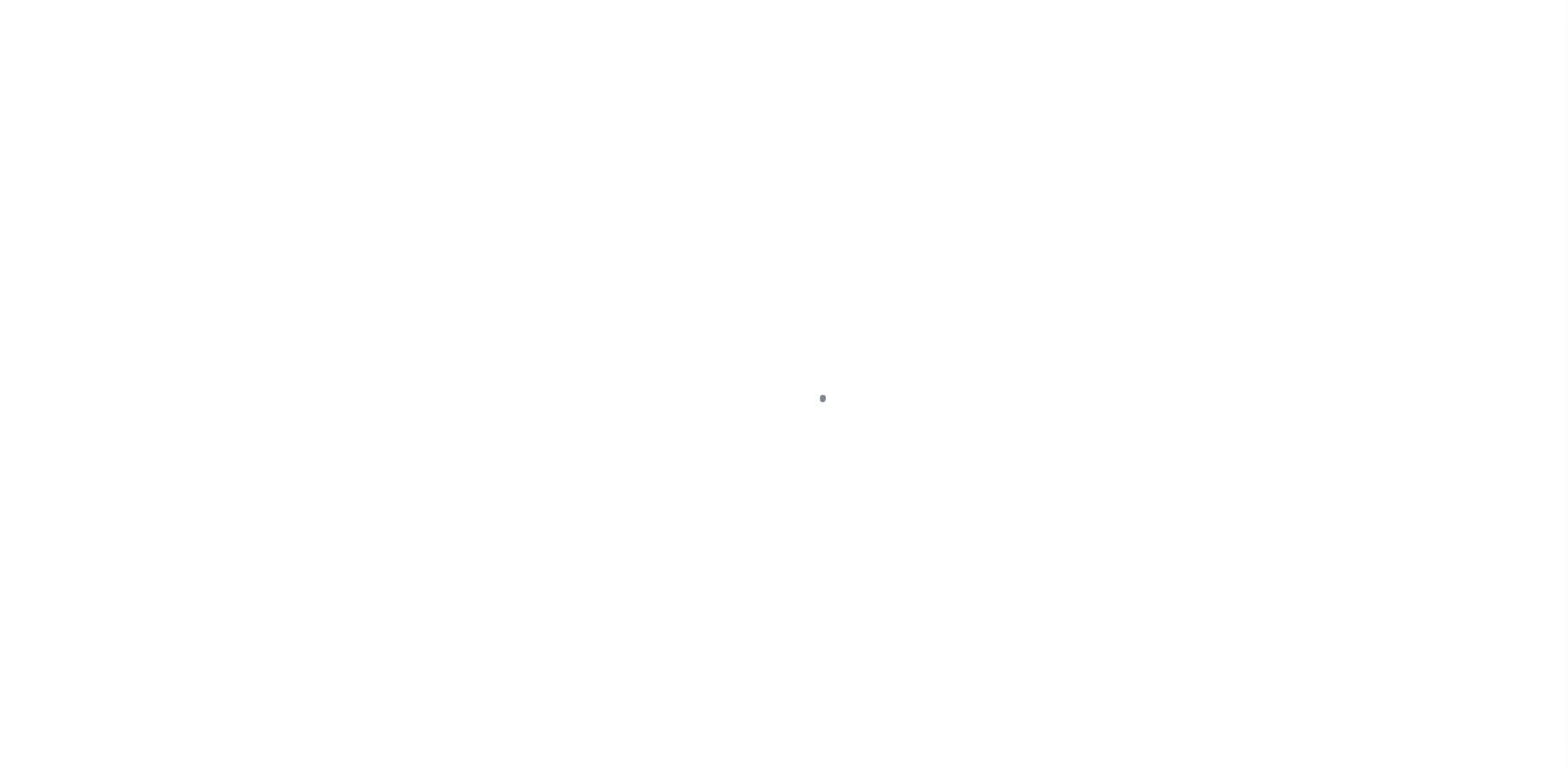
select select "NW2"
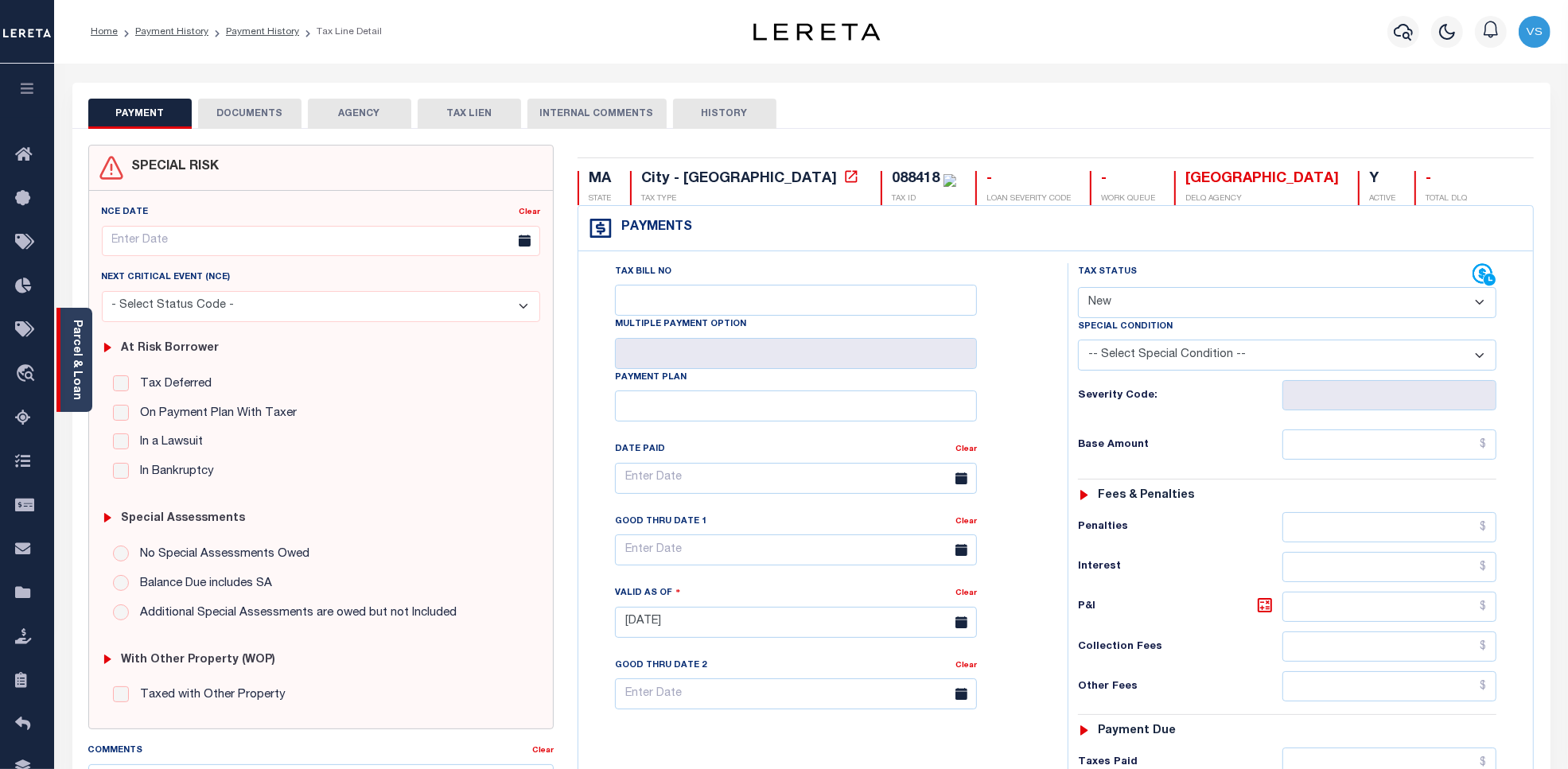
click at [77, 360] on link "Parcel & Loan" at bounding box center [76, 359] width 11 height 80
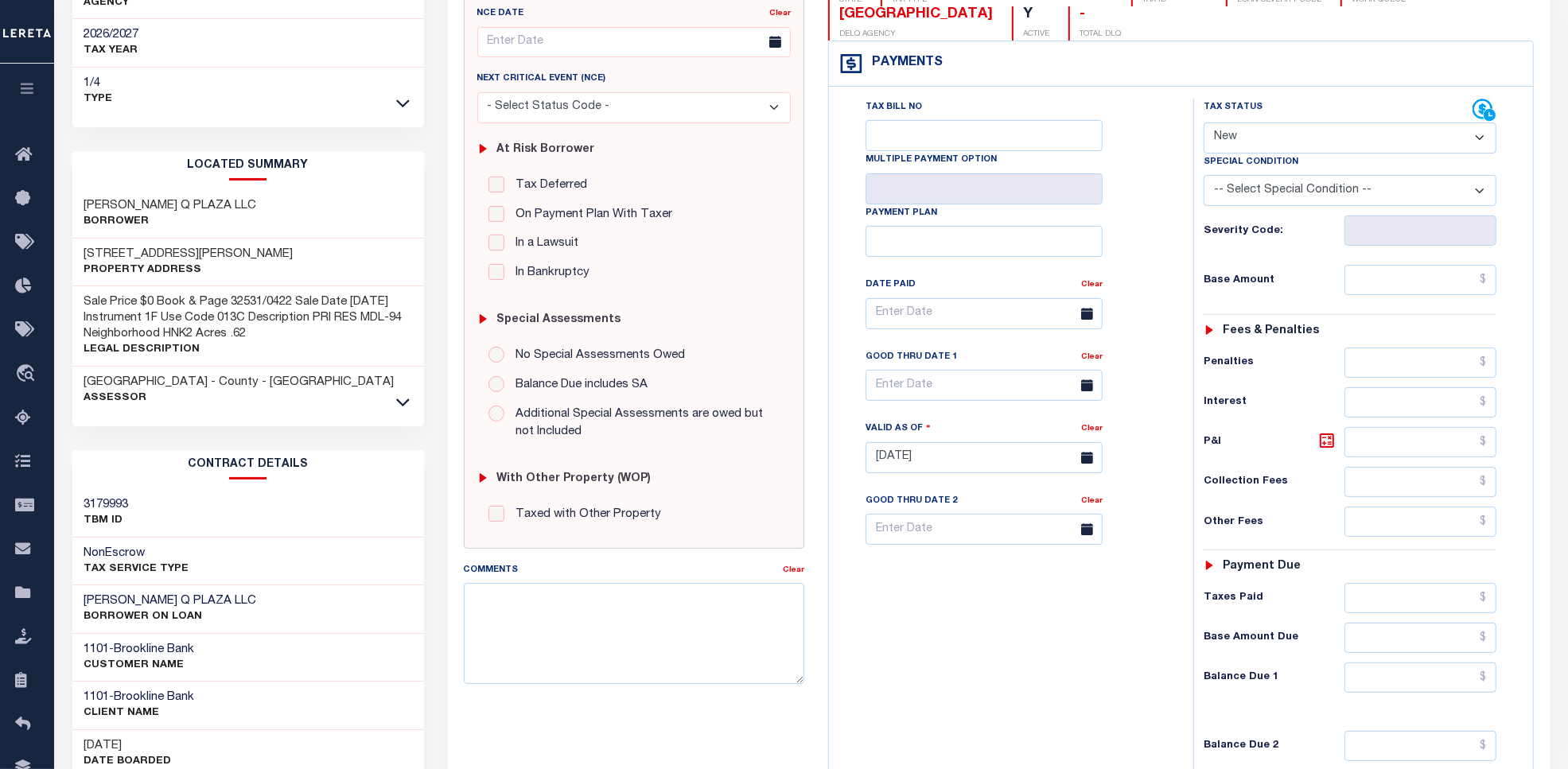
scroll to position [298, 0]
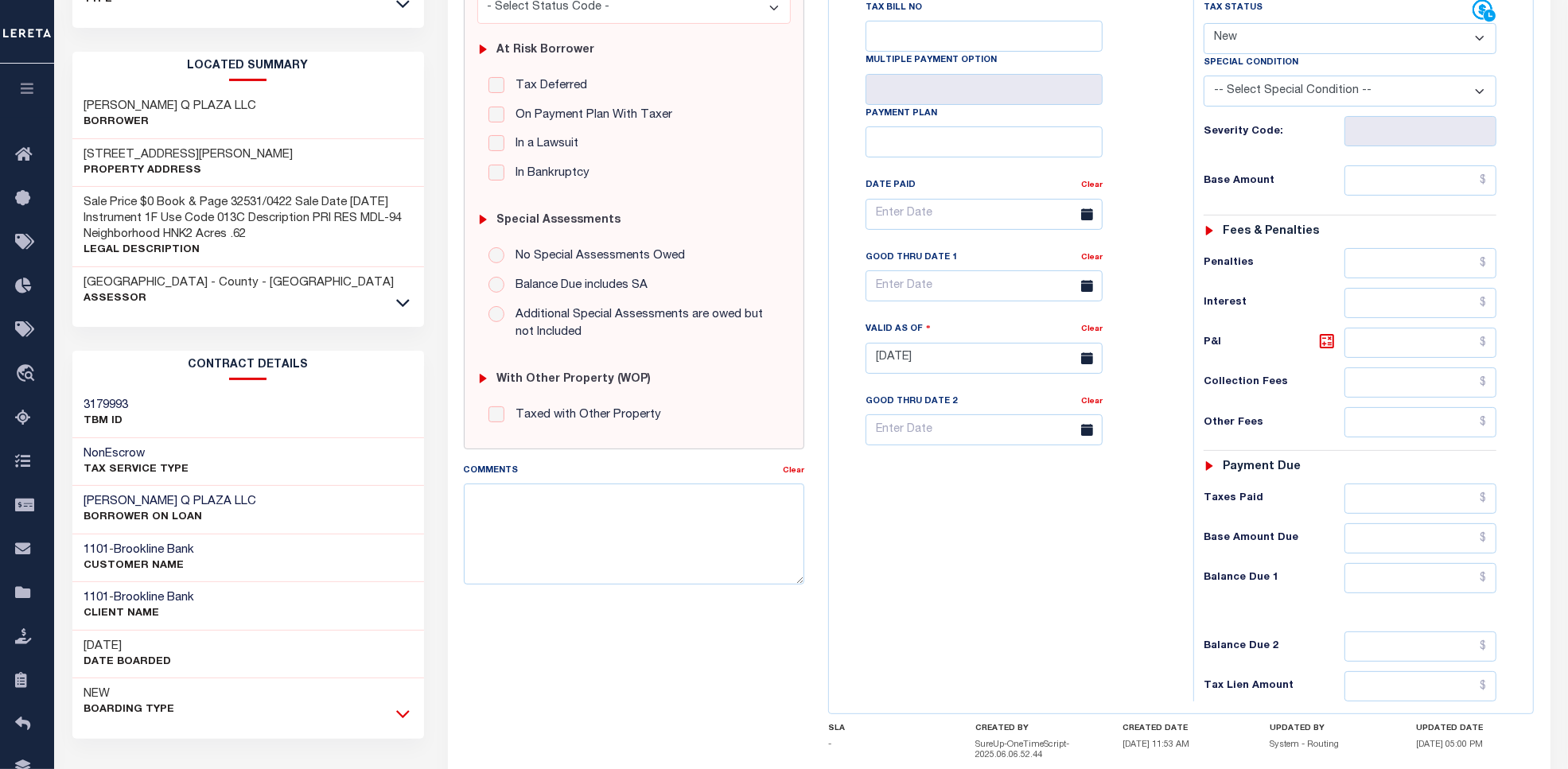
click at [402, 717] on icon at bounding box center [403, 715] width 14 height 8
drag, startPoint x: 276, startPoint y: 233, endPoint x: 328, endPoint y: 239, distance: 52.3
click at [328, 239] on h3 "Sale Price $0 Book & Page 32531/0422 Sale Date [DATE] Instrument 1F Use Code 01…" at bounding box center [248, 218] width 328 height 47
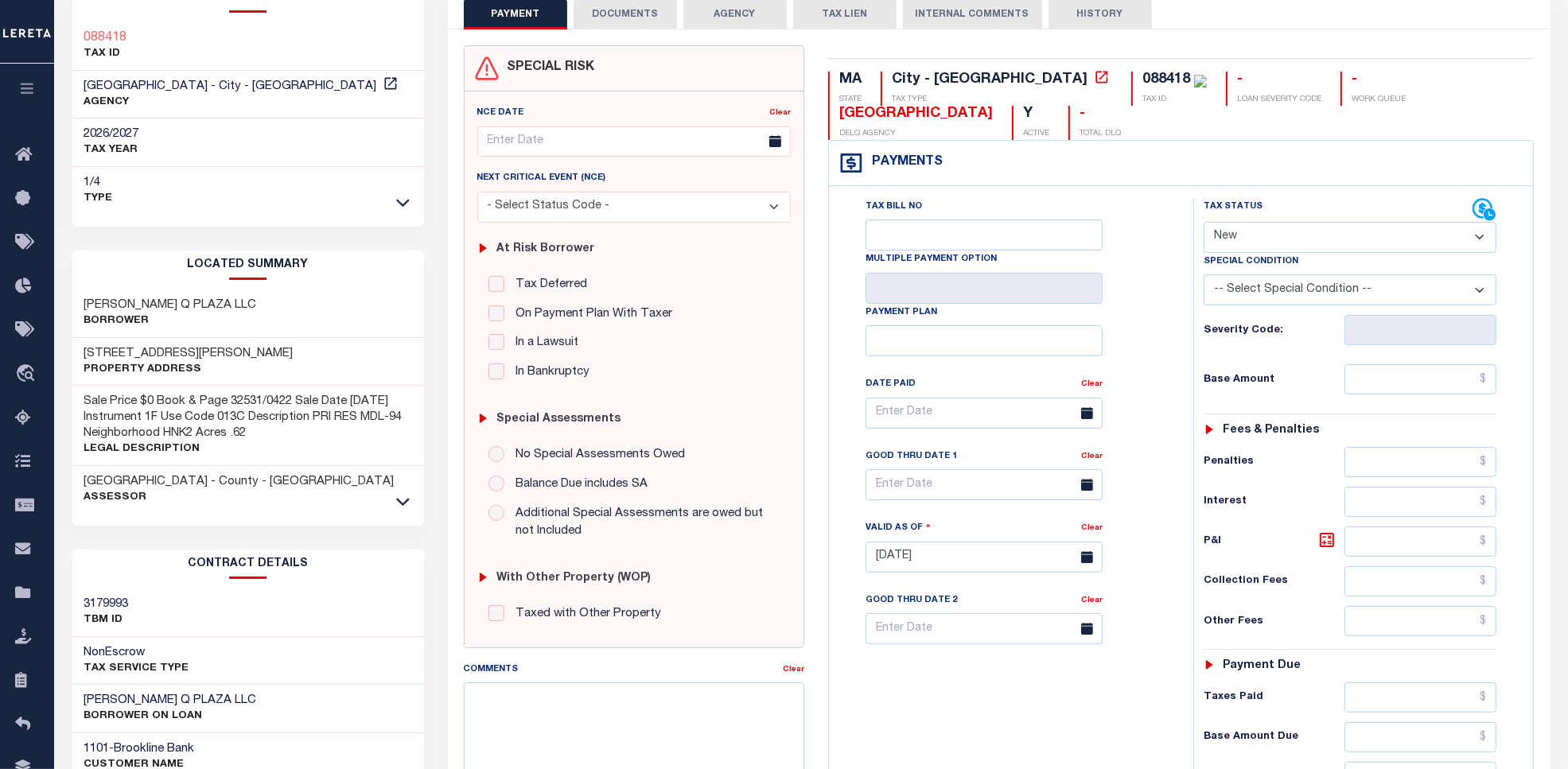
scroll to position [0, 0]
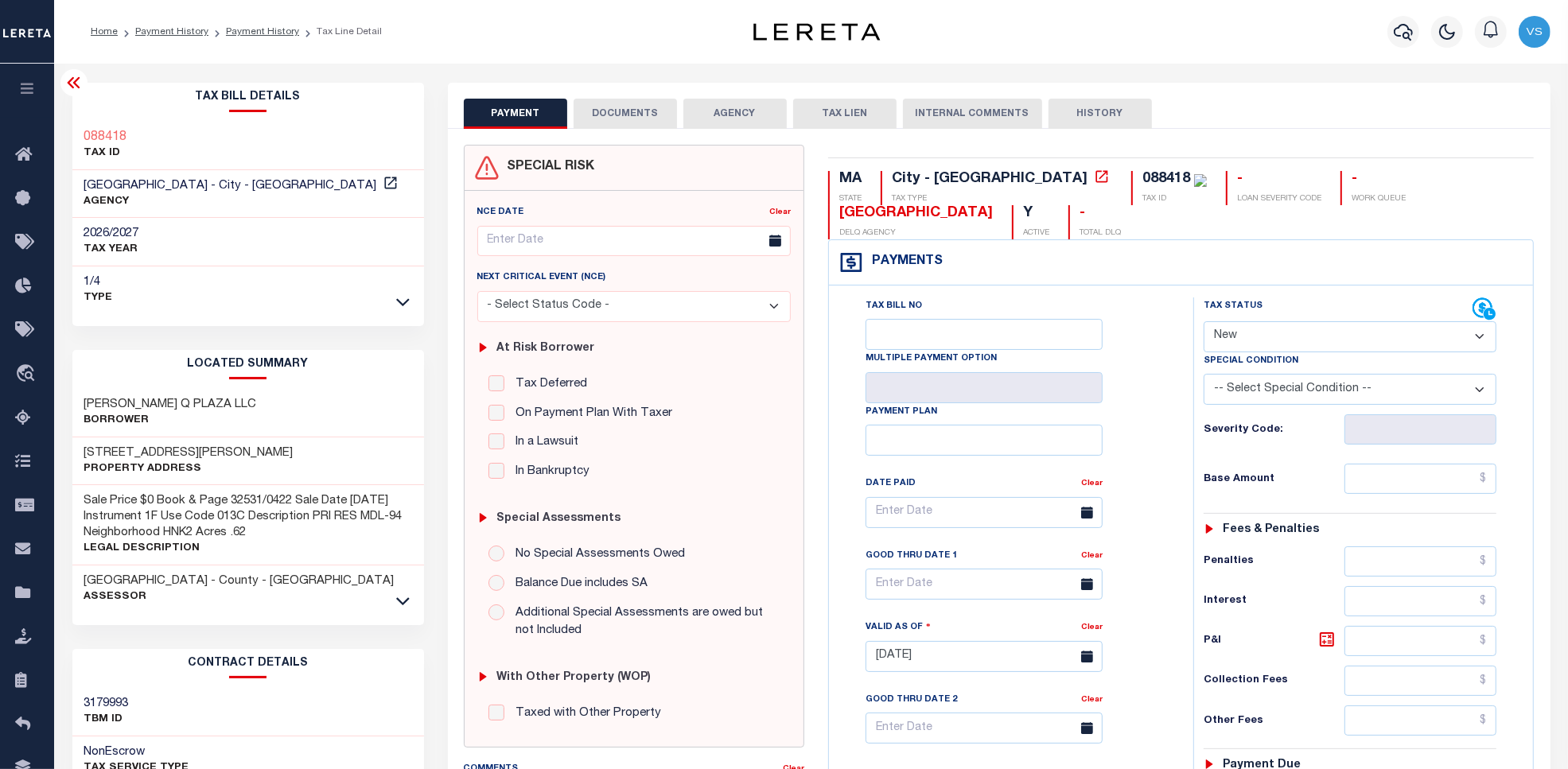
click at [1142, 181] on div "088418" at bounding box center [1165, 179] width 47 height 15
copy div "088418"
click at [168, 29] on link "Payment History" at bounding box center [171, 31] width 73 height 9
